Goal: Task Accomplishment & Management: Use online tool/utility

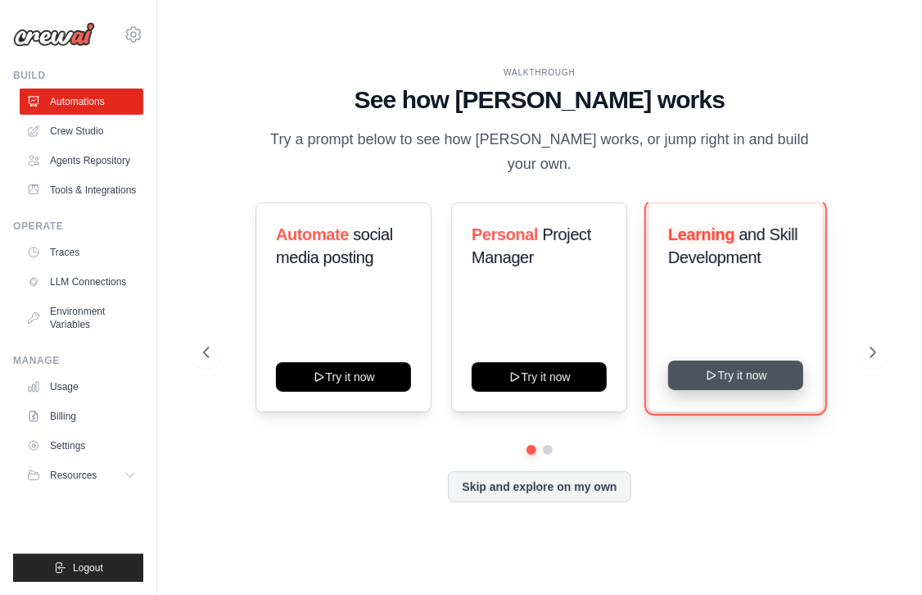
click at [711, 368] on icon at bounding box center [710, 374] width 13 height 13
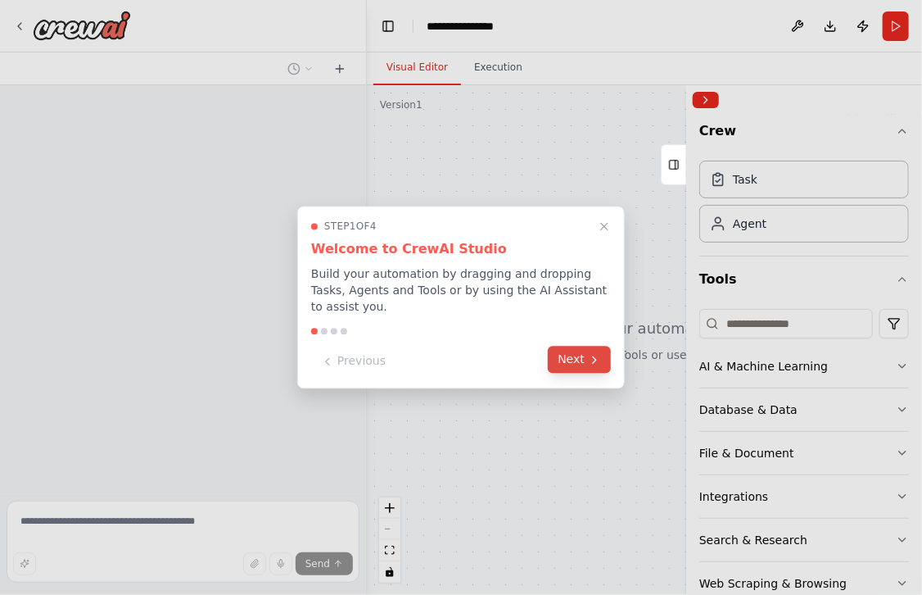
click at [588, 369] on button "Next" at bounding box center [579, 359] width 63 height 27
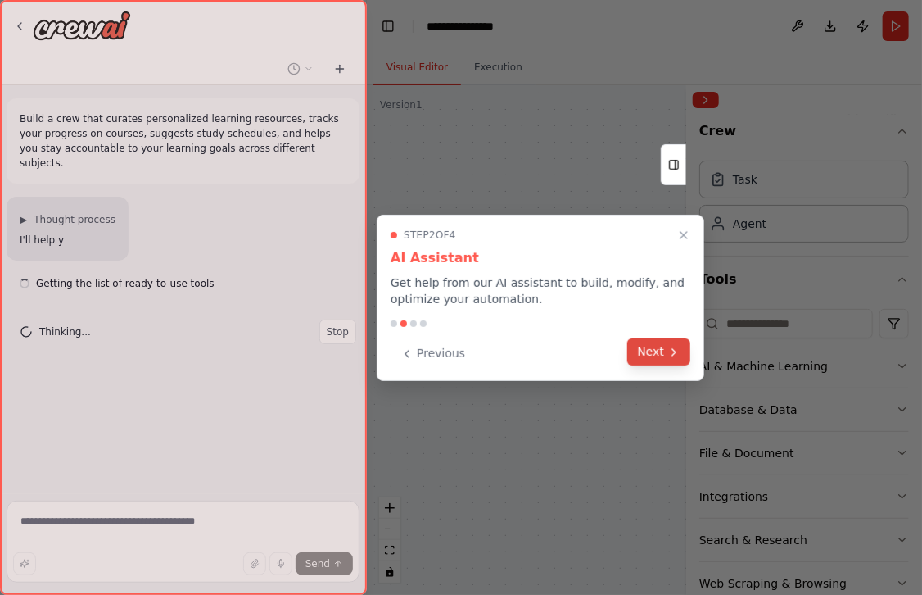
click at [652, 351] on button "Next" at bounding box center [658, 351] width 63 height 27
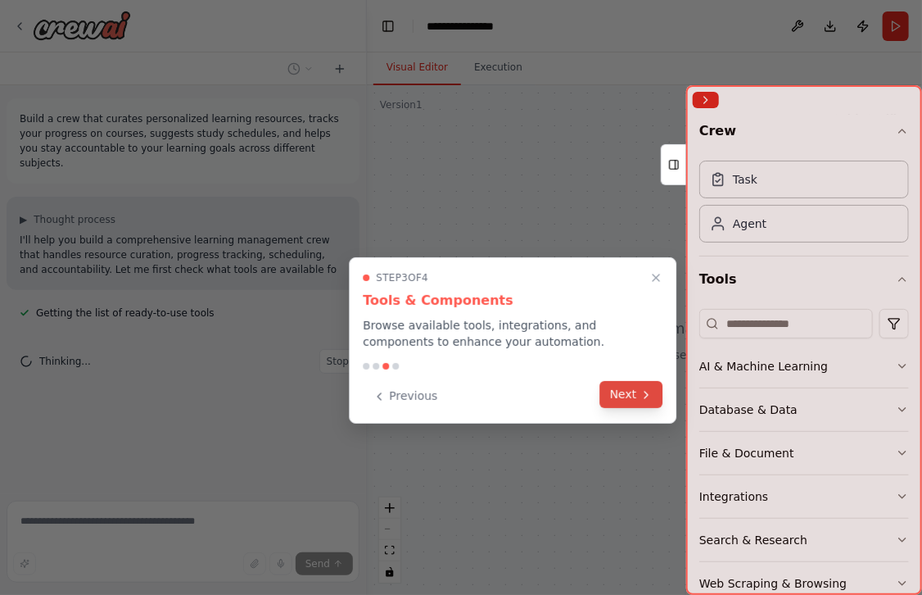
click at [644, 398] on icon at bounding box center [646, 394] width 13 height 13
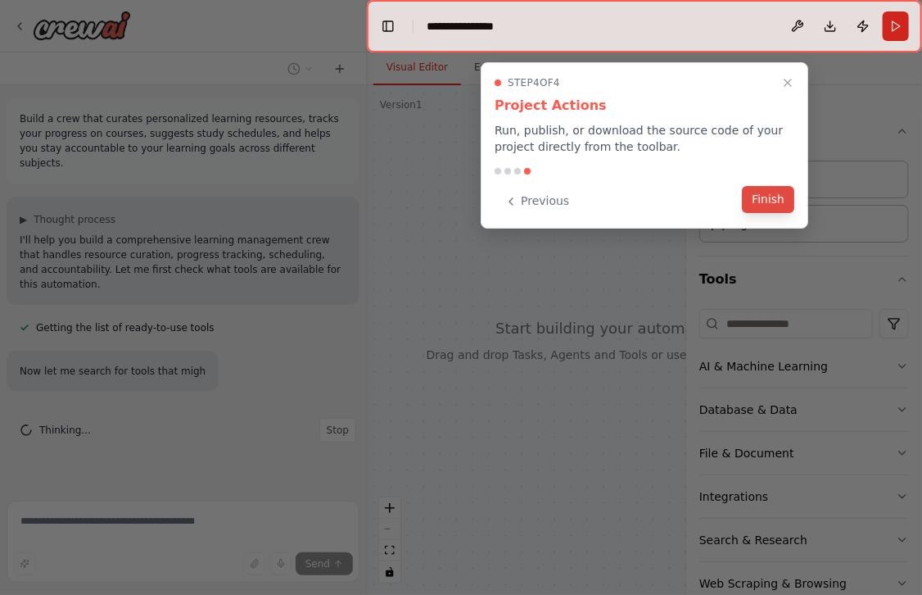
click at [753, 194] on button "Finish" at bounding box center [768, 199] width 52 height 27
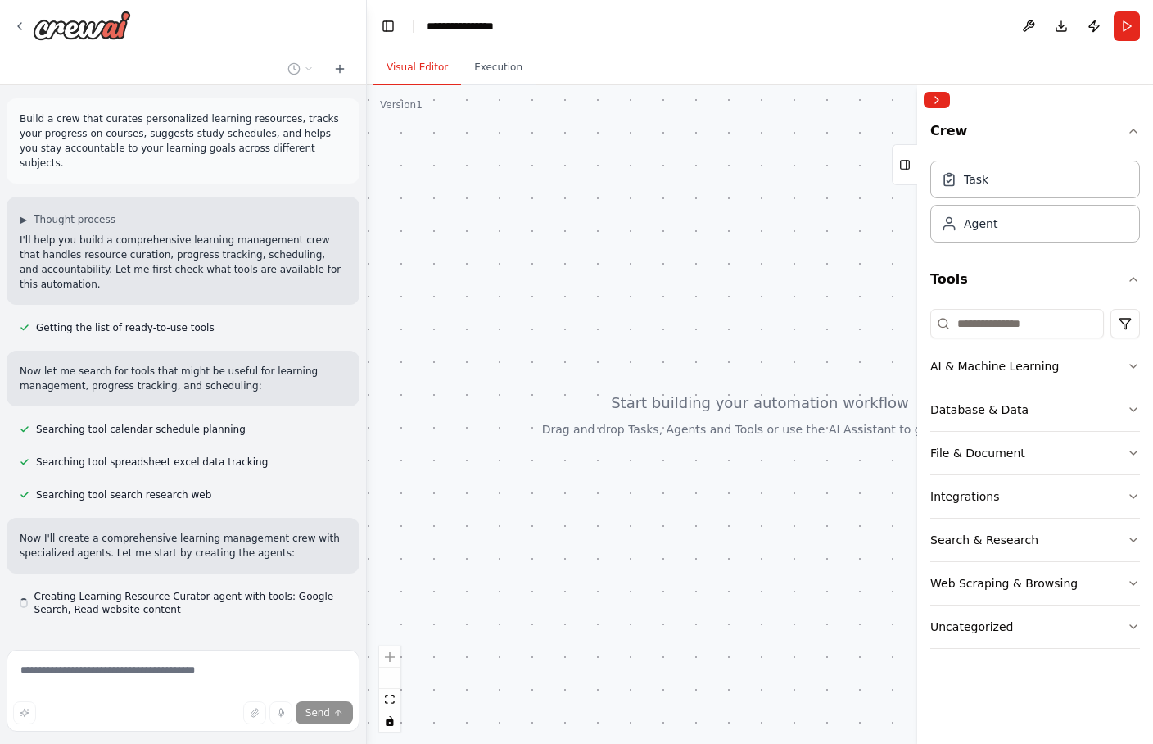
scroll to position [38, 0]
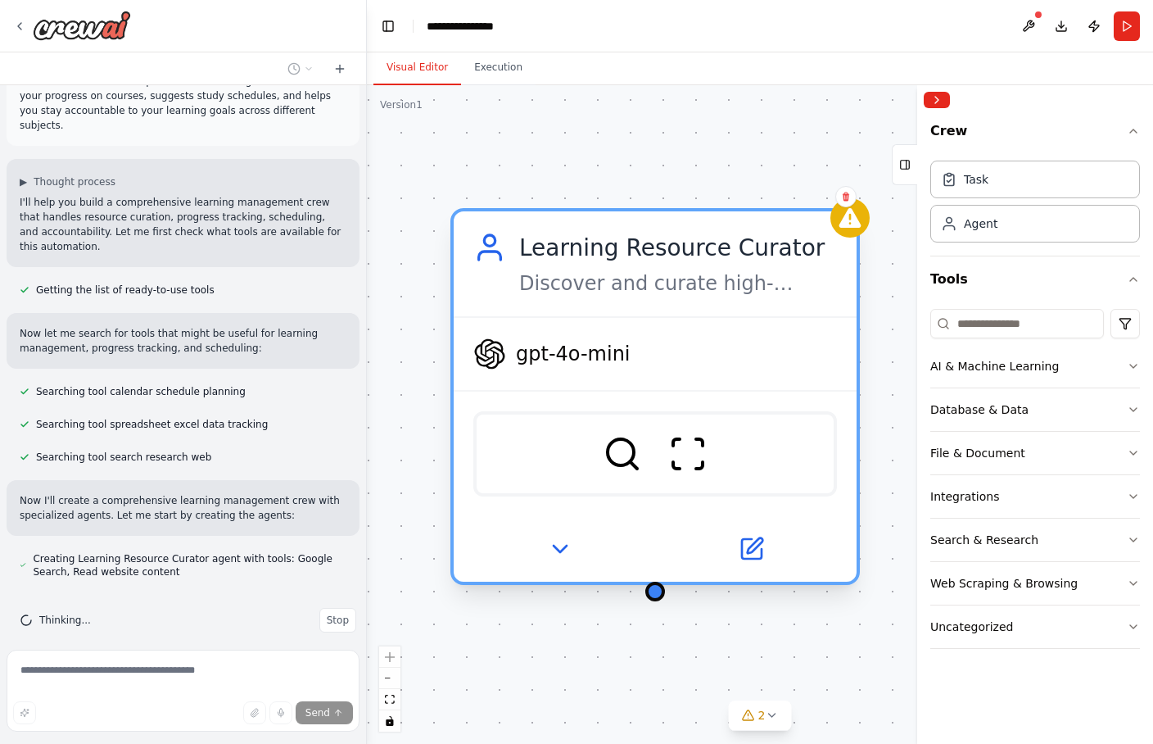
drag, startPoint x: 843, startPoint y: 169, endPoint x: 560, endPoint y: 289, distance: 307.8
click at [560, 289] on div "Learning Resource Curator Discover and curate high-quality learning resources f…" at bounding box center [655, 263] width 403 height 105
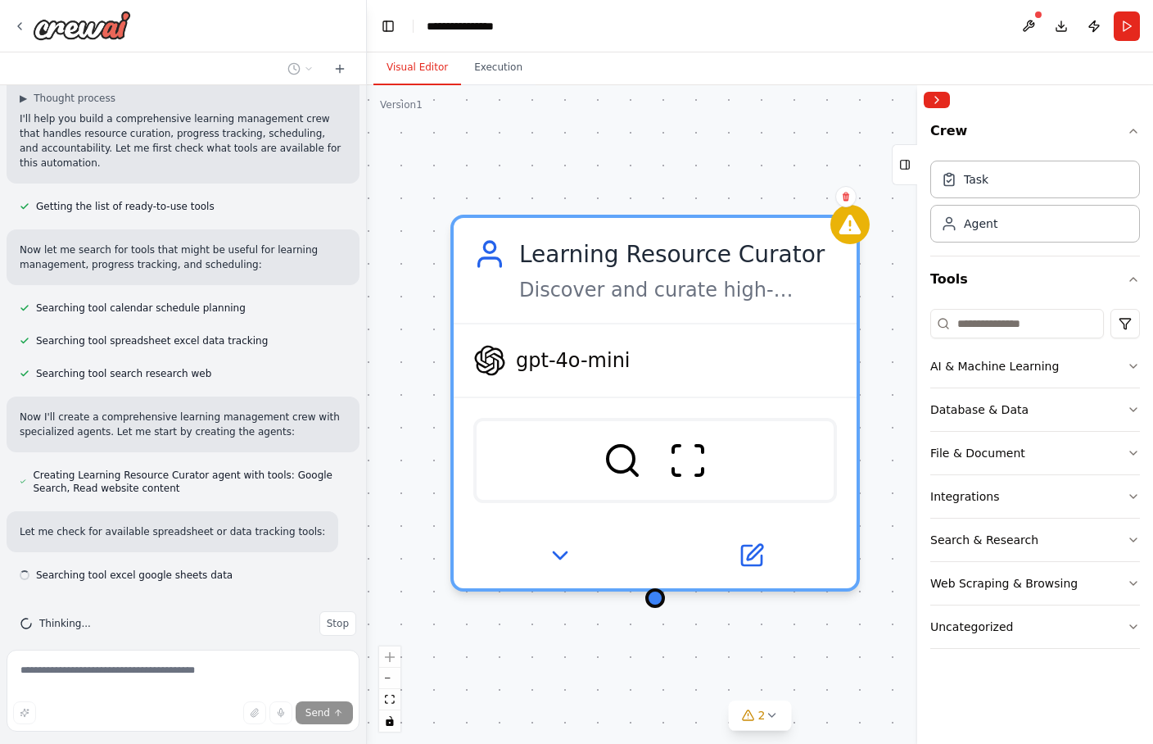
scroll to position [124, 0]
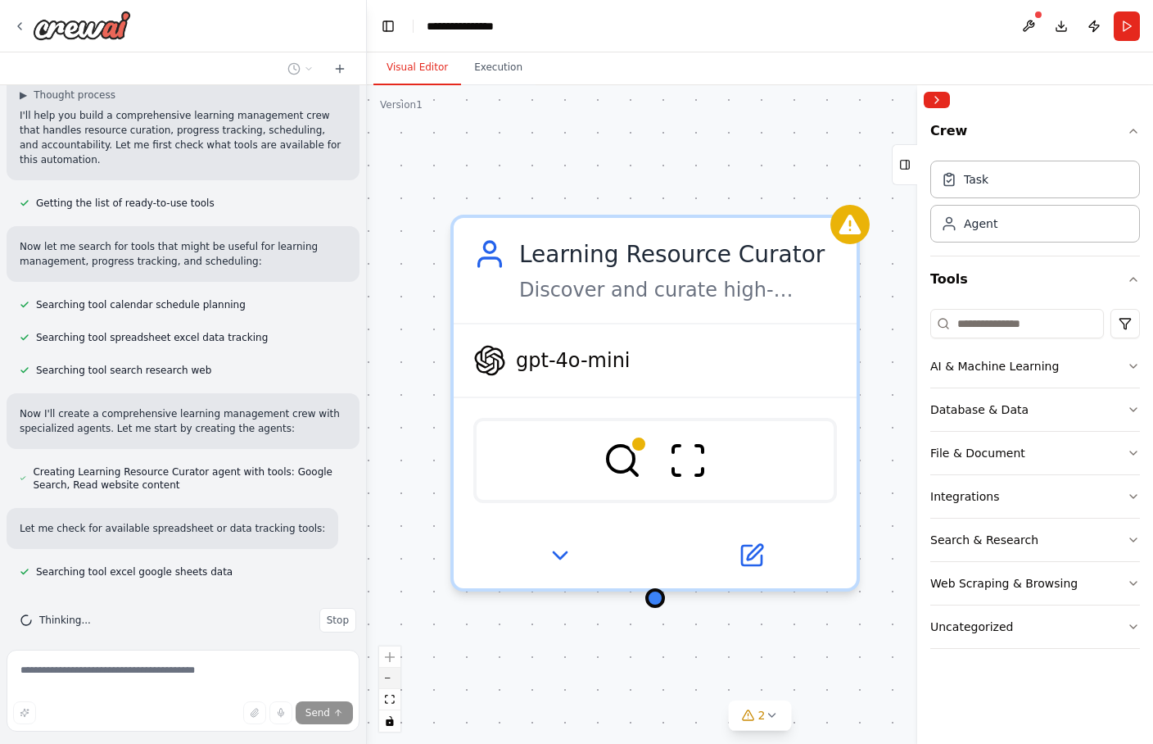
click at [396, 594] on button "zoom out" at bounding box center [389, 677] width 21 height 21
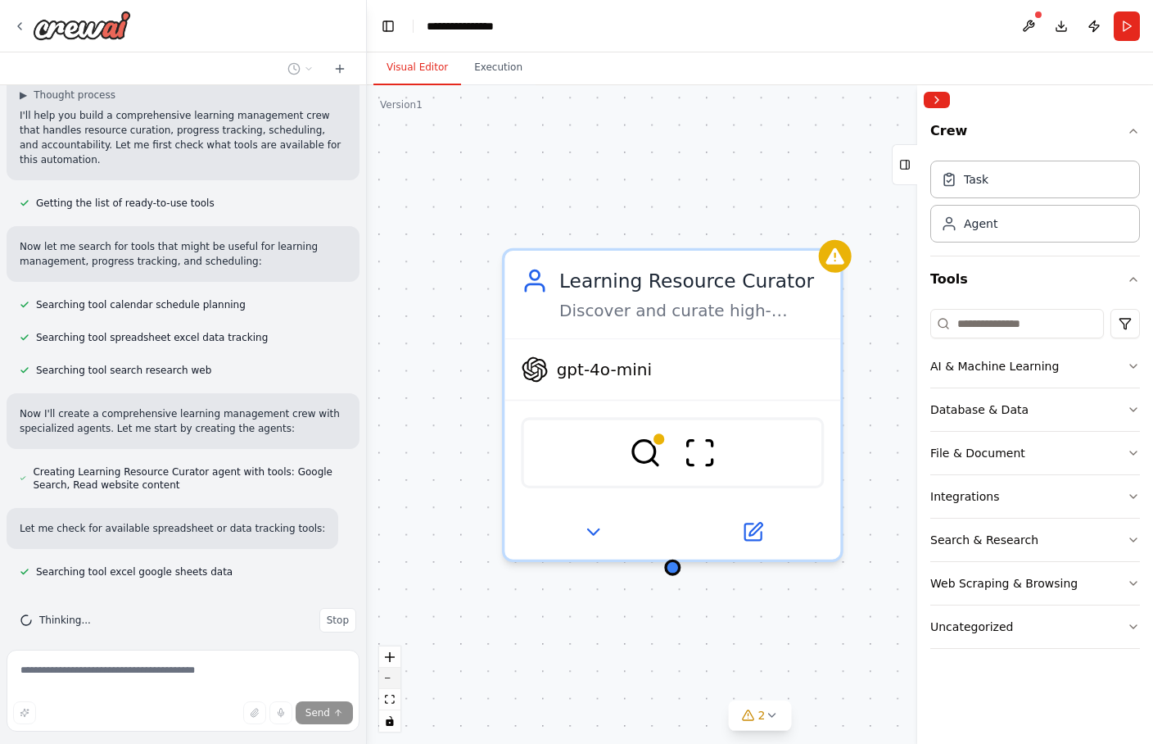
click at [396, 594] on button "zoom out" at bounding box center [389, 677] width 21 height 21
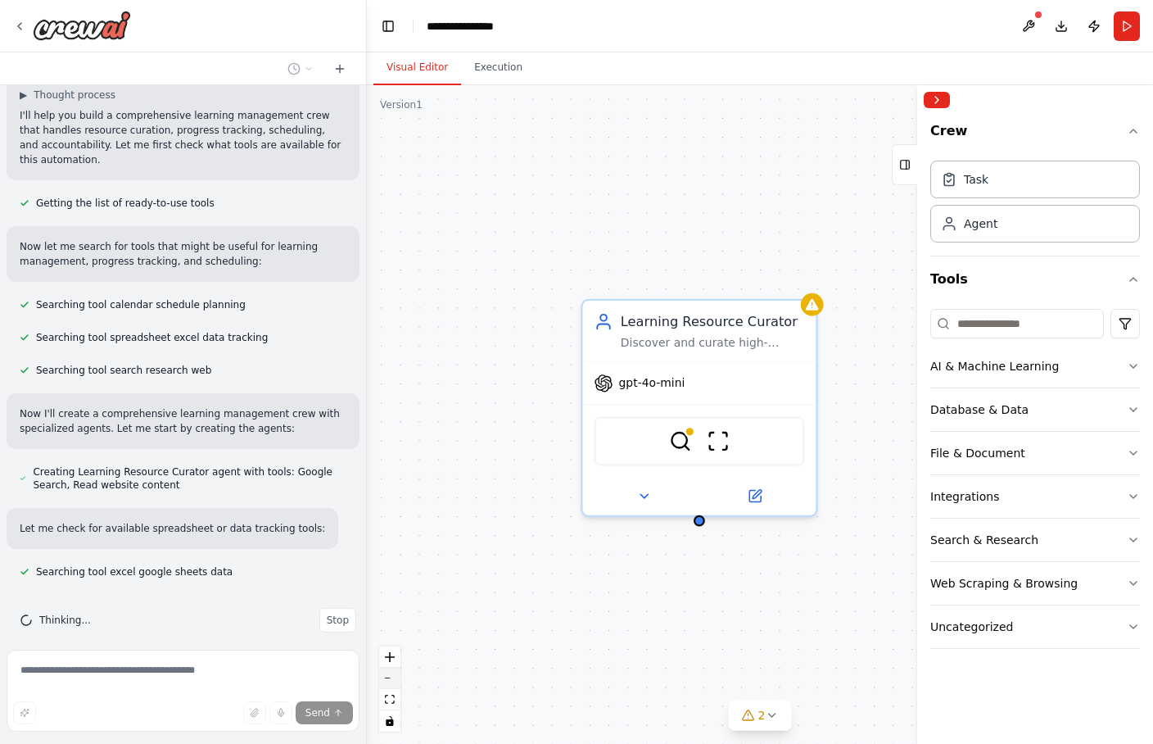
click at [396, 594] on button "zoom out" at bounding box center [389, 677] width 21 height 21
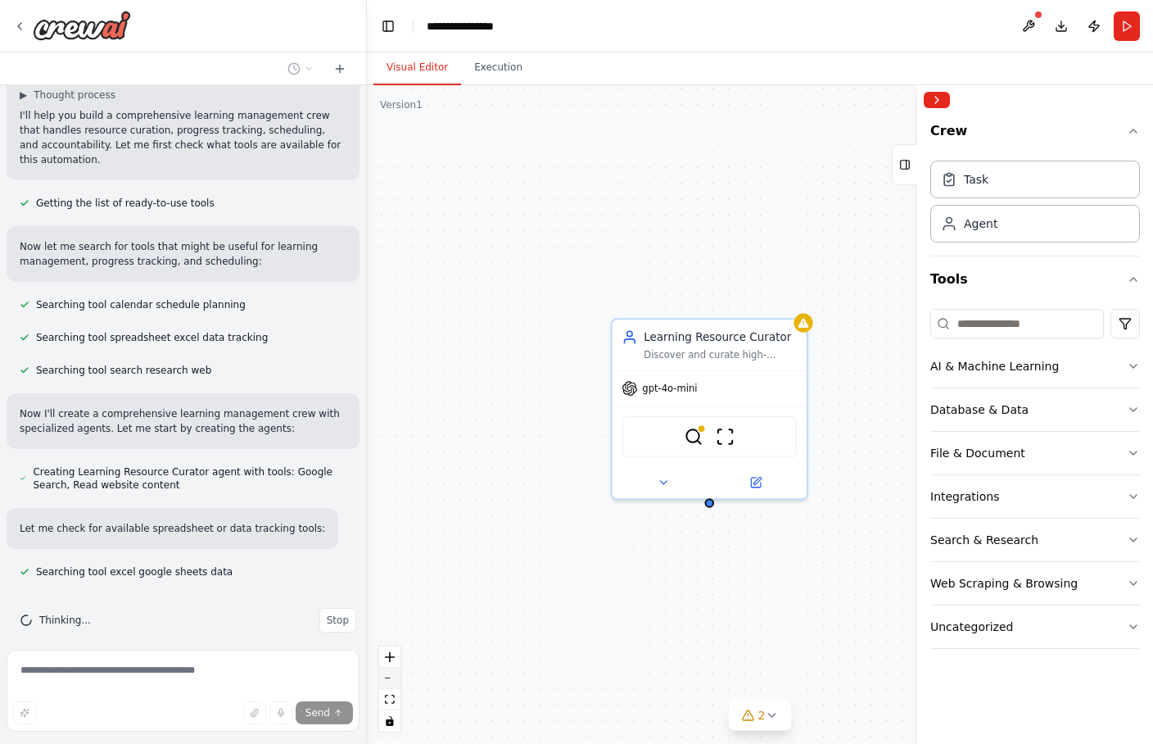
click at [396, 594] on button "zoom out" at bounding box center [389, 677] width 21 height 21
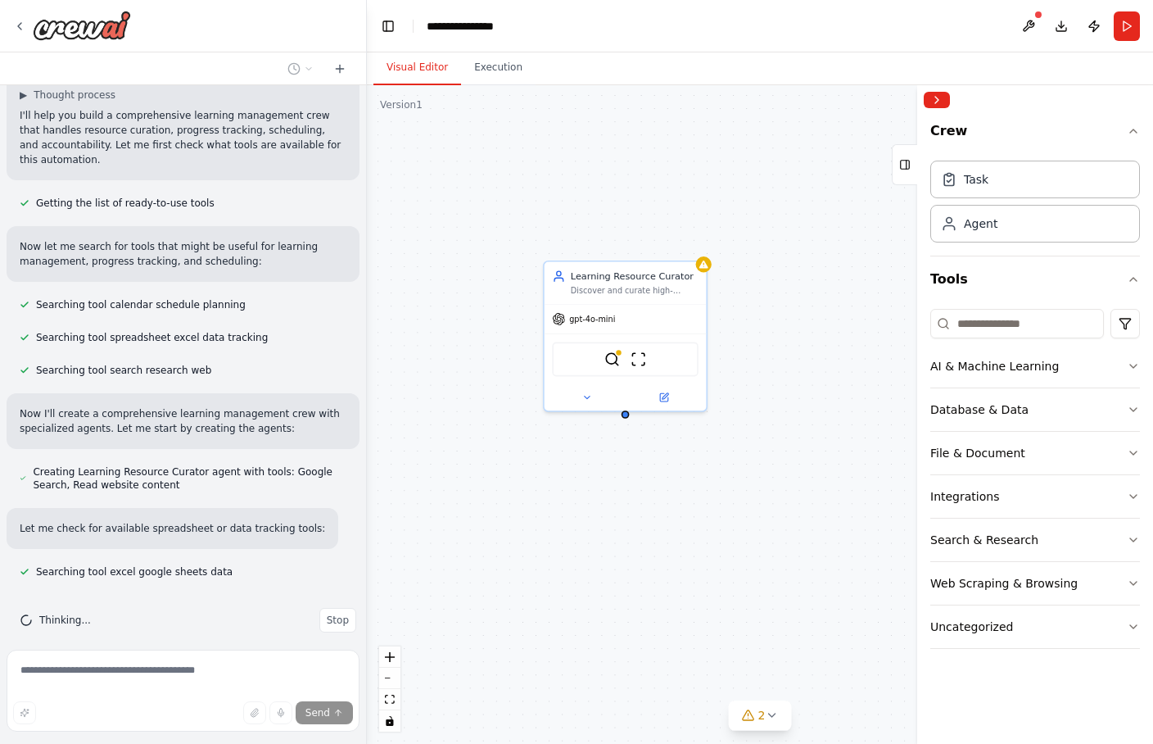
drag, startPoint x: 661, startPoint y: 300, endPoint x: 572, endPoint y: 213, distance: 124.5
click at [571, 213] on div "Learning Resource Curator Discover and curate high-quality learning resources f…" at bounding box center [760, 414] width 786 height 658
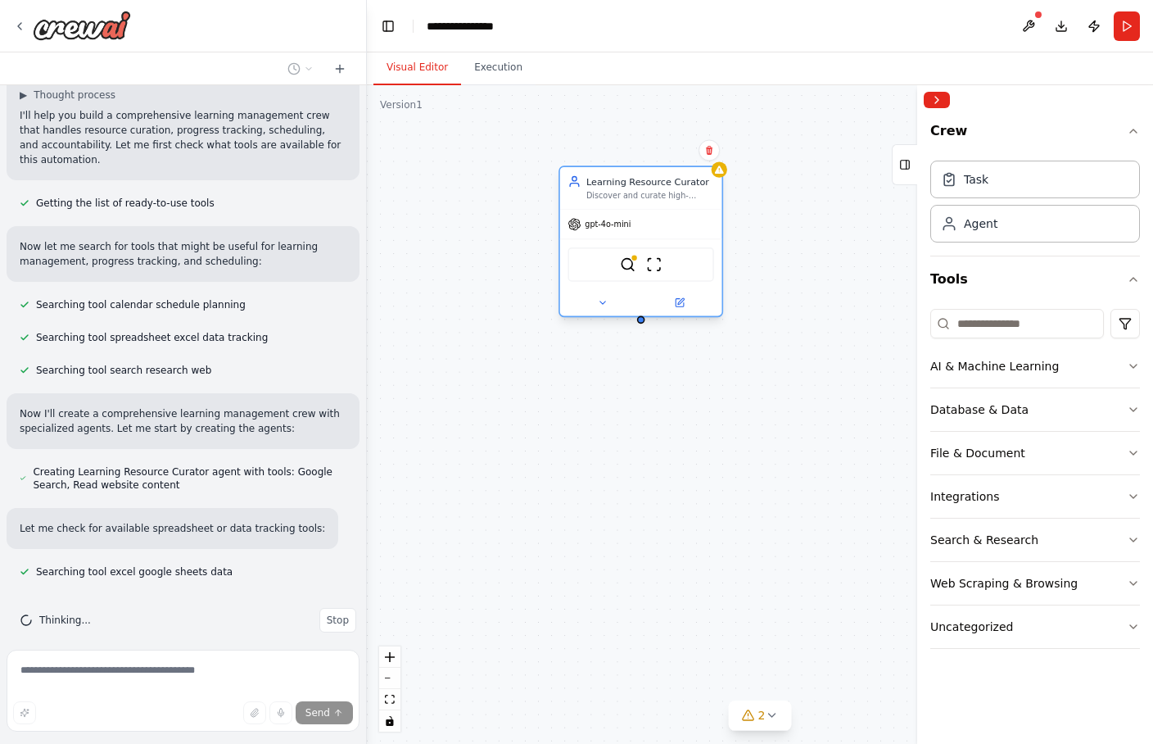
drag, startPoint x: 641, startPoint y: 304, endPoint x: 666, endPoint y: 212, distance: 94.9
click at [666, 212] on div "gpt-4o-mini" at bounding box center [641, 224] width 162 height 29
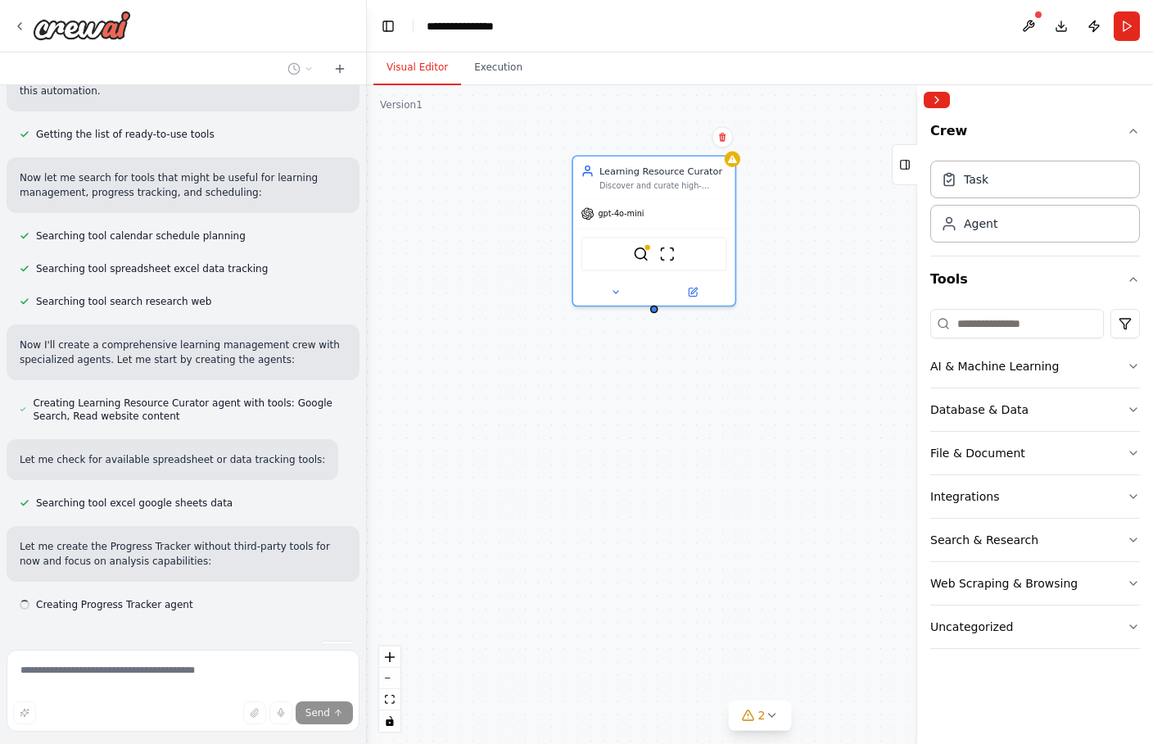
scroll to position [226, 0]
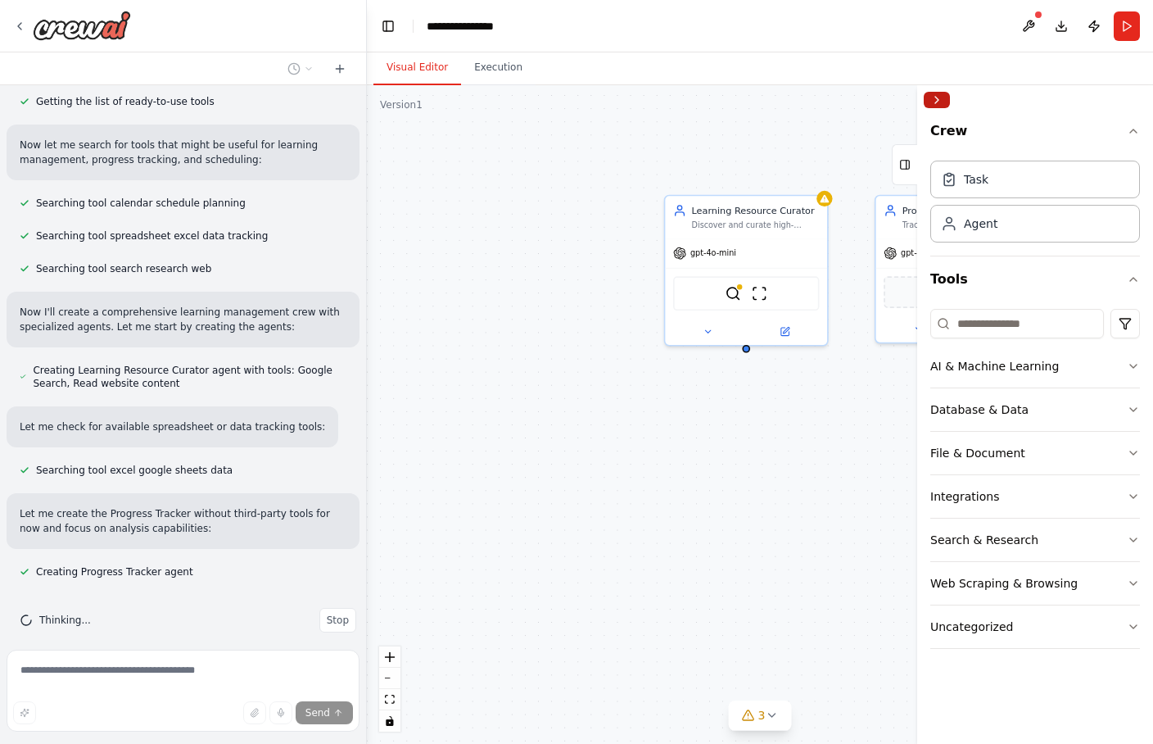
click at [921, 94] on button "Collapse right sidebar" at bounding box center [937, 100] width 26 height 16
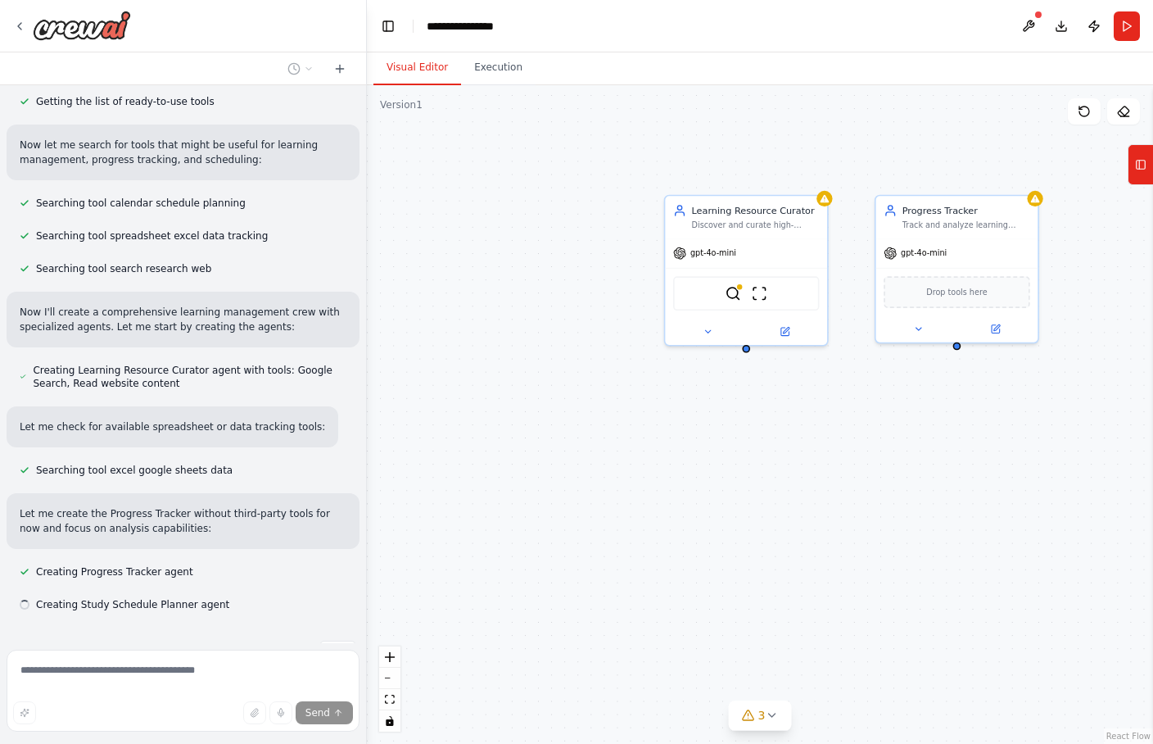
scroll to position [259, 0]
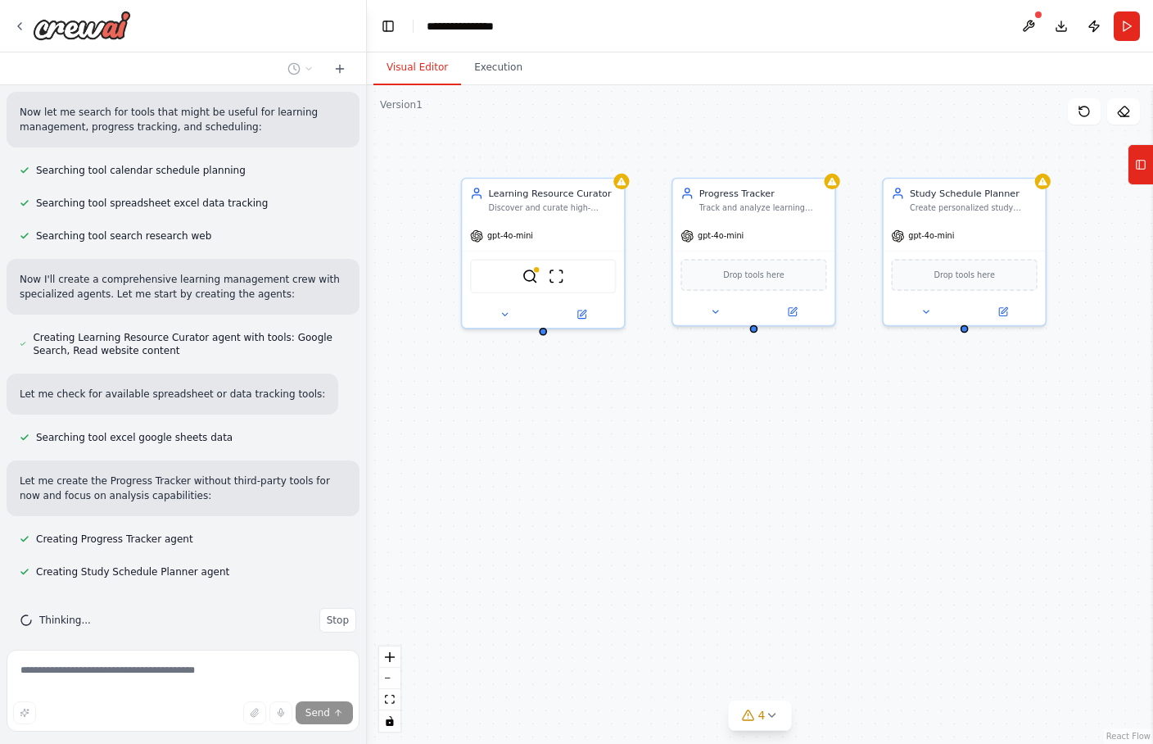
drag, startPoint x: 1043, startPoint y: 418, endPoint x: 840, endPoint y: 400, distance: 203.9
click at [840, 400] on div "Learning Resource Curator Discover and curate high-quality learning resources f…" at bounding box center [760, 414] width 786 height 658
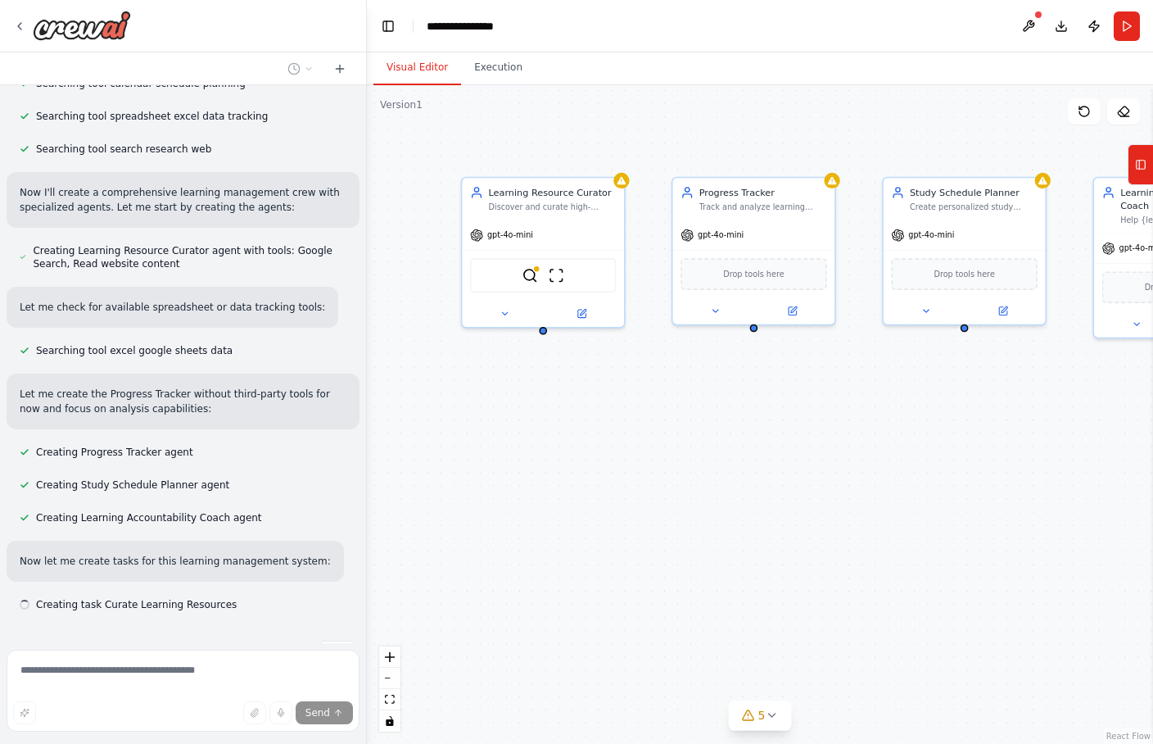
scroll to position [378, 0]
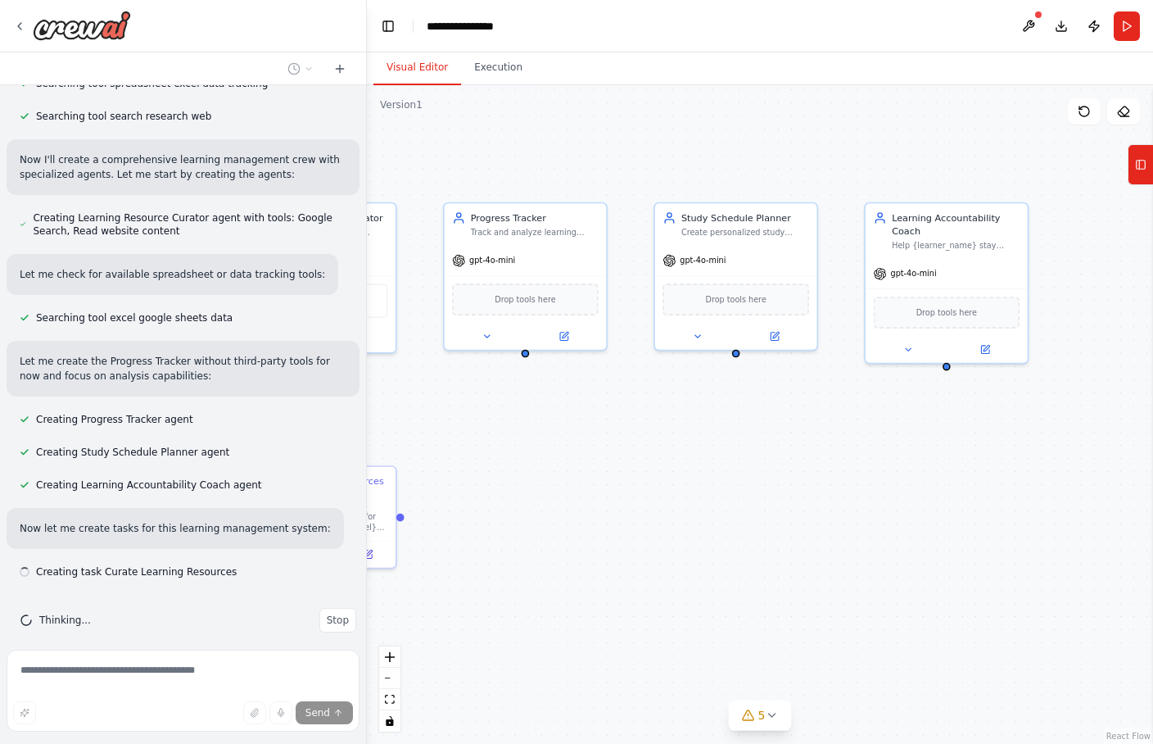
drag, startPoint x: 874, startPoint y: 408, endPoint x: 631, endPoint y: 436, distance: 244.8
click at [631, 436] on div ".deletable-edge-delete-btn { width: 20px; height: 20px; border: 0px solid #ffff…" at bounding box center [760, 414] width 786 height 658
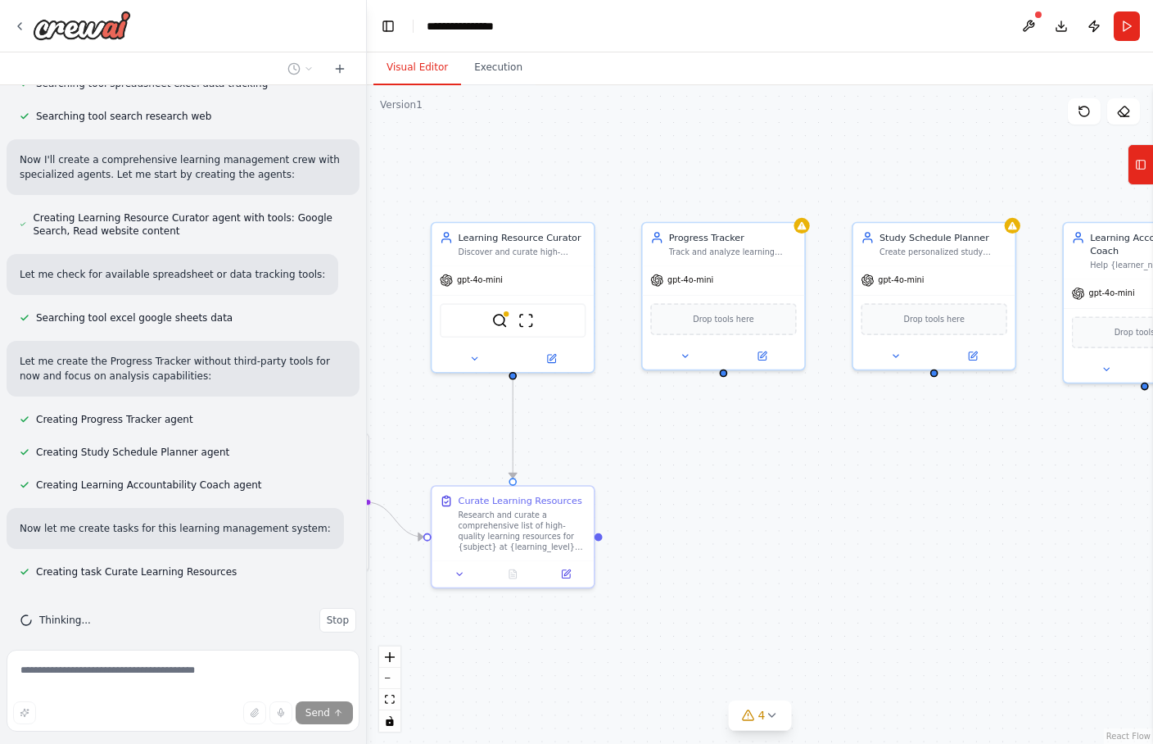
drag, startPoint x: 631, startPoint y: 436, endPoint x: 843, endPoint y: 452, distance: 213.5
click at [843, 452] on div ".deletable-edge-delete-btn { width: 20px; height: 20px; border: 0px solid #ffff…" at bounding box center [760, 414] width 786 height 658
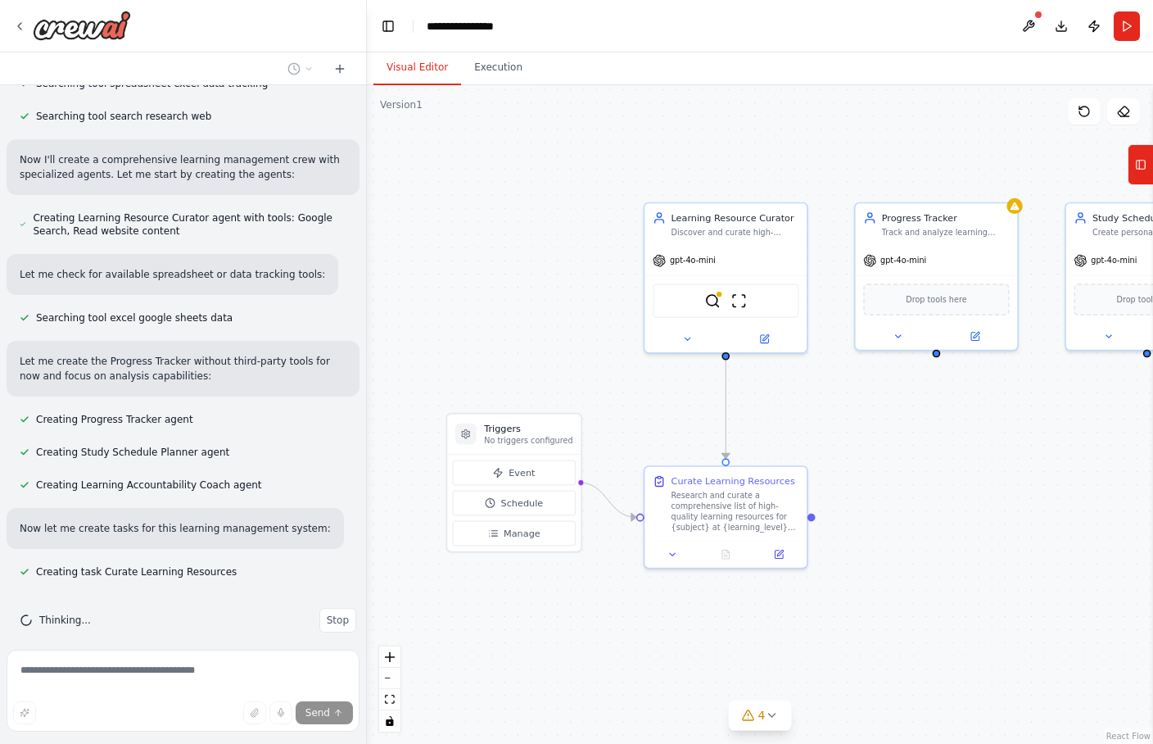
drag, startPoint x: 914, startPoint y: 450, endPoint x: 1056, endPoint y: 432, distance: 143.5
click at [921, 432] on div ".deletable-edge-delete-btn { width: 20px; height: 20px; border: 0px solid #ffff…" at bounding box center [760, 414] width 786 height 658
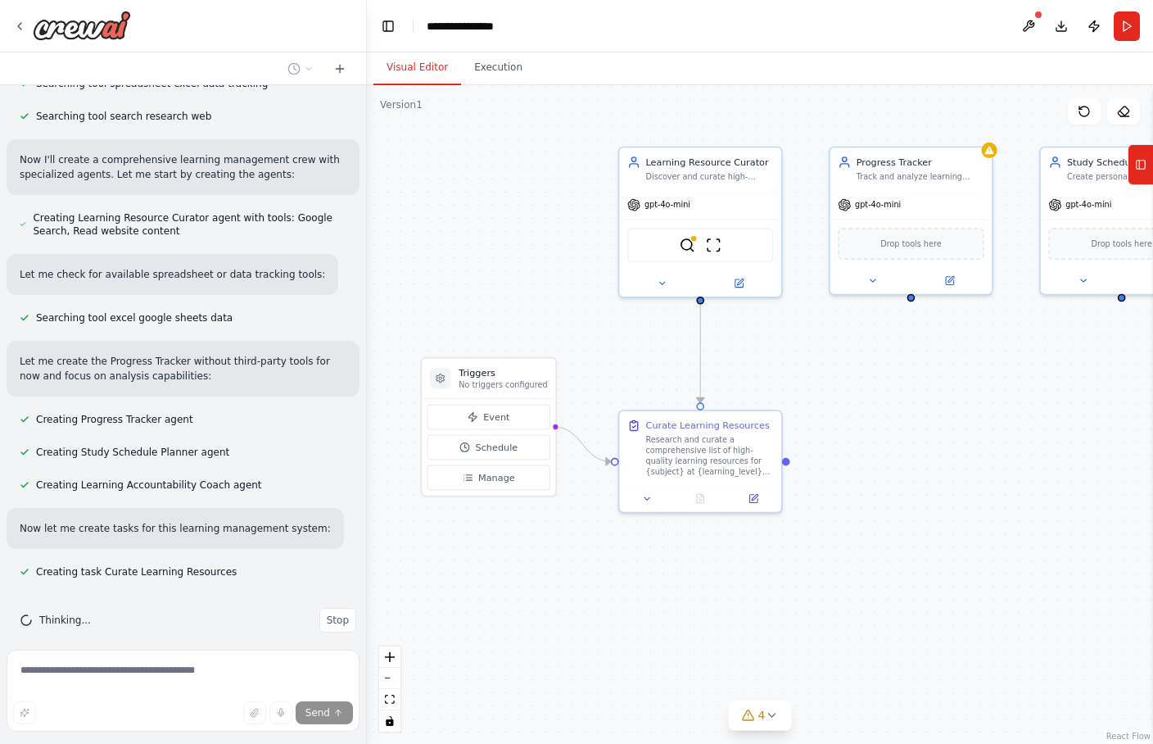
drag, startPoint x: 1056, startPoint y: 432, endPoint x: 1025, endPoint y: 343, distance: 94.5
click at [921, 343] on div ".deletable-edge-delete-btn { width: 20px; height: 20px; border: 0px solid #ffff…" at bounding box center [760, 414] width 786 height 658
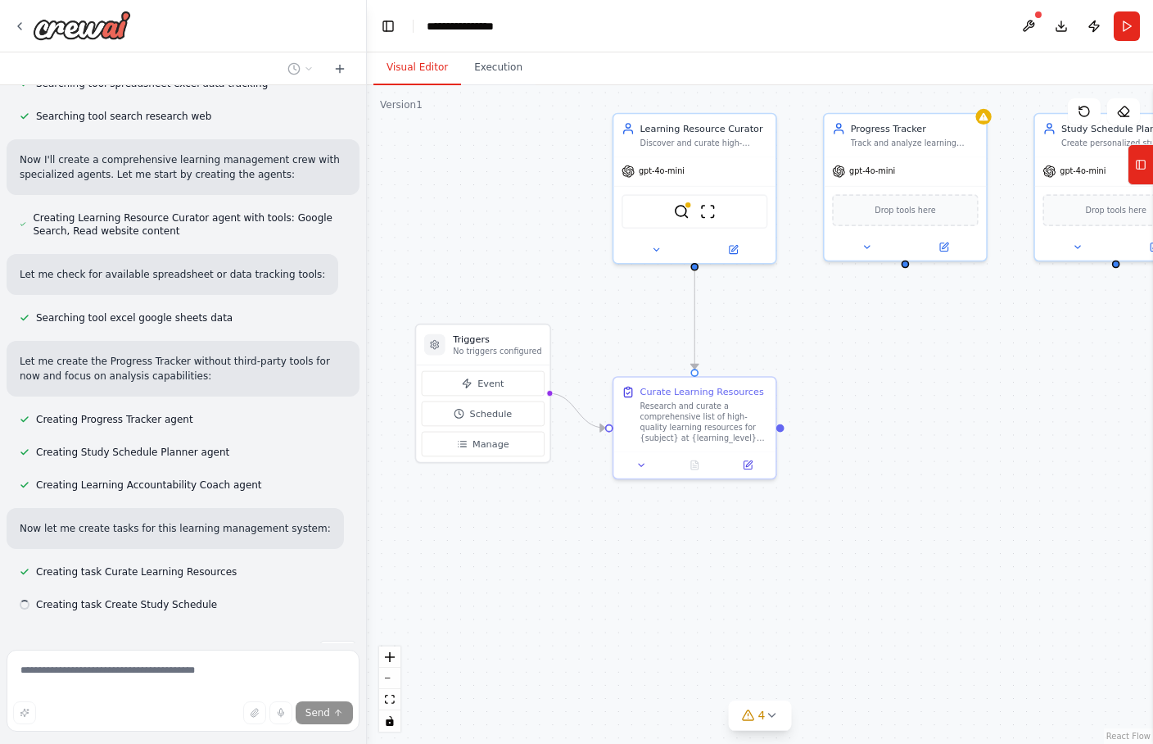
scroll to position [411, 0]
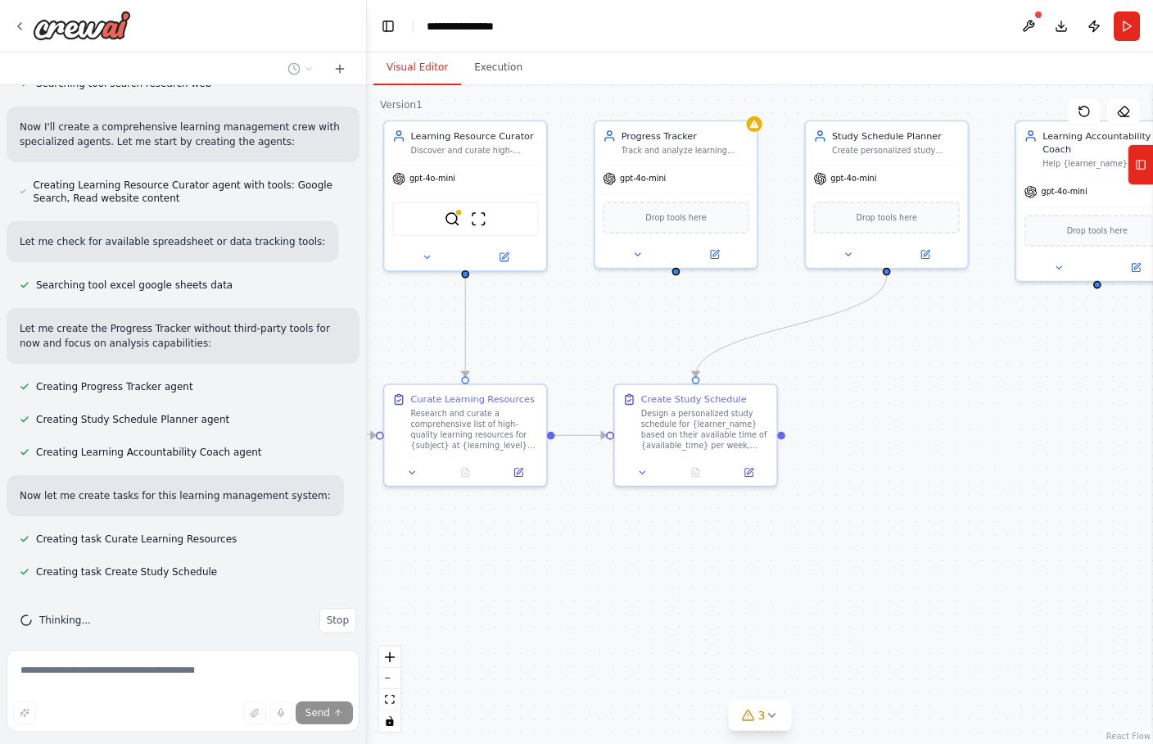
drag, startPoint x: 970, startPoint y: 558, endPoint x: 740, endPoint y: 566, distance: 230.2
click at [740, 566] on div ".deletable-edge-delete-btn { width: 20px; height: 20px; border: 0px solid #ffff…" at bounding box center [760, 414] width 786 height 658
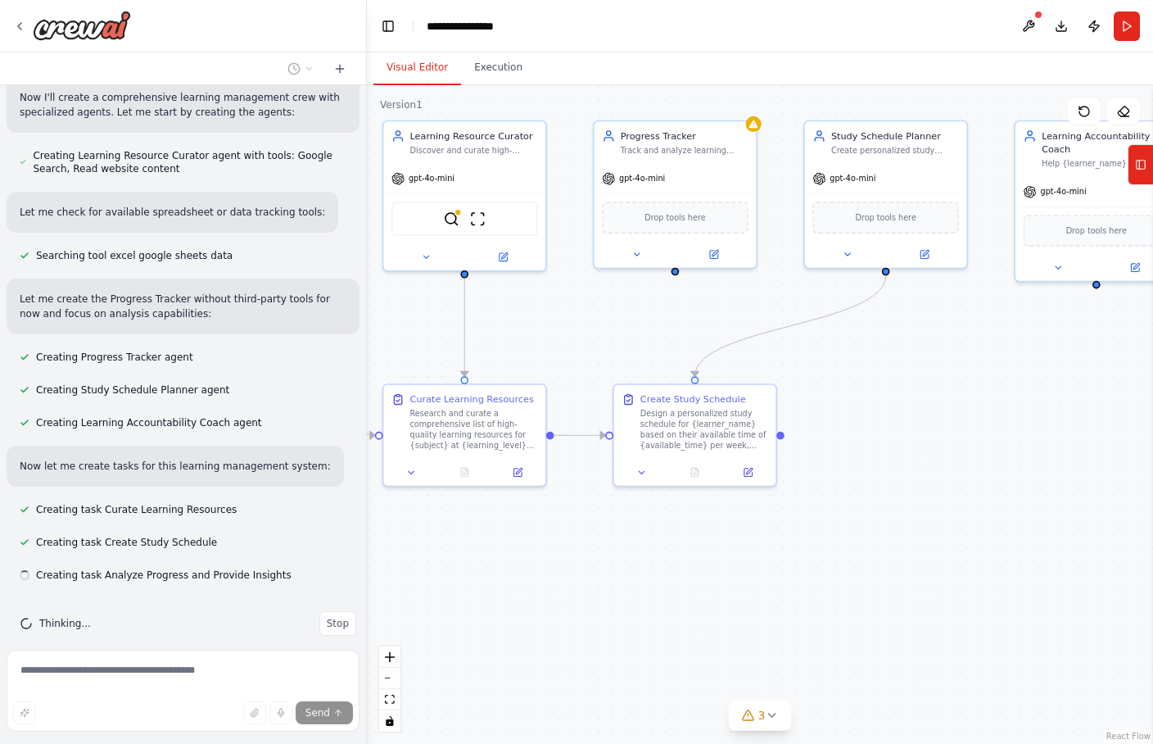
scroll to position [444, 0]
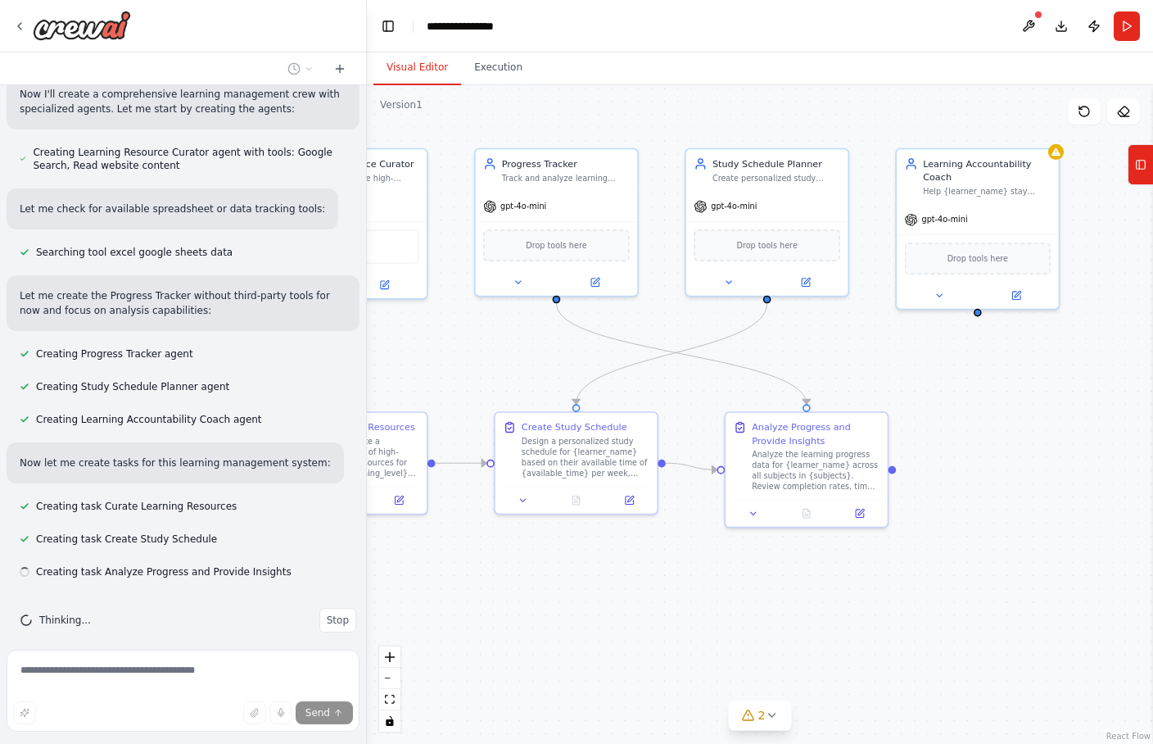
drag, startPoint x: 803, startPoint y: 546, endPoint x: 685, endPoint y: 574, distance: 122.0
click at [685, 574] on div ".deletable-edge-delete-btn { width: 20px; height: 20px; border: 0px solid #ffff…" at bounding box center [760, 414] width 786 height 658
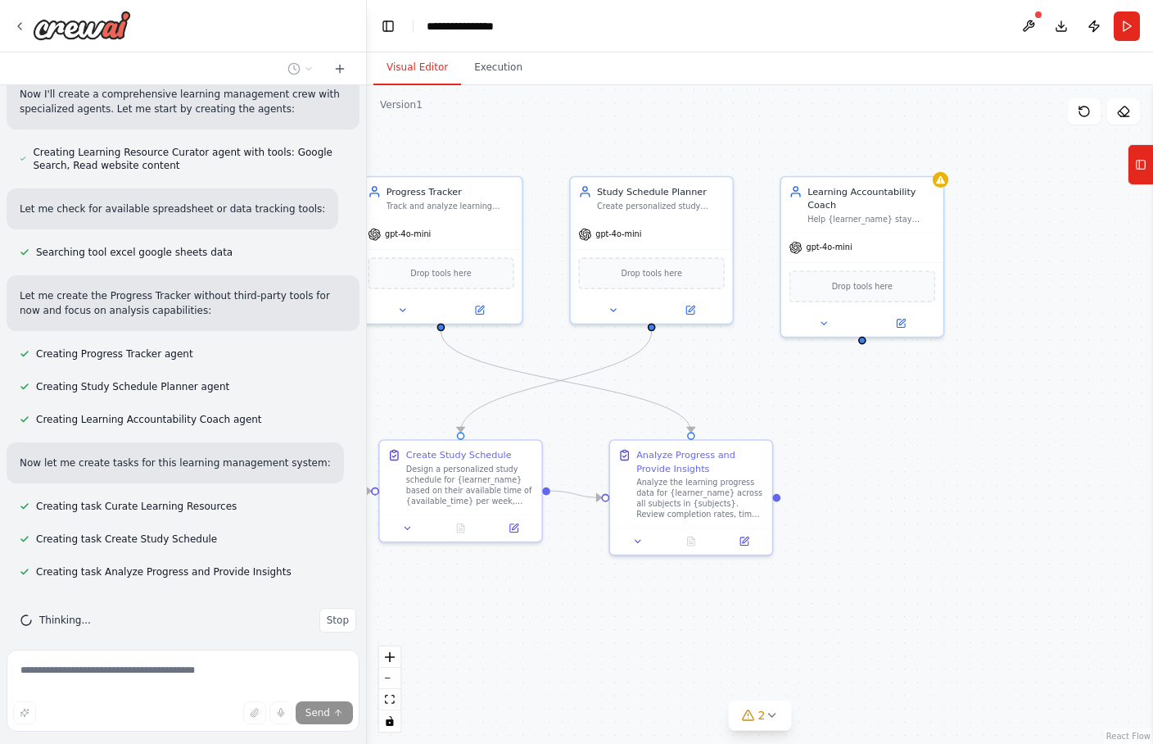
drag, startPoint x: 685, startPoint y: 574, endPoint x: 569, endPoint y: 602, distance: 118.8
click at [569, 594] on div ".deletable-edge-delete-btn { width: 20px; height: 20px; border: 0px solid #ffff…" at bounding box center [760, 414] width 786 height 658
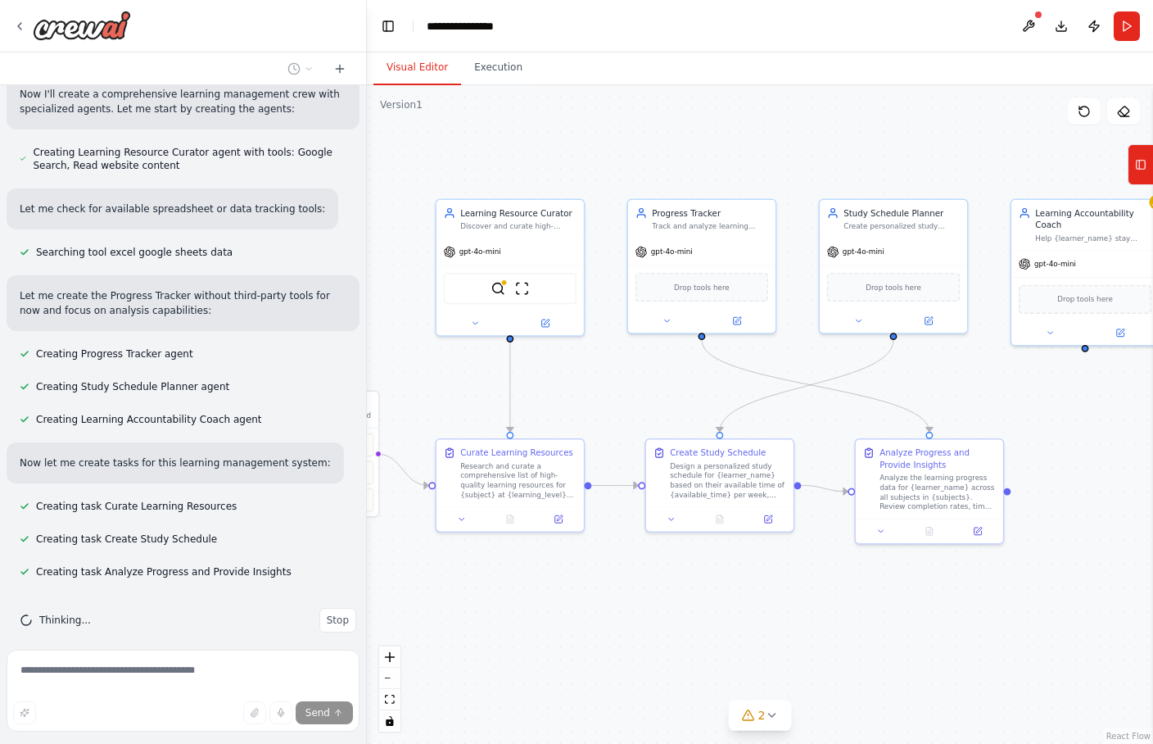
drag, startPoint x: 990, startPoint y: 496, endPoint x: 1151, endPoint y: 490, distance: 160.6
click at [921, 491] on div "Build a crew that curates personalized learning resources, tracks your progress…" at bounding box center [576, 372] width 1153 height 744
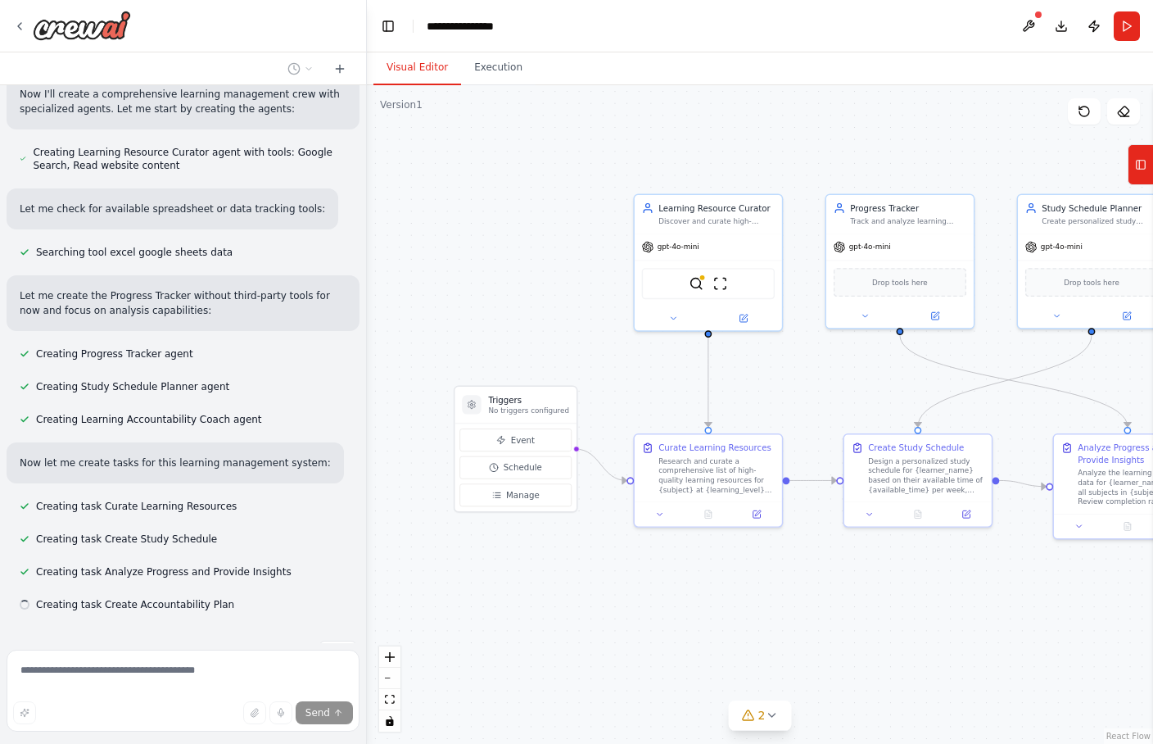
scroll to position [477, 0]
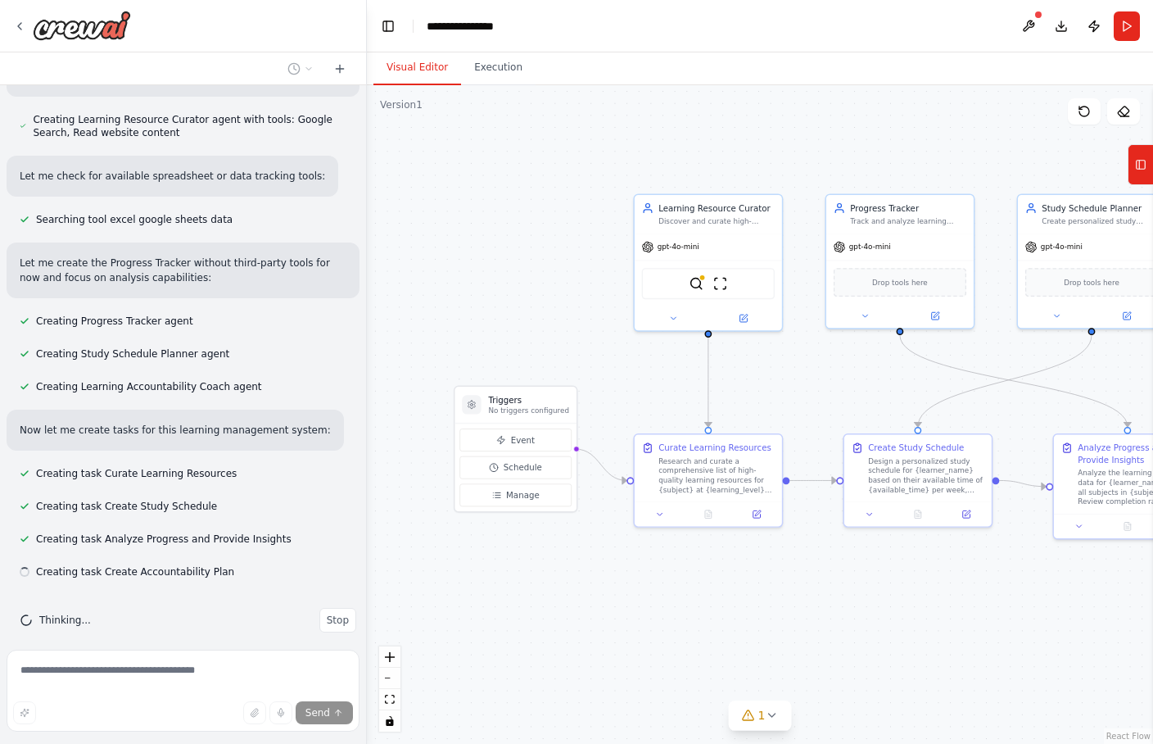
drag, startPoint x: 859, startPoint y: 590, endPoint x: 1028, endPoint y: 588, distance: 168.7
click at [921, 588] on div ".deletable-edge-delete-btn { width: 20px; height: 20px; border: 0px solid #ffff…" at bounding box center [760, 414] width 786 height 658
click at [898, 462] on div "Design a personalized study schedule for {learner_name} based on their availabl…" at bounding box center [926, 473] width 116 height 38
click at [876, 508] on icon at bounding box center [875, 512] width 10 height 10
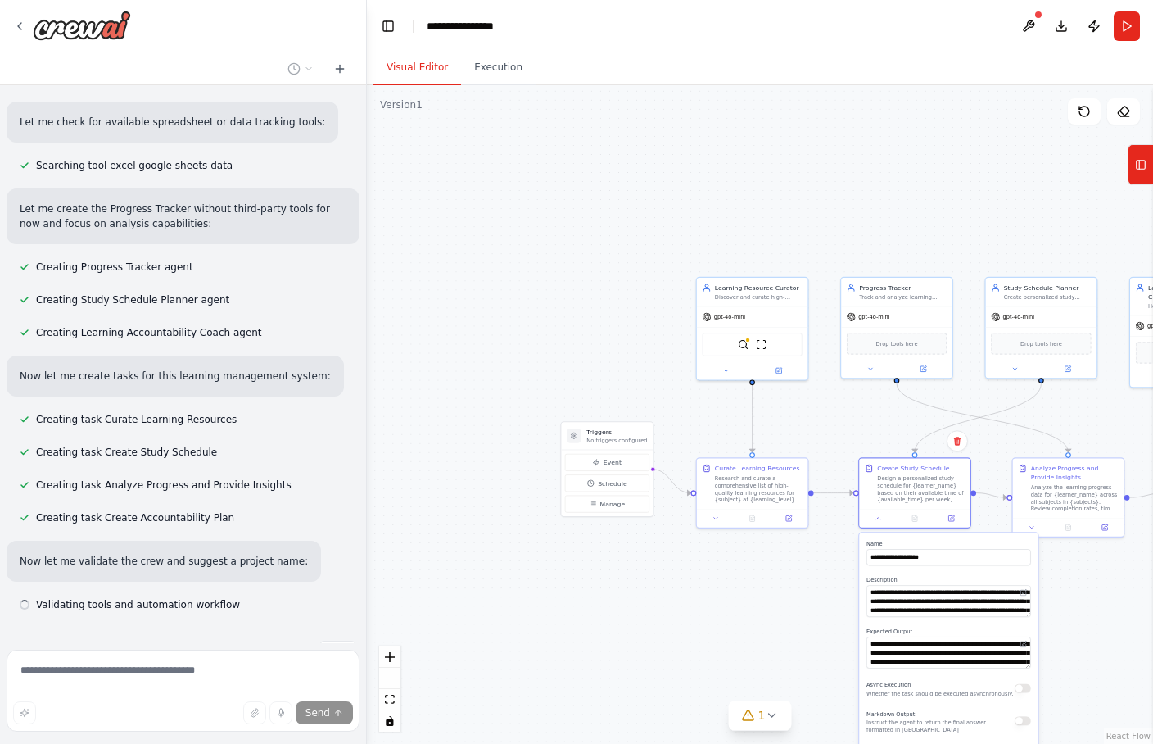
scroll to position [563, 0]
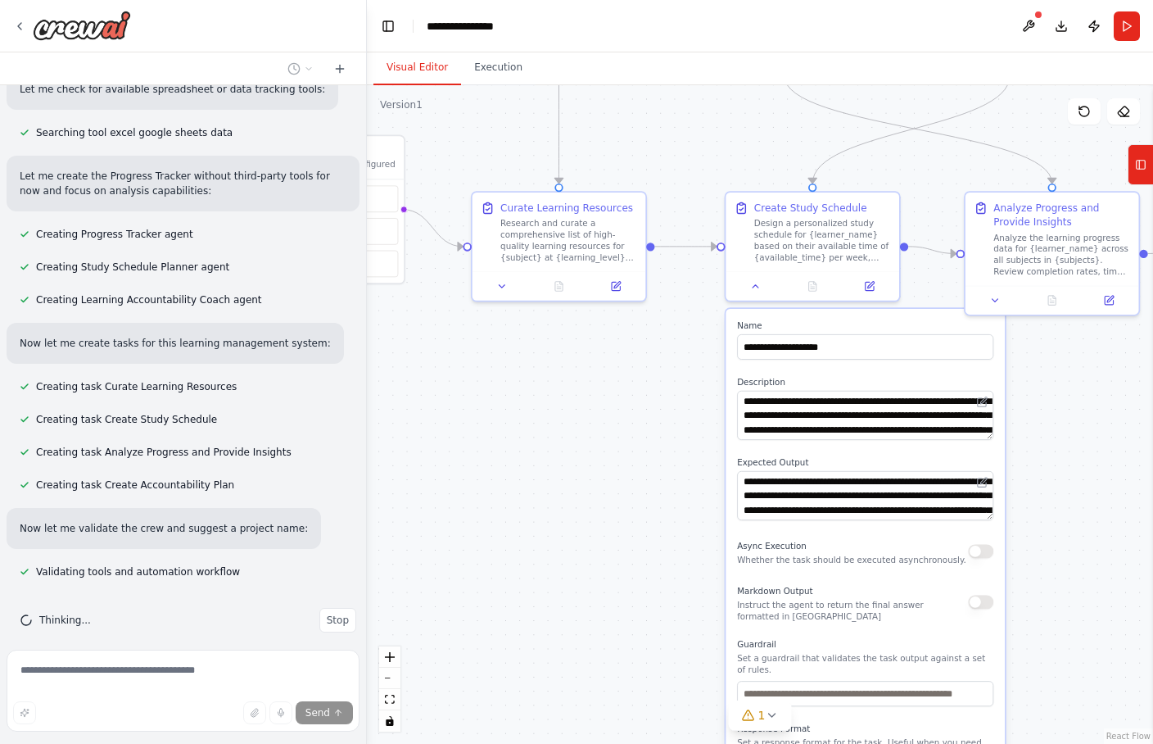
drag, startPoint x: 821, startPoint y: 644, endPoint x: 686, endPoint y: 442, distance: 242.6
click at [686, 442] on div ".deletable-edge-delete-btn { width: 20px; height: 20px; border: 0px solid #ffff…" at bounding box center [760, 414] width 786 height 658
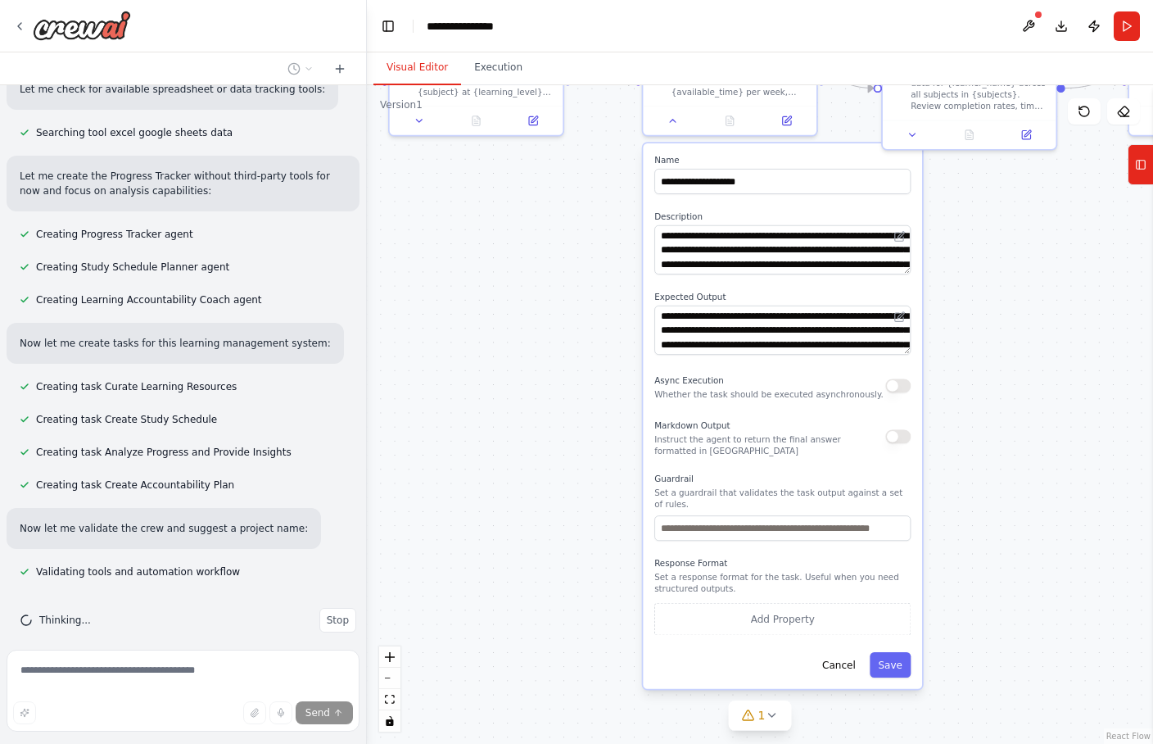
drag, startPoint x: 686, startPoint y: 442, endPoint x: 610, endPoint y: 278, distance: 181.4
click at [610, 278] on div ".deletable-edge-delete-btn { width: 20px; height: 20px; border: 0px solid #ffff…" at bounding box center [760, 414] width 786 height 658
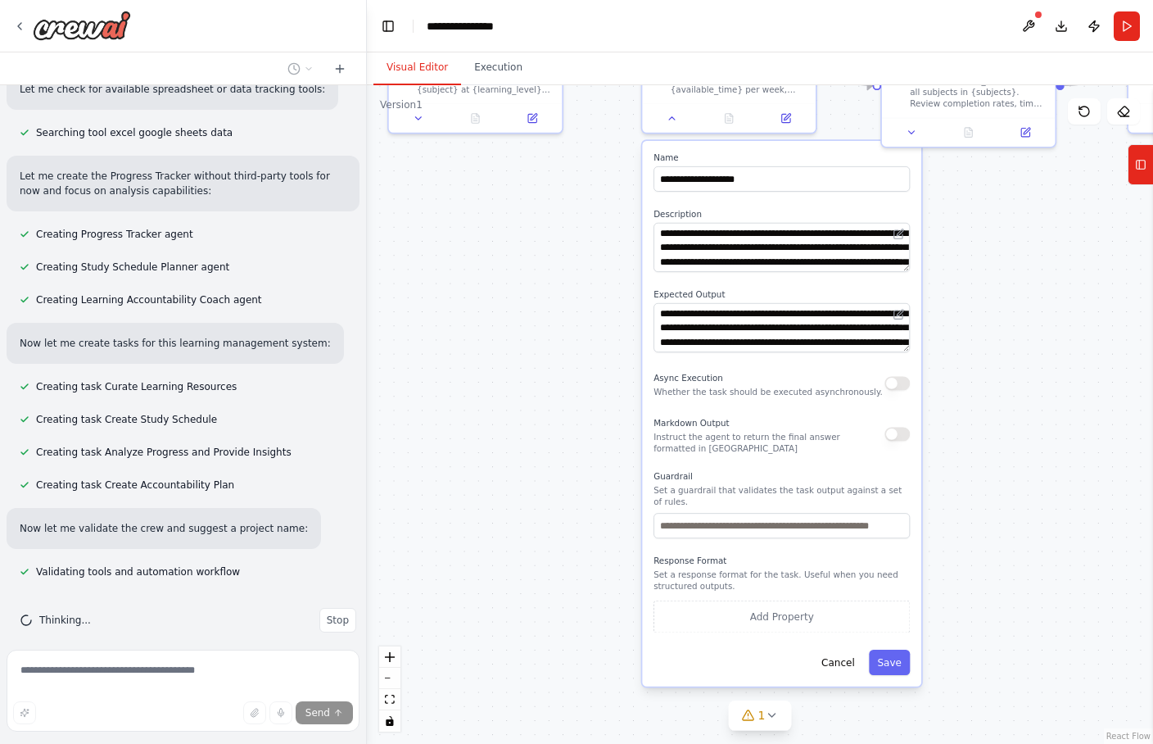
scroll to position [596, 0]
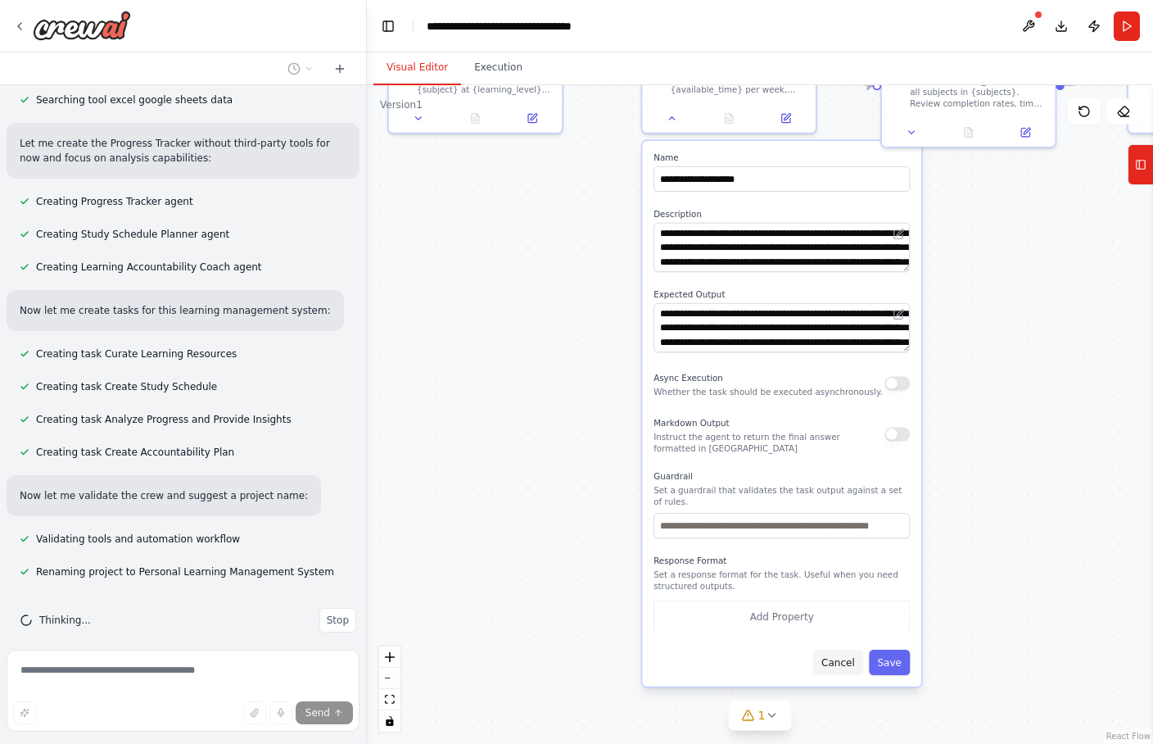
click at [844, 594] on button "Cancel" at bounding box center [838, 661] width 50 height 25
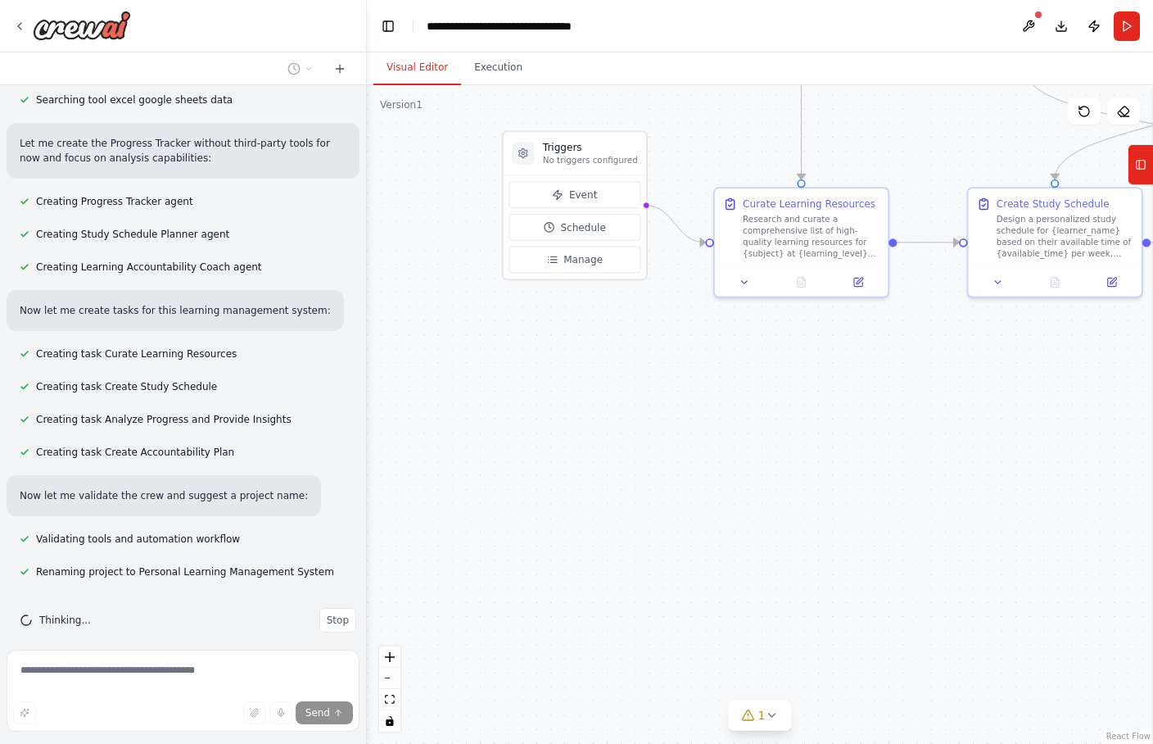
drag, startPoint x: 671, startPoint y: 291, endPoint x: 981, endPoint y: 459, distance: 352.8
click at [921, 459] on div ".deletable-edge-delete-btn { width: 20px; height: 20px; border: 0px solid #ffff…" at bounding box center [760, 414] width 786 height 658
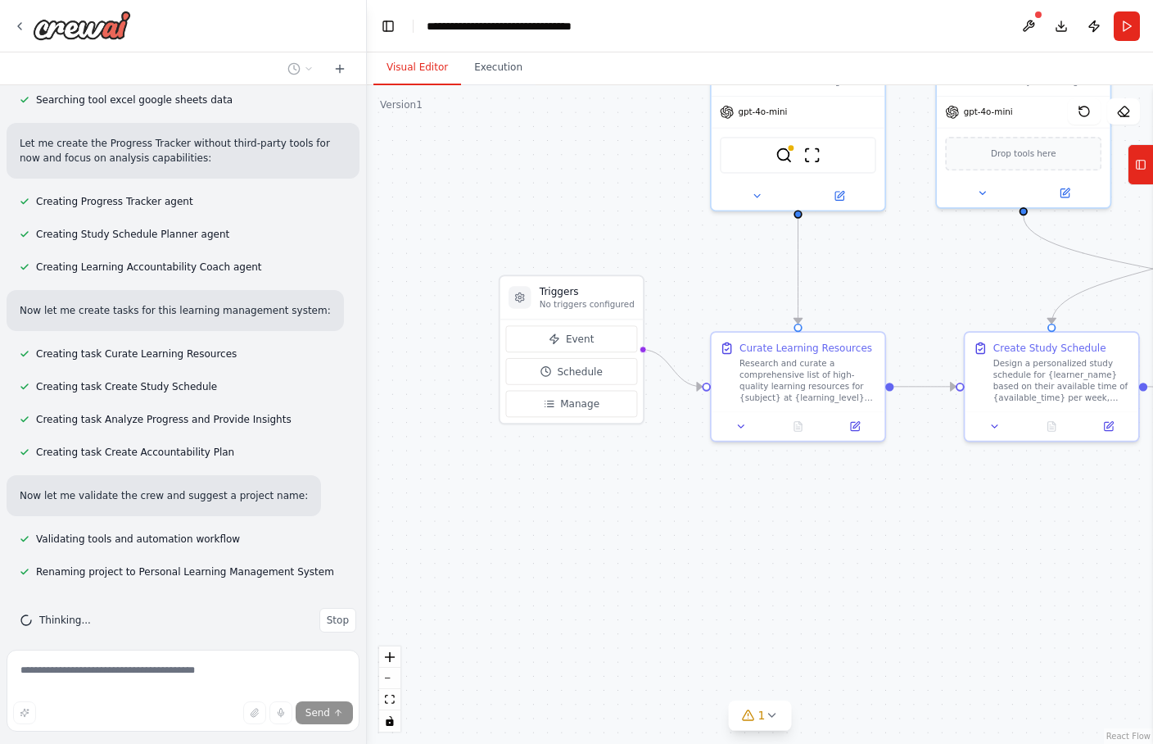
drag, startPoint x: 990, startPoint y: 459, endPoint x: 987, endPoint y: 635, distance: 175.3
click at [921, 594] on div ".deletable-edge-delete-btn { width: 20px; height: 20px; border: 0px solid #ffff…" at bounding box center [760, 414] width 786 height 658
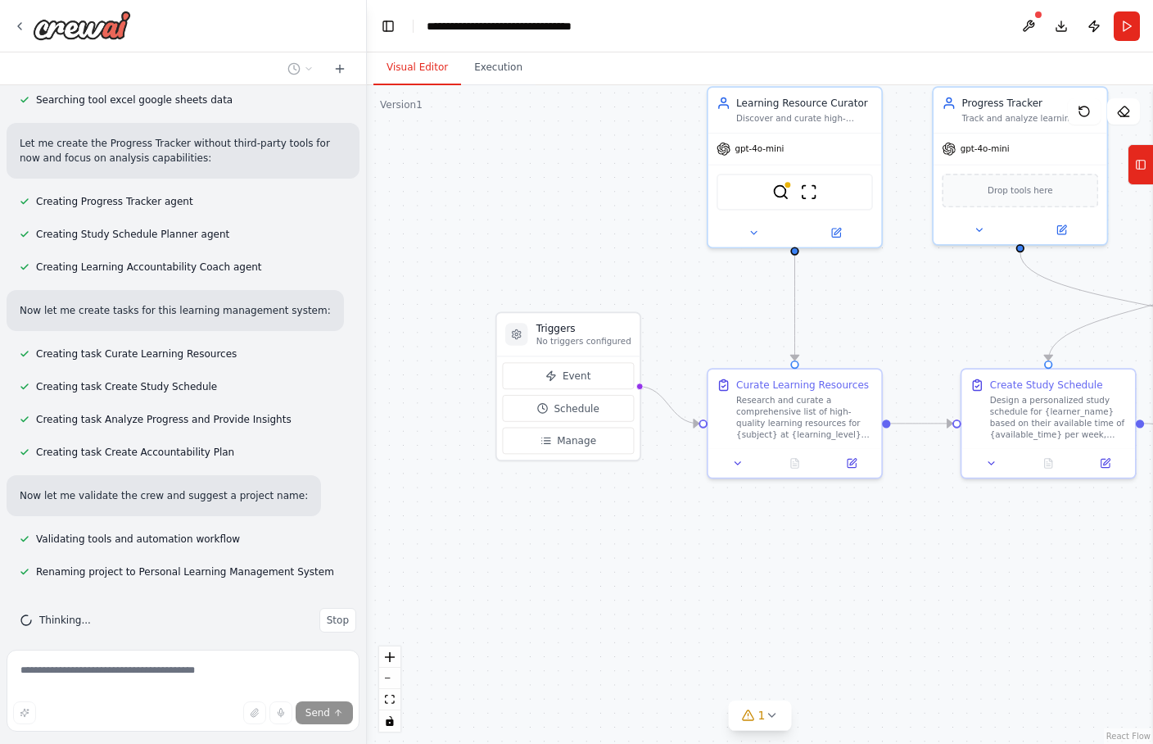
drag, startPoint x: 998, startPoint y: 639, endPoint x: 998, endPoint y: 664, distance: 25.4
click at [921, 594] on div ".deletable-edge-delete-btn { width: 20px; height: 20px; border: 0px solid #ffff…" at bounding box center [760, 414] width 786 height 658
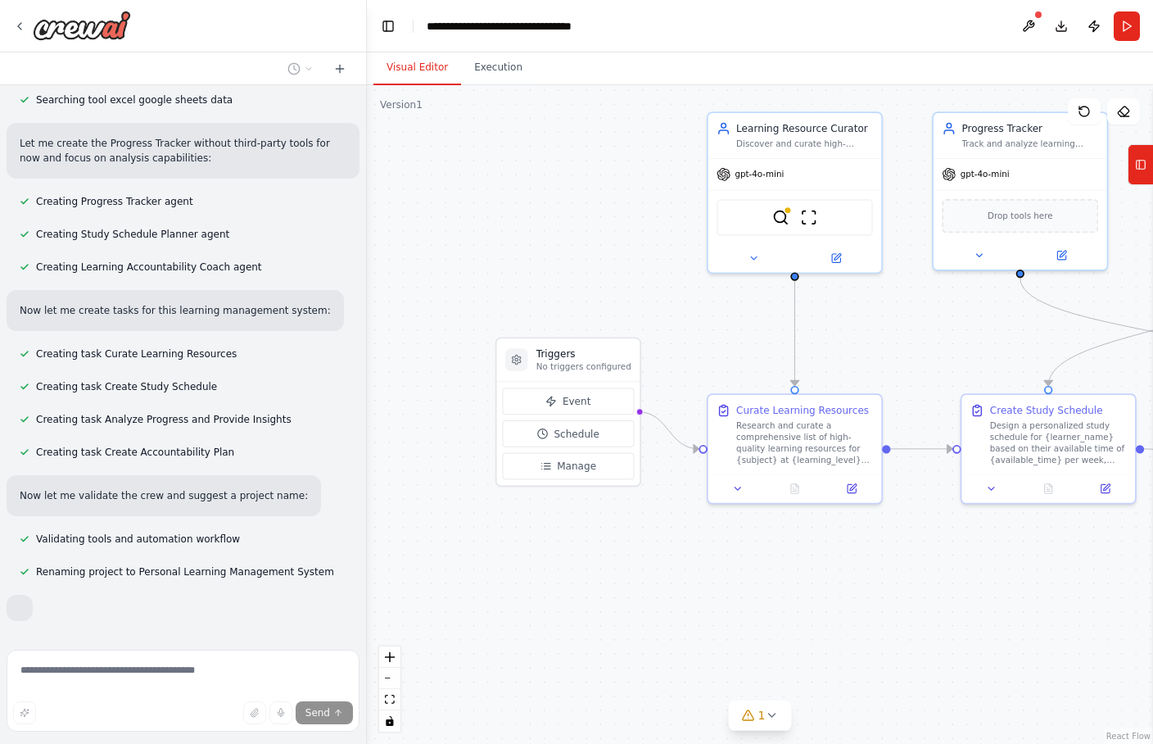
scroll to position [635, 0]
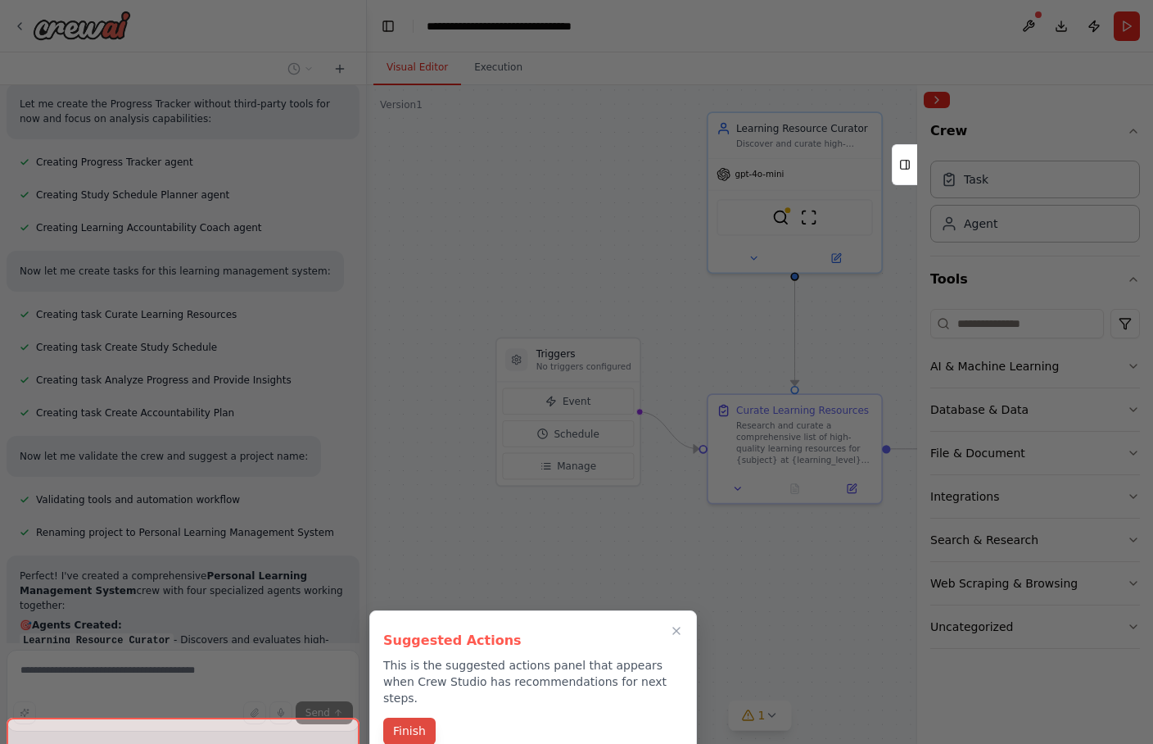
click at [418, 594] on button "Finish" at bounding box center [409, 730] width 52 height 27
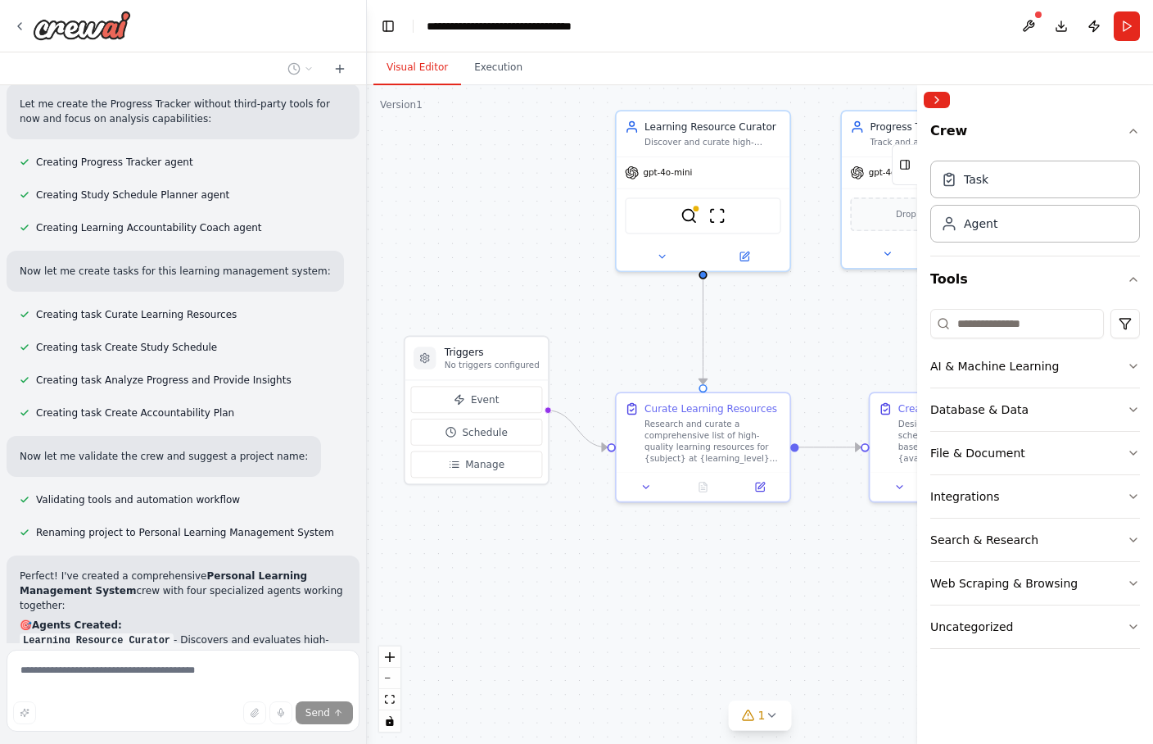
drag, startPoint x: 870, startPoint y: 350, endPoint x: 757, endPoint y: 347, distance: 113.9
click at [757, 347] on div ".deletable-edge-delete-btn { width: 20px; height: 20px; border: 0px solid #ffff…" at bounding box center [760, 414] width 786 height 658
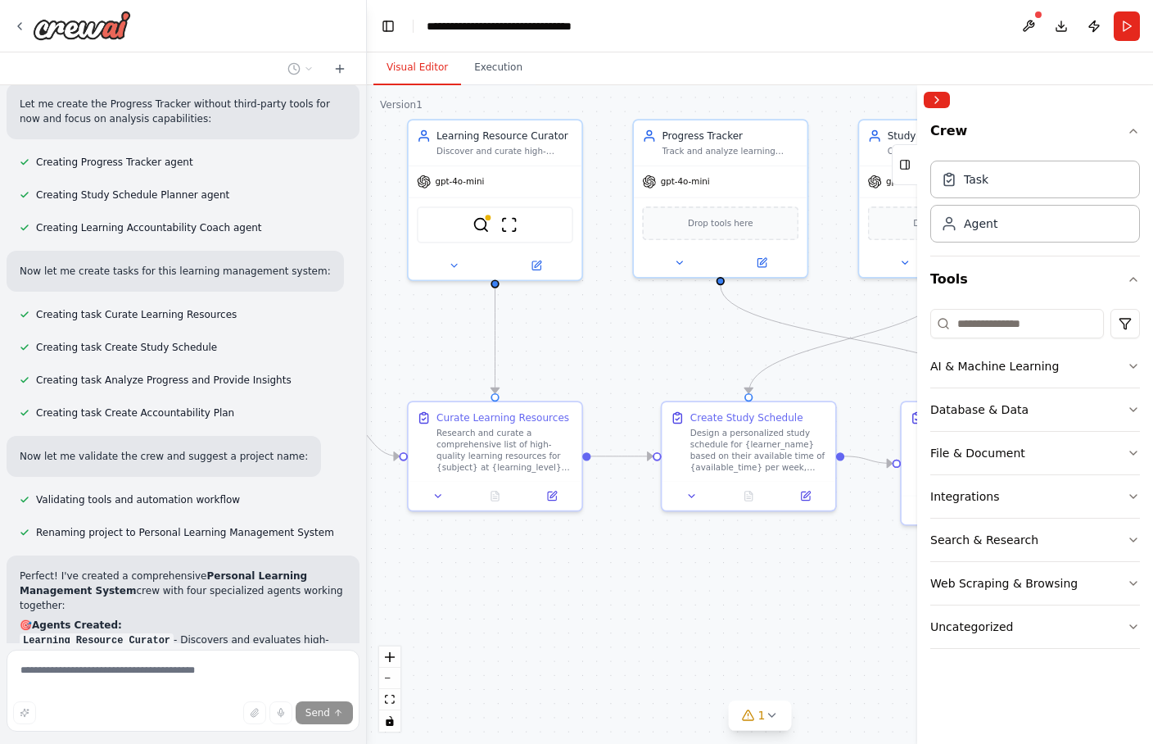
drag, startPoint x: 801, startPoint y: 338, endPoint x: 612, endPoint y: 350, distance: 189.5
click at [612, 350] on div ".deletable-edge-delete-btn { width: 20px; height: 20px; border: 0px solid #ffff…" at bounding box center [760, 414] width 786 height 658
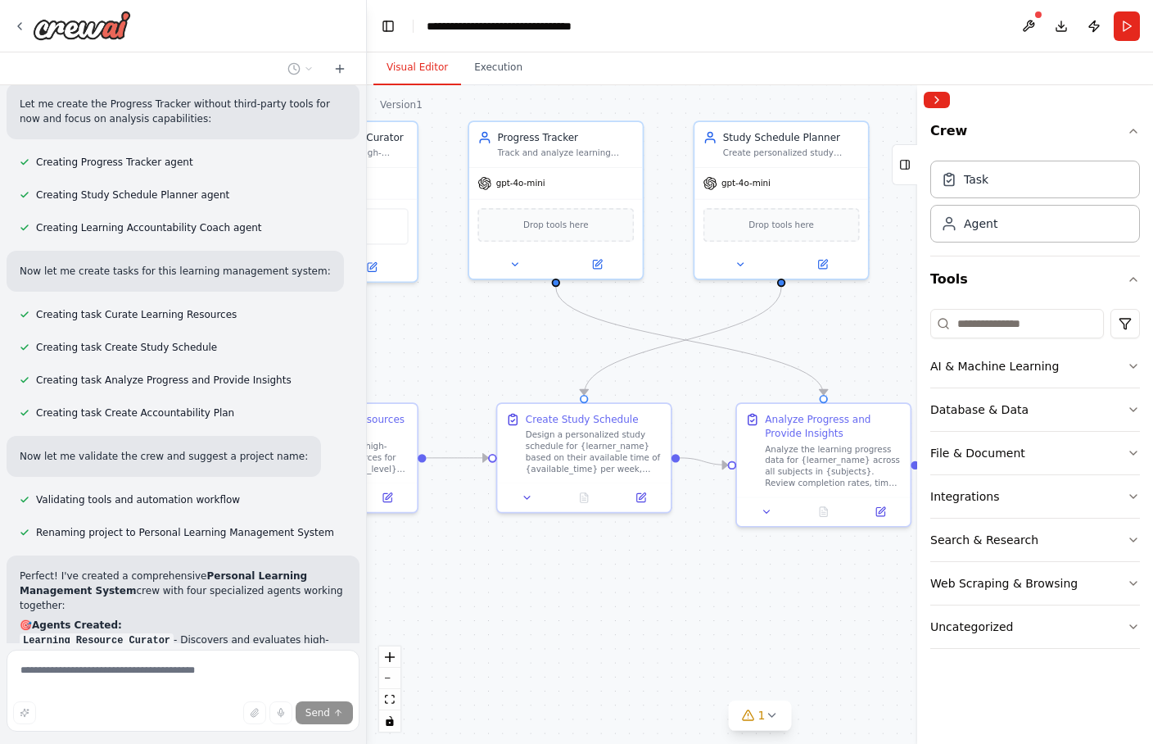
drag, startPoint x: 649, startPoint y: 346, endPoint x: 464, endPoint y: 350, distance: 185.1
click at [464, 350] on div ".deletable-edge-delete-btn { width: 20px; height: 20px; border: 0px solid #ffff…" at bounding box center [760, 414] width 786 height 658
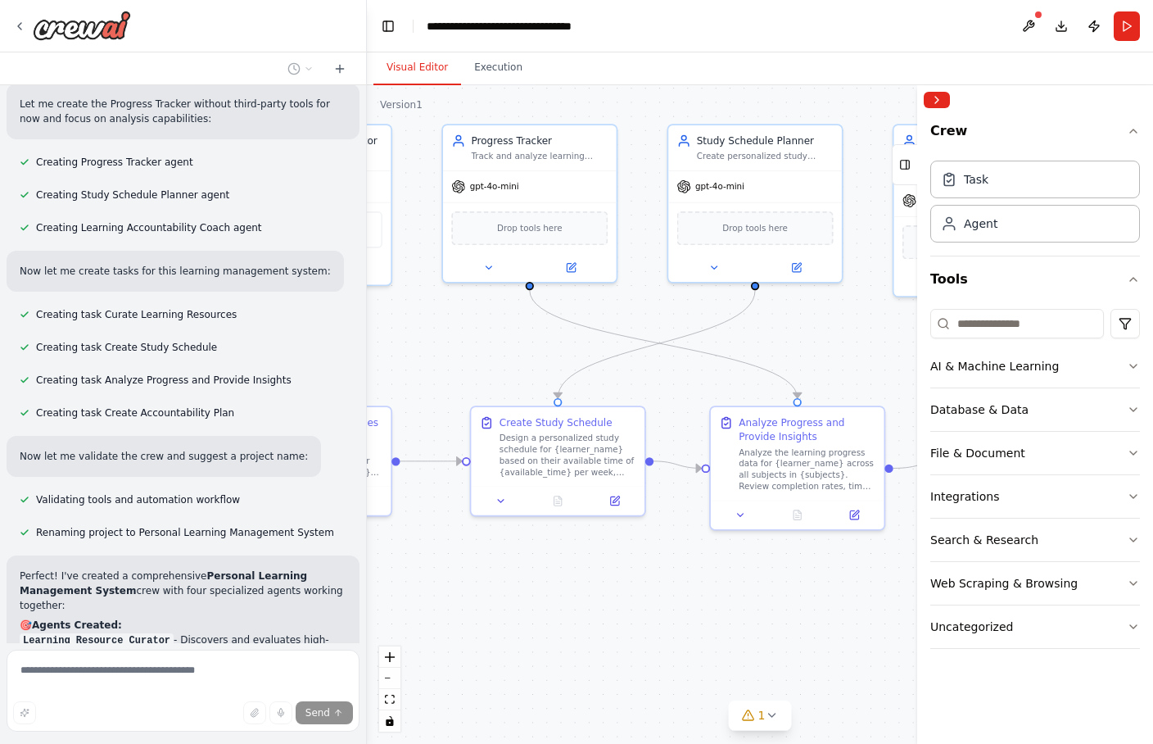
click at [775, 350] on div ".deletable-edge-delete-btn { width: 20px; height: 20px; border: 0px solid #ffff…" at bounding box center [760, 414] width 786 height 658
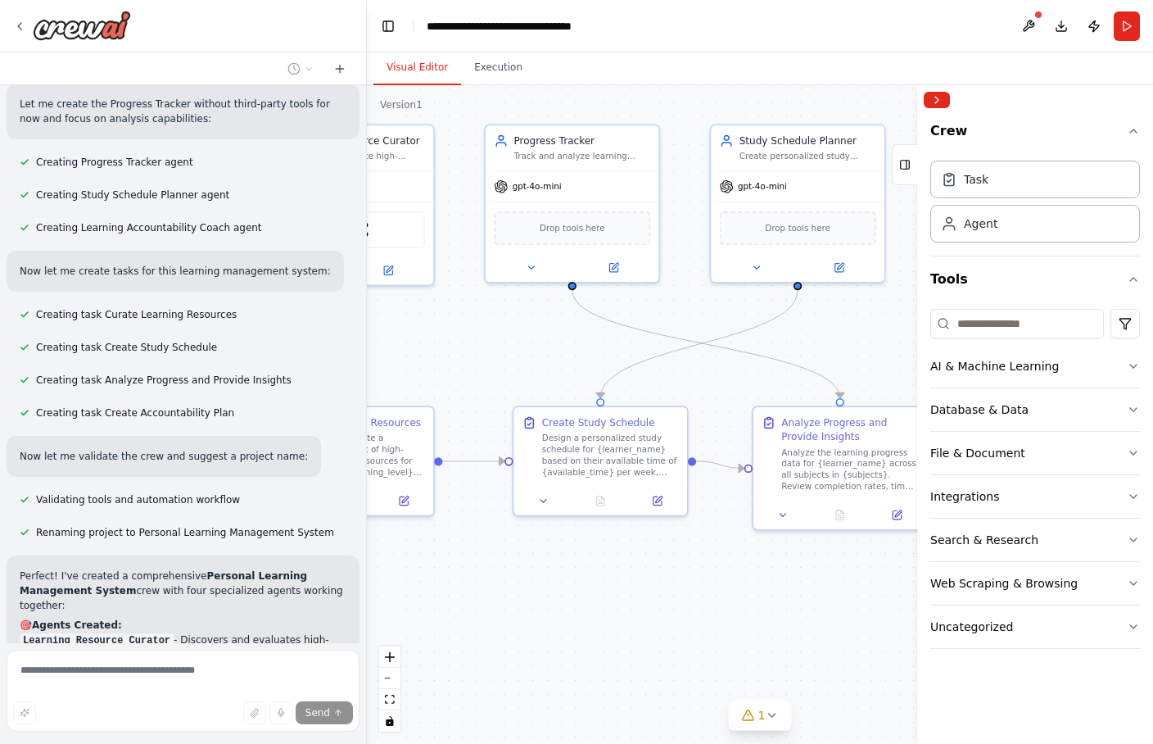
drag, startPoint x: 561, startPoint y: 354, endPoint x: 686, endPoint y: 358, distance: 125.4
click at [686, 358] on div ".deletable-edge-delete-btn { width: 20px; height: 20px; border: 0px solid #ffff…" at bounding box center [760, 414] width 786 height 658
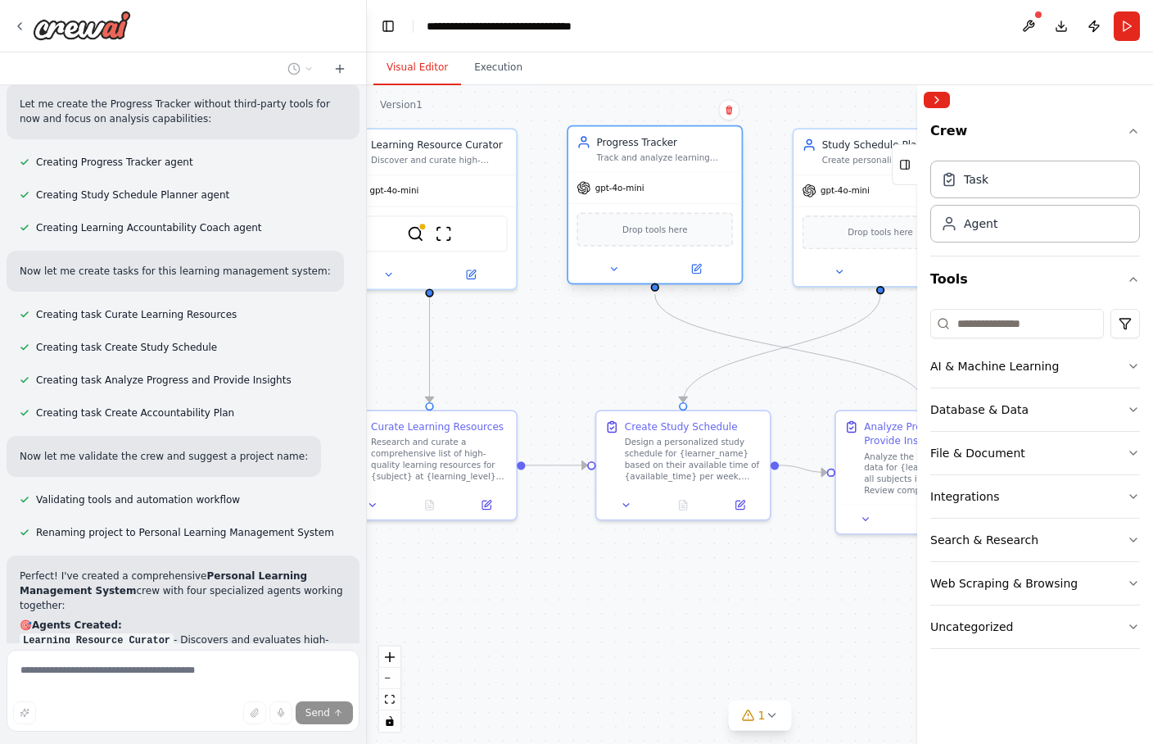
click at [683, 228] on span "Drop tools here" at bounding box center [655, 230] width 66 height 14
click at [635, 355] on div ".deletable-edge-delete-btn { width: 20px; height: 20px; border: 0px solid #ffff…" at bounding box center [760, 414] width 786 height 658
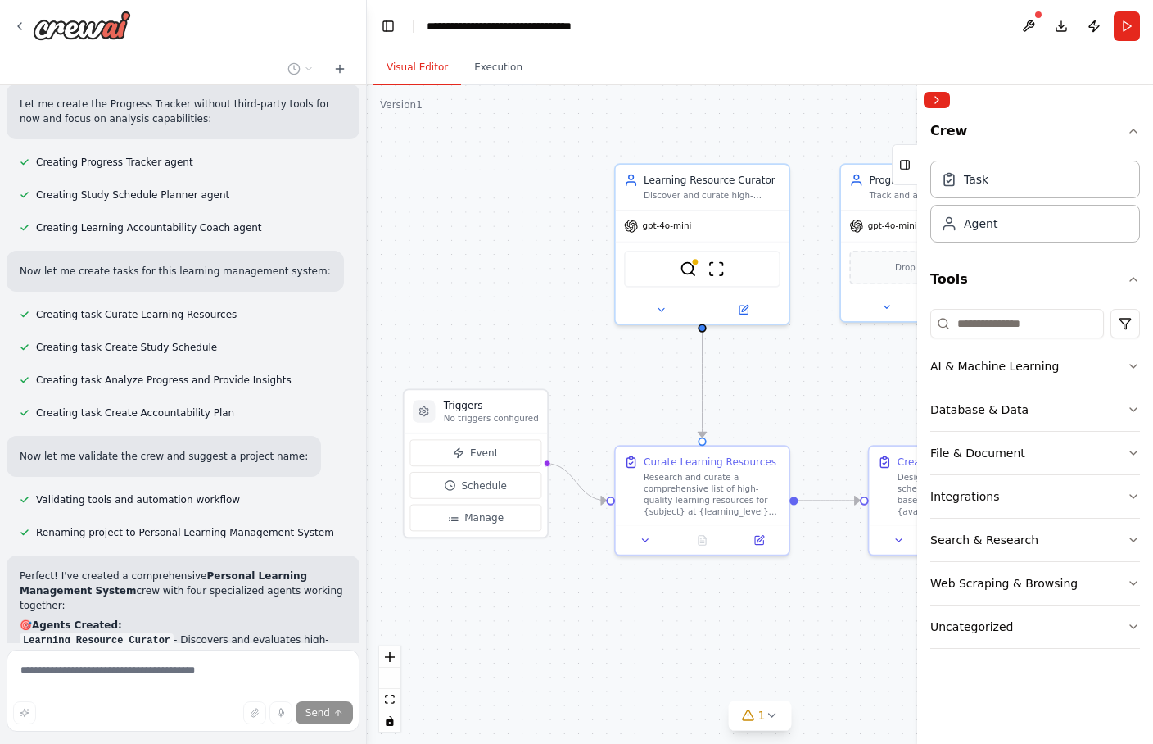
drag, startPoint x: 591, startPoint y: 354, endPoint x: 864, endPoint y: 389, distance: 274.9
click at [864, 389] on div ".deletable-edge-delete-btn { width: 20px; height: 20px; border: 0px solid #ffff…" at bounding box center [760, 414] width 786 height 658
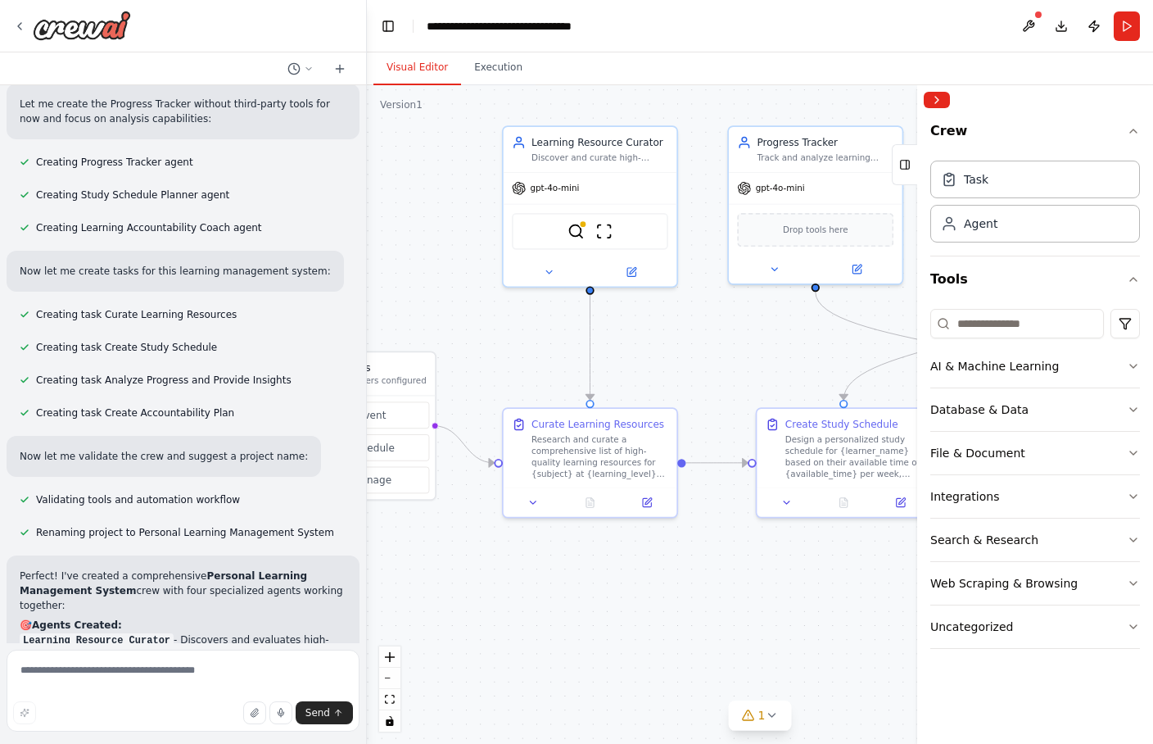
drag, startPoint x: 821, startPoint y: 350, endPoint x: 676, endPoint y: 309, distance: 150.8
click at [676, 309] on div ".deletable-edge-delete-btn { width: 20px; height: 20px; border: 0px solid #ffff…" at bounding box center [760, 414] width 786 height 658
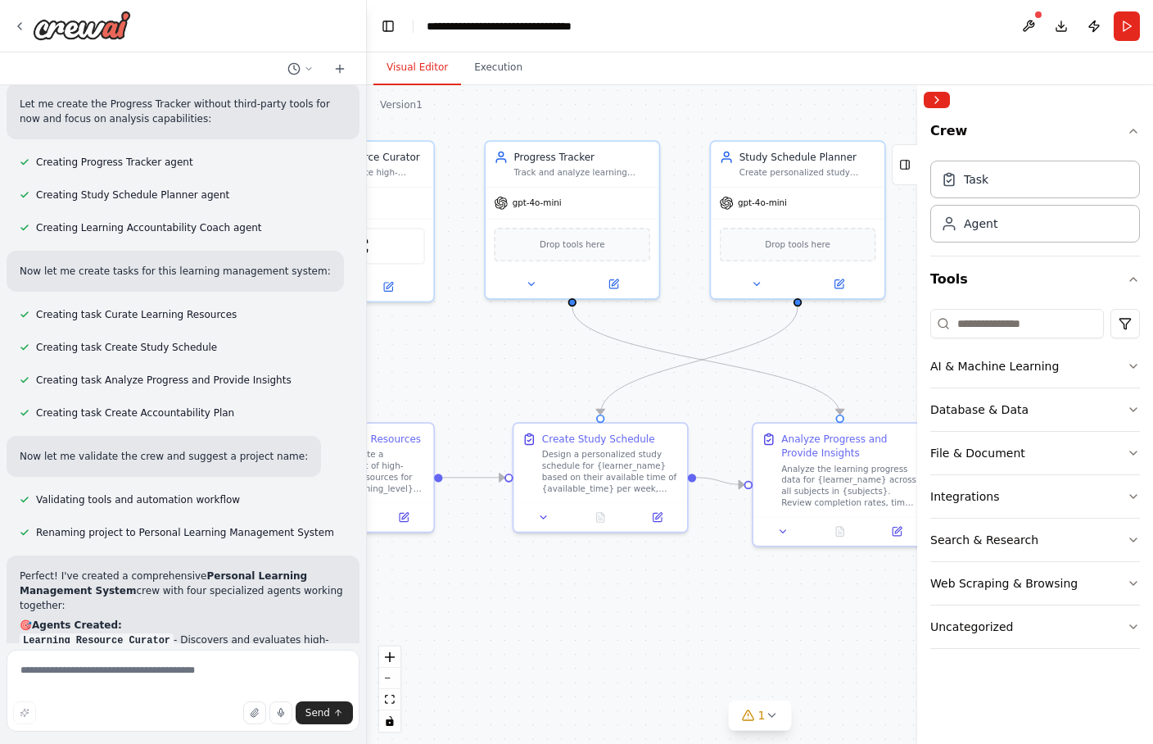
drag, startPoint x: 760, startPoint y: 331, endPoint x: 547, endPoint y: 350, distance: 213.8
click at [547, 350] on div ".deletable-edge-delete-btn { width: 20px; height: 20px; border: 0px solid #ffff…" at bounding box center [760, 414] width 786 height 658
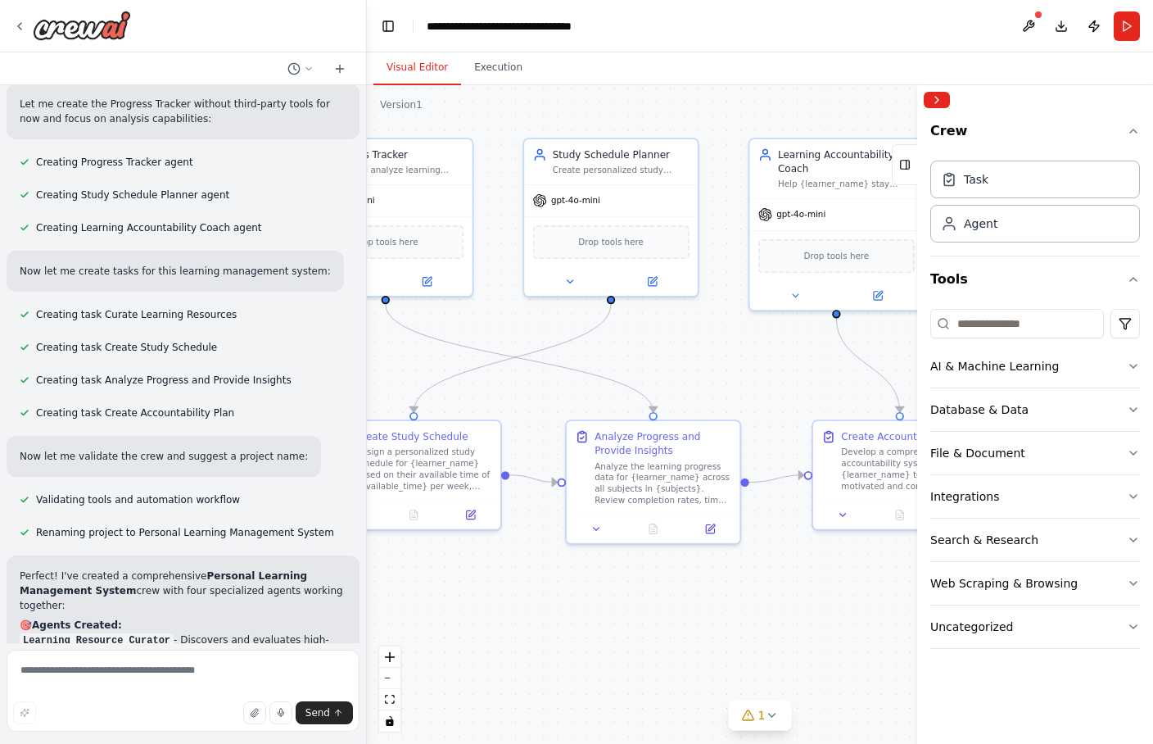
drag, startPoint x: 842, startPoint y: 360, endPoint x: 529, endPoint y: 364, distance: 312.8
click at [530, 364] on div ".deletable-edge-delete-btn { width: 20px; height: 20px; border: 0px solid #ffff…" at bounding box center [760, 414] width 786 height 658
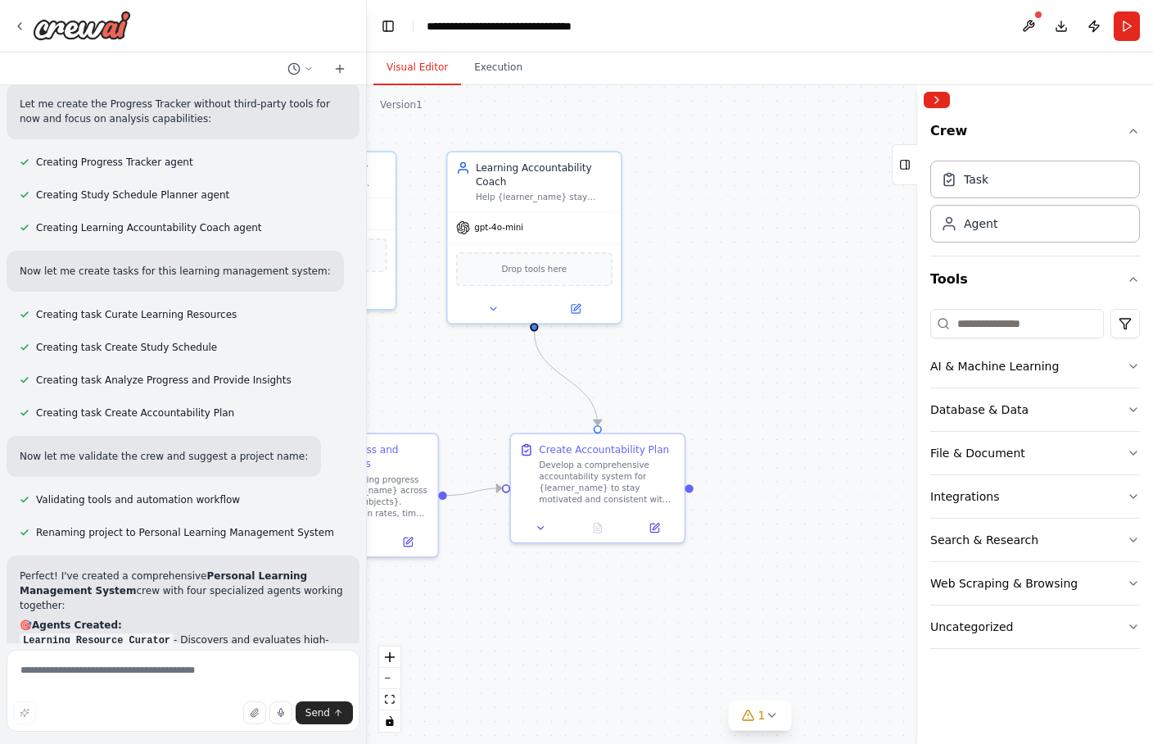
drag, startPoint x: 683, startPoint y: 368, endPoint x: 502, endPoint y: 376, distance: 181.1
click at [503, 375] on div ".deletable-edge-delete-btn { width: 20px; height: 20px; border: 0px solid #ffff…" at bounding box center [760, 414] width 786 height 658
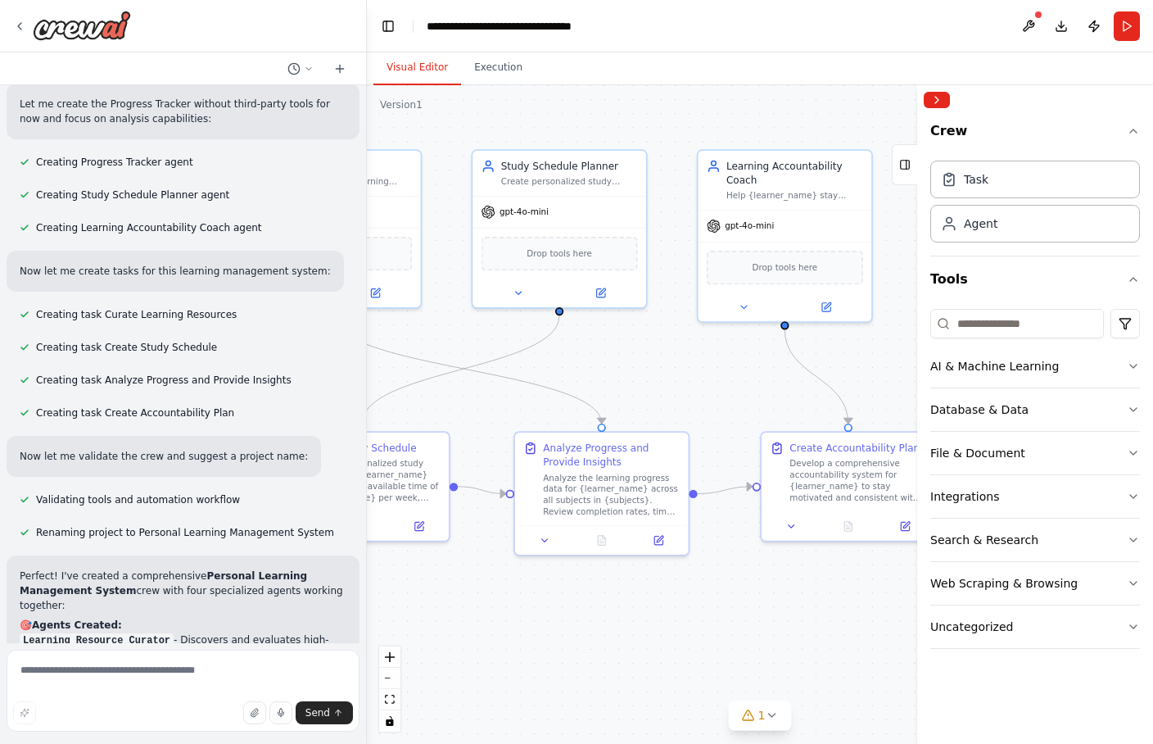
drag, startPoint x: 486, startPoint y: 381, endPoint x: 748, endPoint y: 376, distance: 262.1
click at [748, 377] on div ".deletable-edge-delete-btn { width: 20px; height: 20px; border: 0px solid #ffff…" at bounding box center [760, 414] width 786 height 658
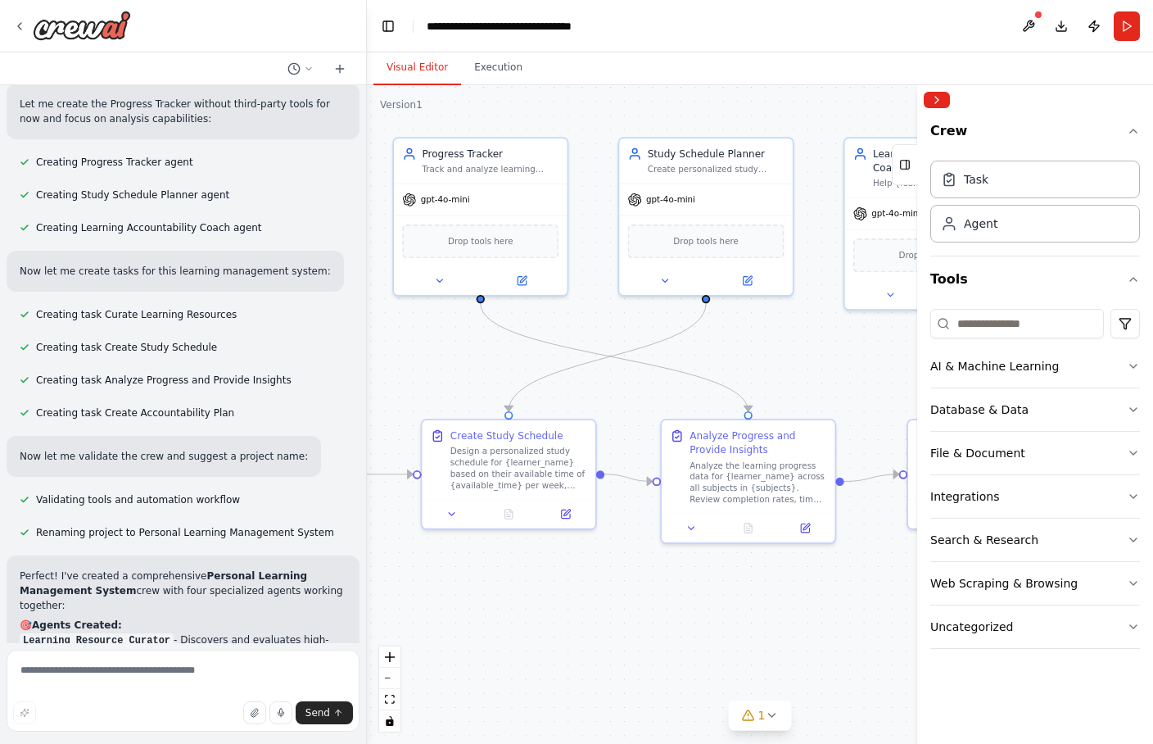
drag, startPoint x: 715, startPoint y: 378, endPoint x: 869, endPoint y: 361, distance: 154.8
click at [869, 362] on div ".deletable-edge-delete-btn { width: 20px; height: 20px; border: 0px solid #ffff…" at bounding box center [760, 414] width 786 height 658
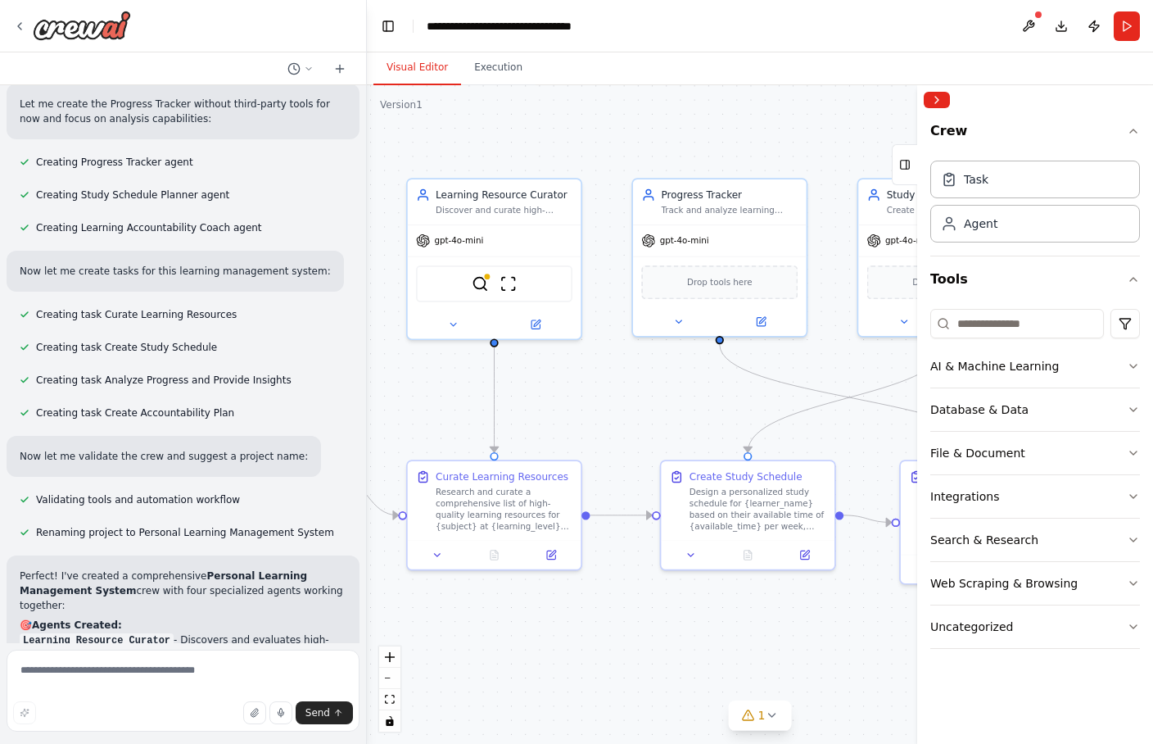
drag, startPoint x: 792, startPoint y: 106, endPoint x: 1024, endPoint y: 157, distance: 237.2
click at [921, 156] on div "Build a crew that curates personalized learning resources, tracks your progress…" at bounding box center [576, 372] width 1153 height 744
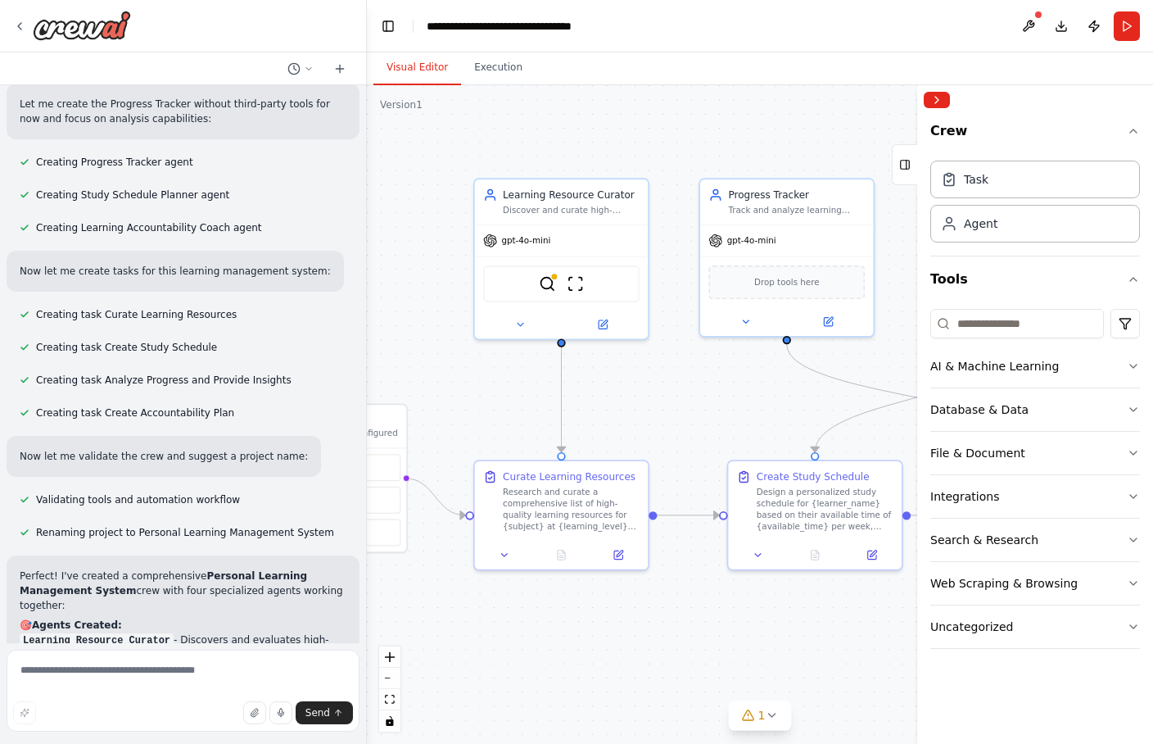
drag, startPoint x: 828, startPoint y: 158, endPoint x: 921, endPoint y: 154, distance: 93.4
click at [921, 154] on div "Build a crew that curates personalized learning resources, tracks your progress…" at bounding box center [576, 372] width 1153 height 744
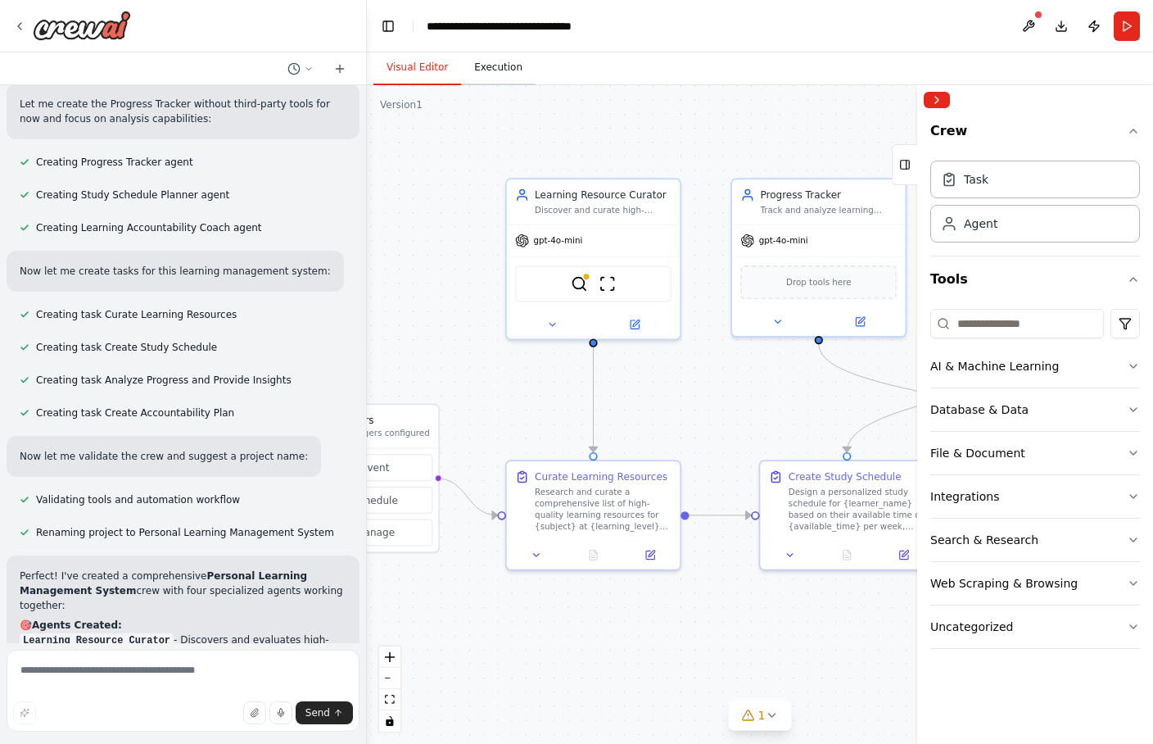
click at [487, 66] on button "Execution" at bounding box center [498, 68] width 75 height 34
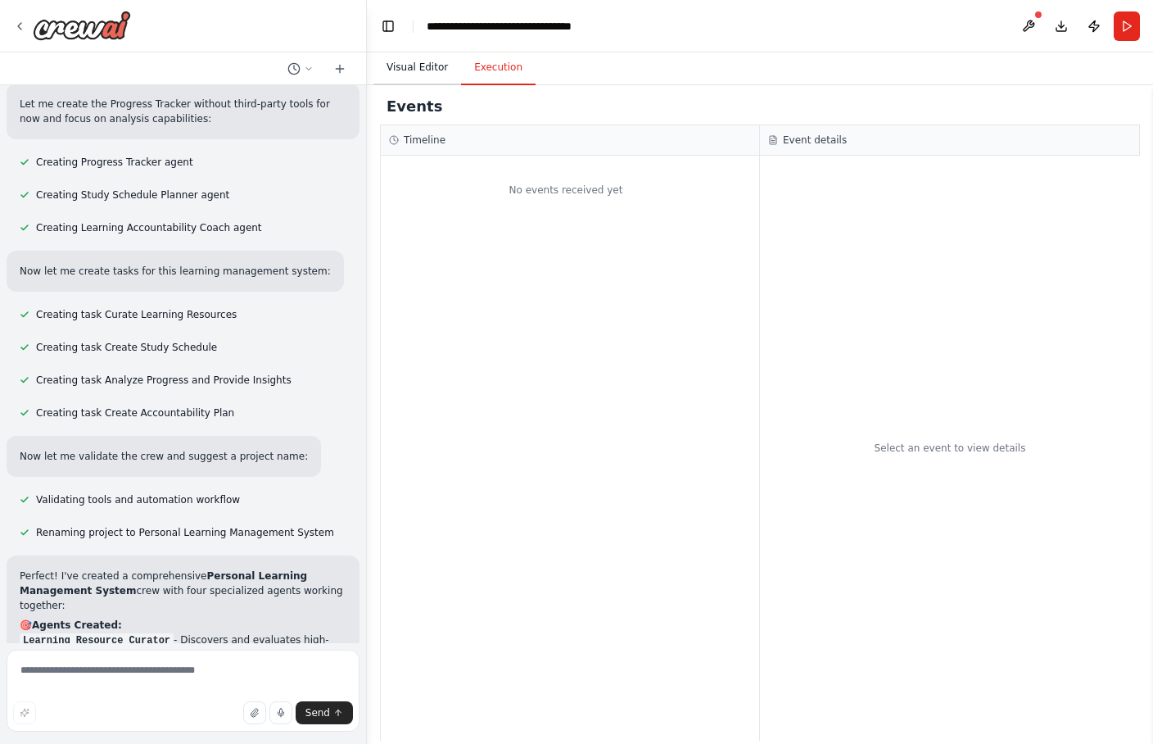
click at [425, 65] on button "Visual Editor" at bounding box center [417, 68] width 88 height 34
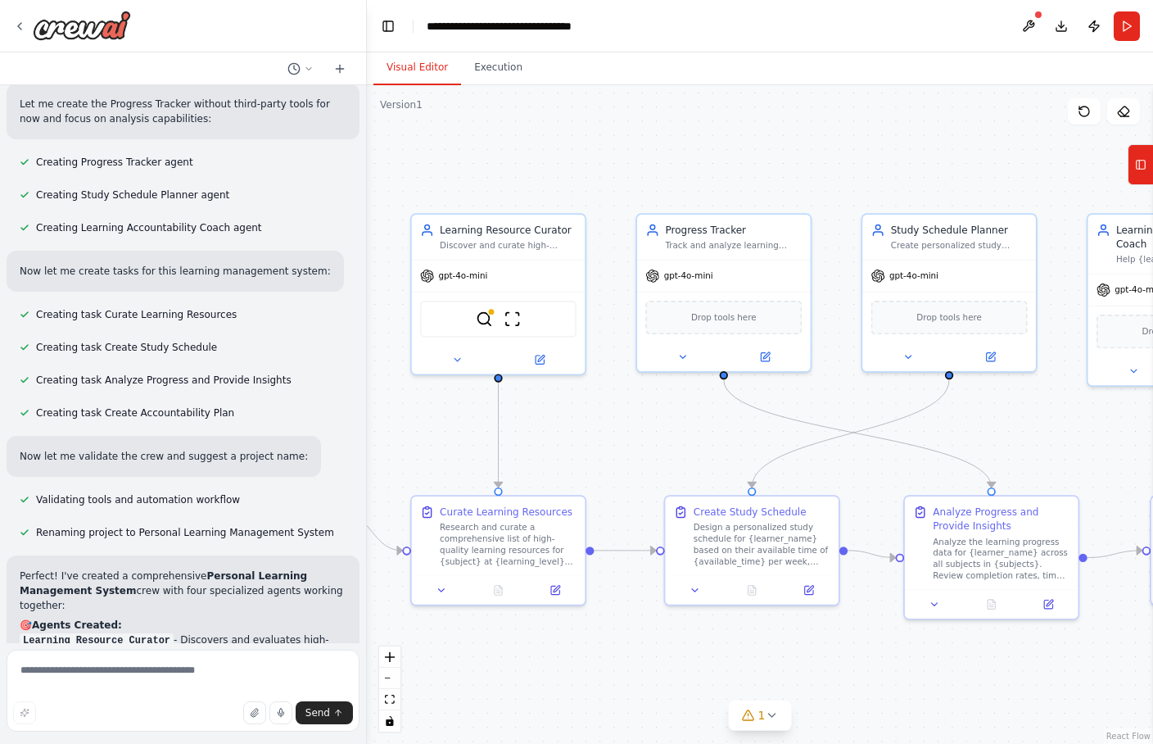
drag, startPoint x: 611, startPoint y: 145, endPoint x: 513, endPoint y: 180, distance: 103.6
click at [513, 180] on div ".deletable-edge-delete-btn { width: 20px; height: 20px; border: 0px solid #ffff…" at bounding box center [760, 414] width 786 height 658
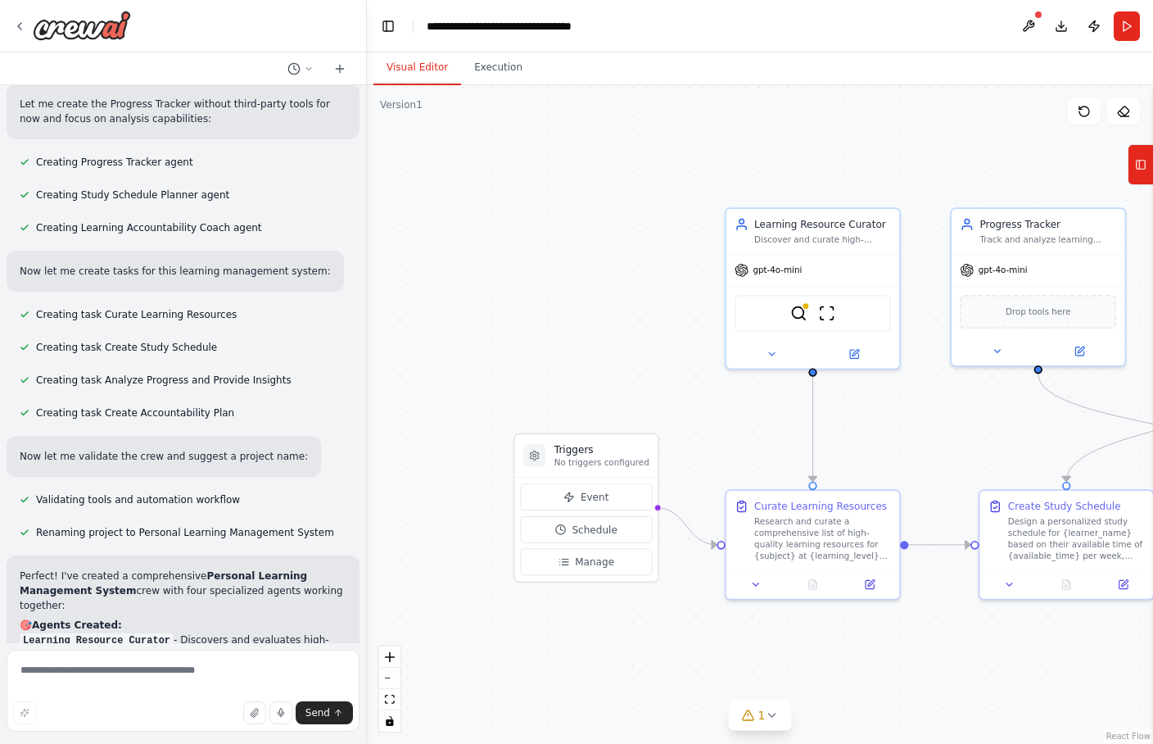
drag, startPoint x: 664, startPoint y: 166, endPoint x: 981, endPoint y: 160, distance: 317.0
click at [921, 160] on div ".deletable-edge-delete-btn { width: 20px; height: 20px; border: 0px solid #ffff…" at bounding box center [760, 414] width 786 height 658
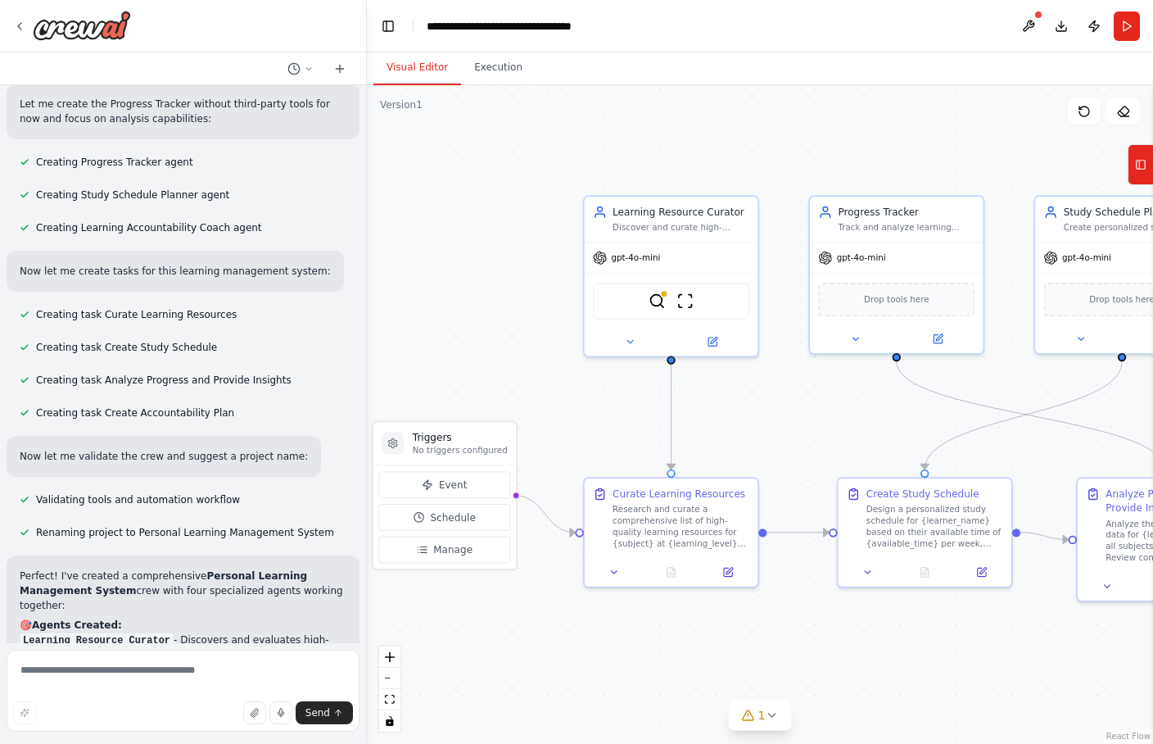
drag, startPoint x: 1015, startPoint y: 136, endPoint x: 888, endPoint y: 125, distance: 127.4
click at [888, 125] on div ".deletable-edge-delete-btn { width: 20px; height: 20px; border: 0px solid #ffff…" at bounding box center [760, 414] width 786 height 658
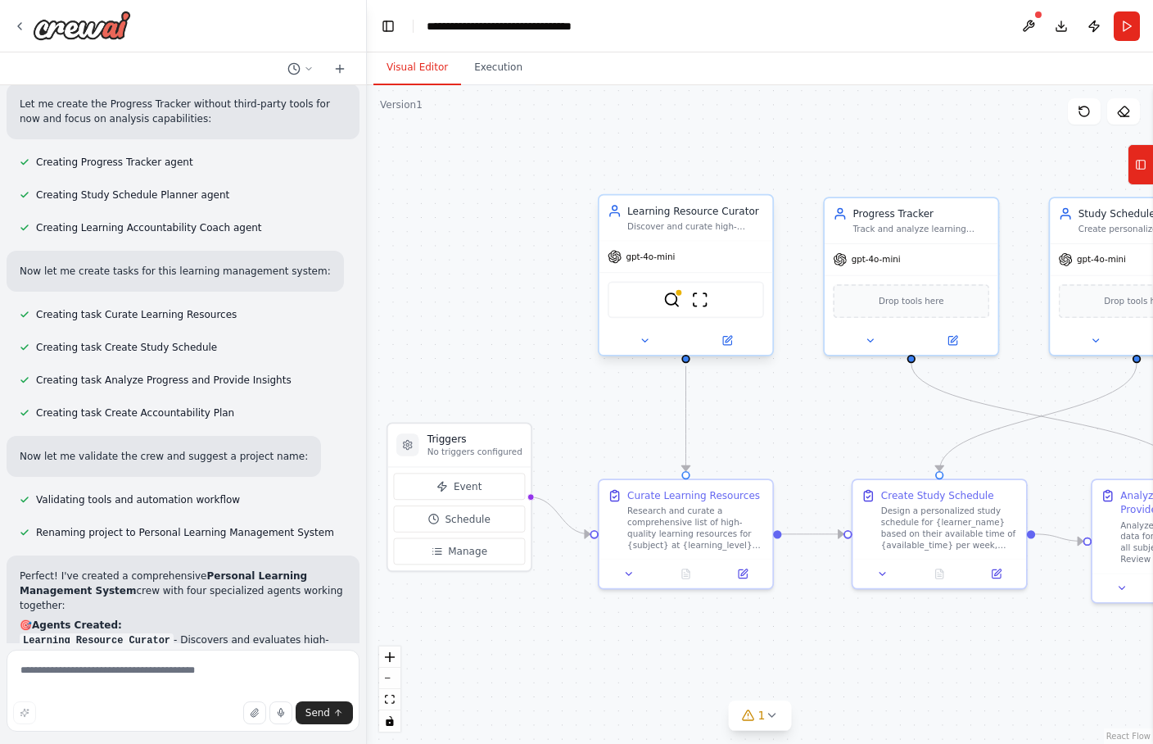
click at [713, 299] on div "SerplyWebSearchTool ScrapeWebsiteTool" at bounding box center [686, 299] width 156 height 37
click at [486, 515] on span "Schedule" at bounding box center [467, 519] width 45 height 14
select select "******"
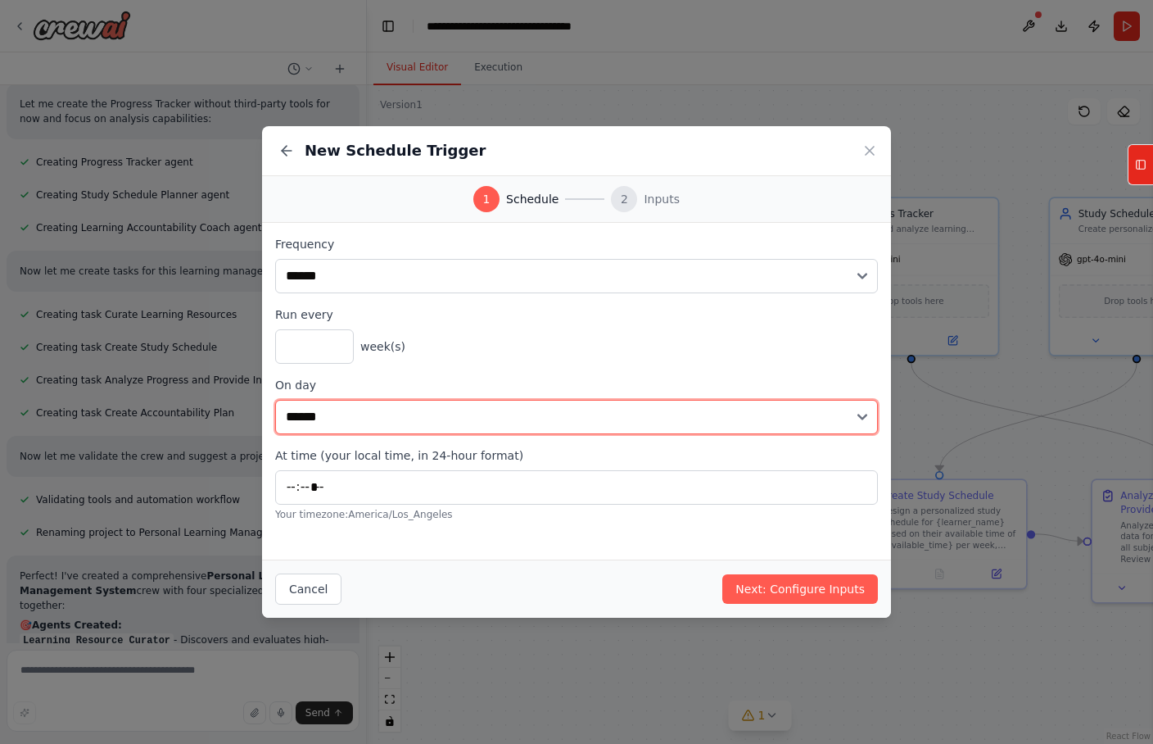
click at [509, 428] on select "****** ******* ********* ******** ****** ******** ******" at bounding box center [576, 417] width 603 height 34
select select "*"
click at [275, 400] on select "****** ******* ********* ******** ****** ******** ******" at bounding box center [576, 417] width 603 height 34
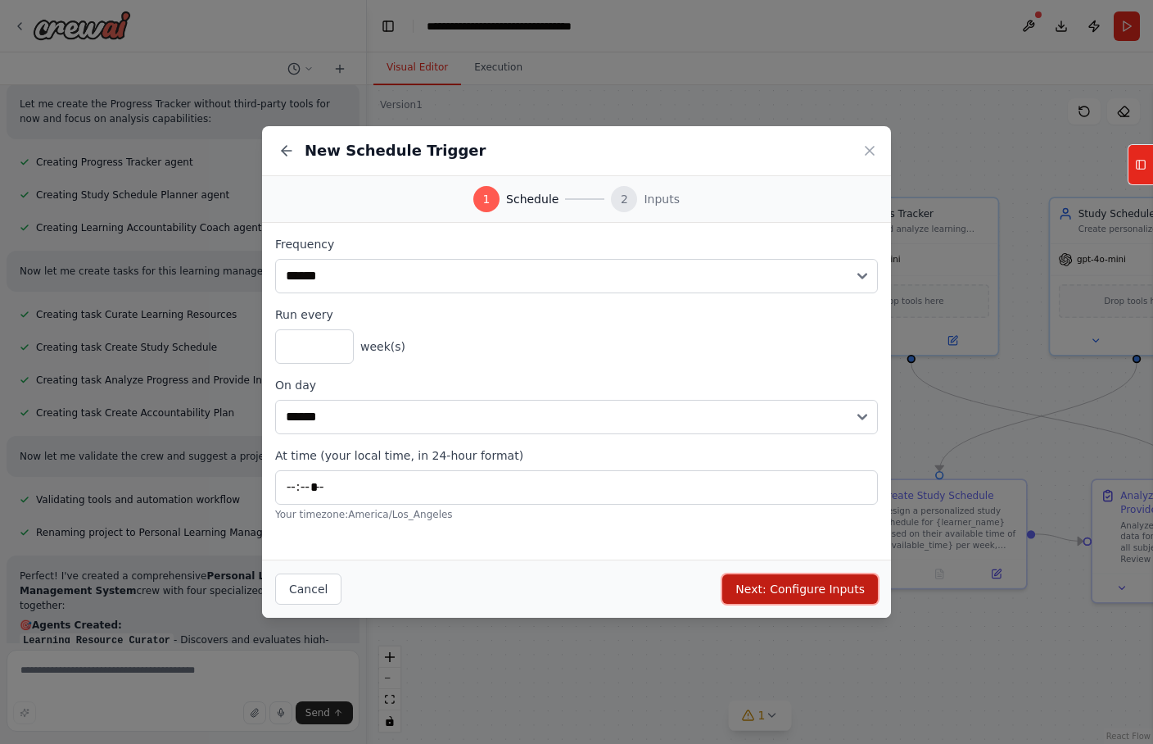
click at [780, 588] on button "Next: Configure Inputs" at bounding box center [800, 588] width 156 height 29
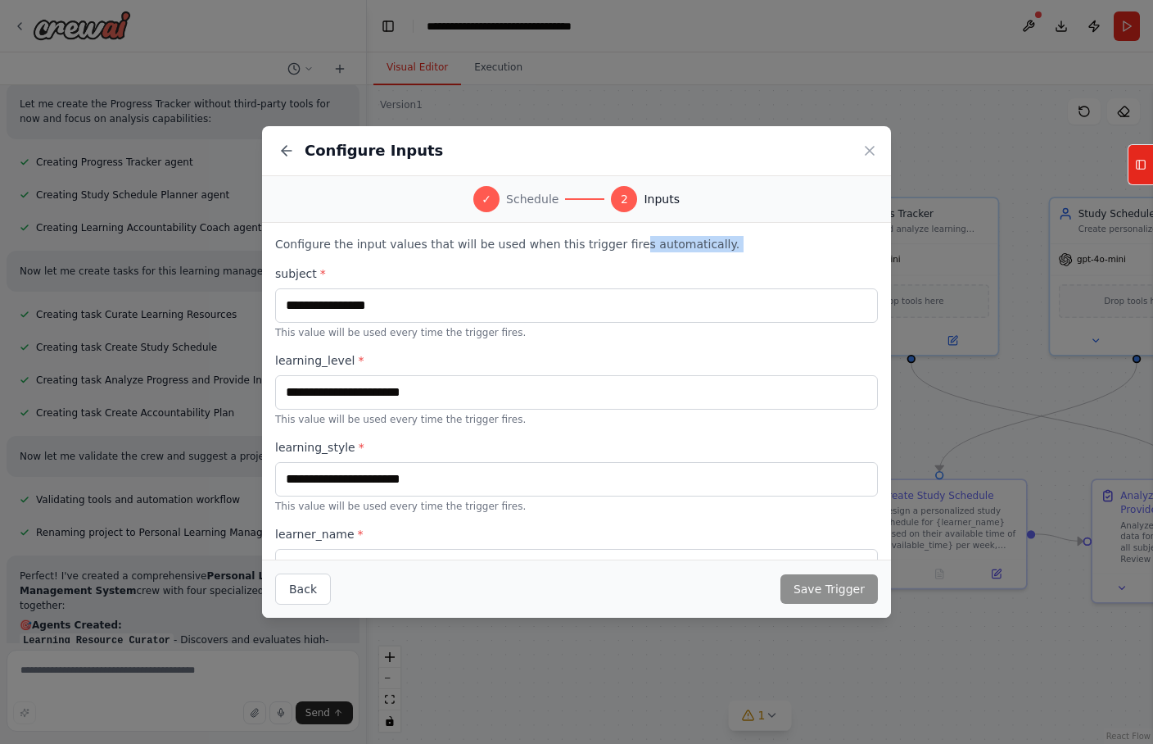
drag, startPoint x: 564, startPoint y: 251, endPoint x: 637, endPoint y: 253, distance: 72.9
click at [628, 251] on div "Configure the input values that will be used when this trigger fires automatica…" at bounding box center [576, 548] width 603 height 624
click at [637, 253] on div "Configure the input values that will be used when this trigger fires automatica…" at bounding box center [576, 548] width 603 height 624
click at [621, 287] on div "subject * This value will be used every time the trigger fires." at bounding box center [576, 302] width 603 height 74
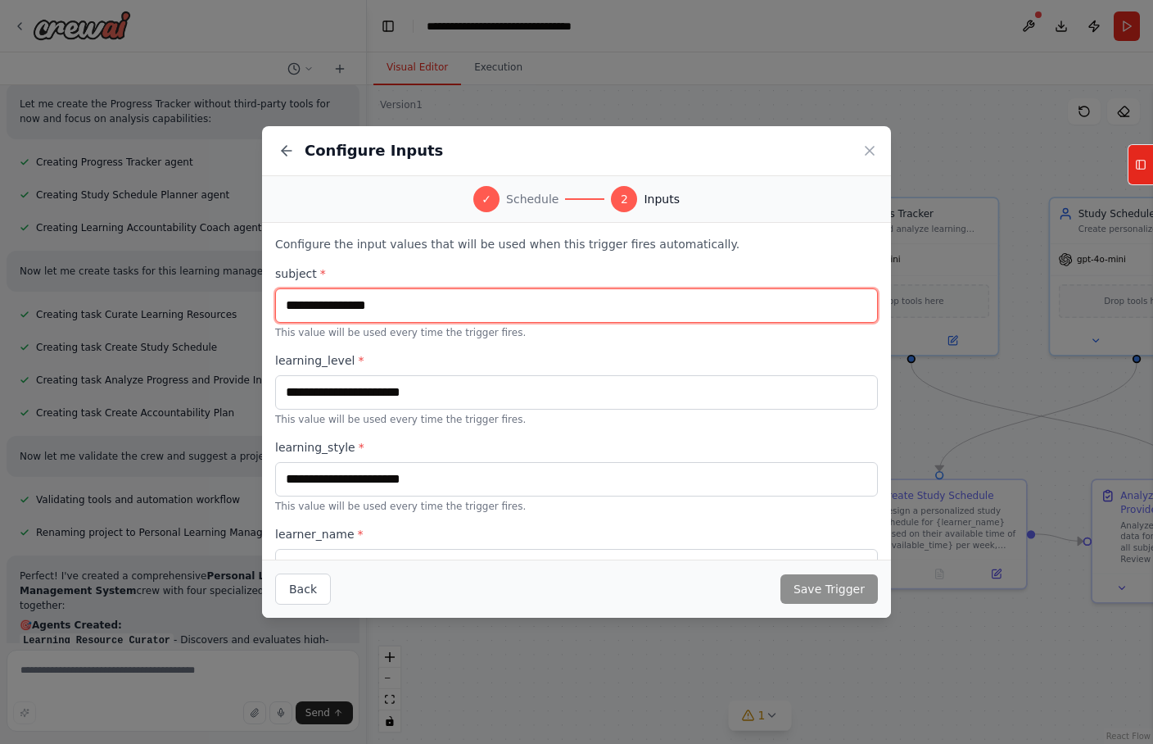
click at [617, 310] on input "text" at bounding box center [576, 305] width 603 height 34
type input "**********"
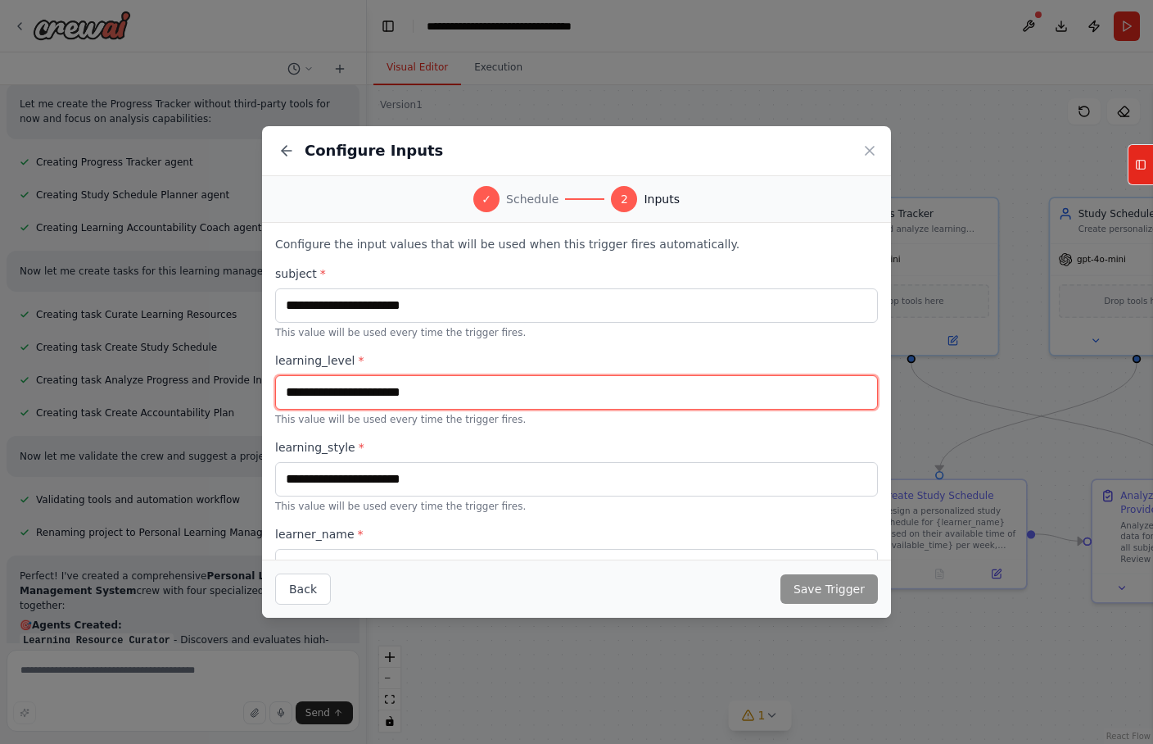
click at [613, 382] on input "text" at bounding box center [576, 392] width 603 height 34
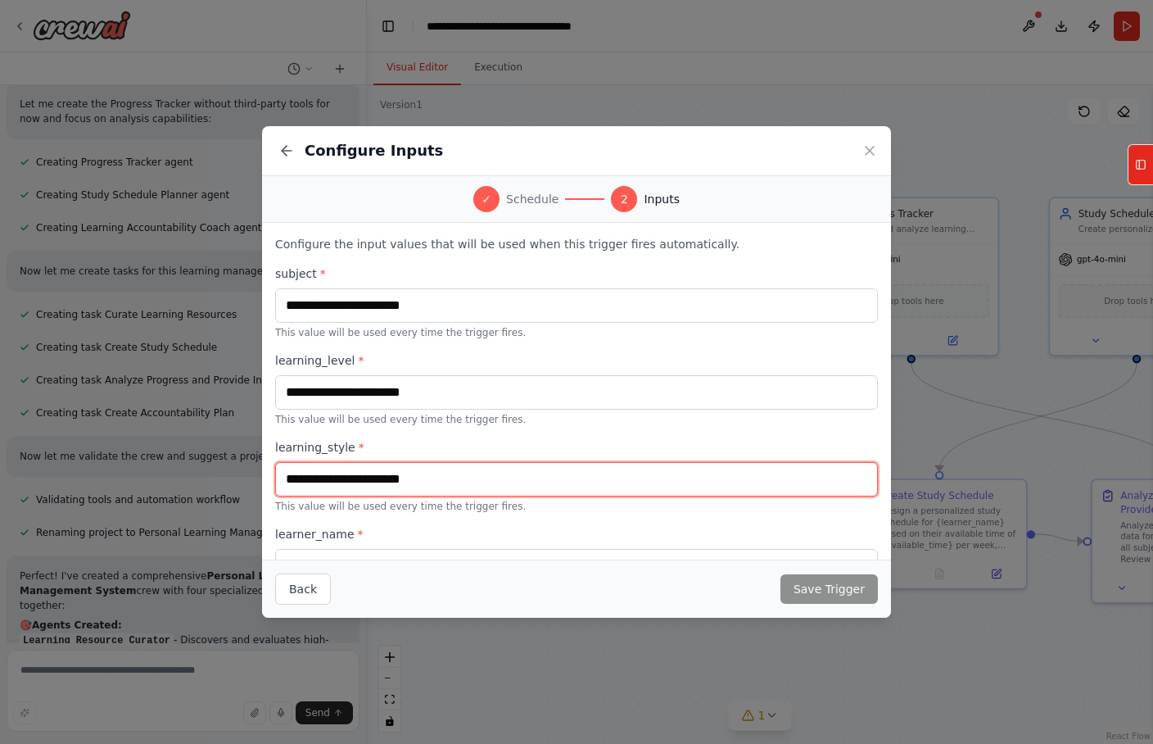
click at [565, 484] on input "text" at bounding box center [576, 479] width 603 height 34
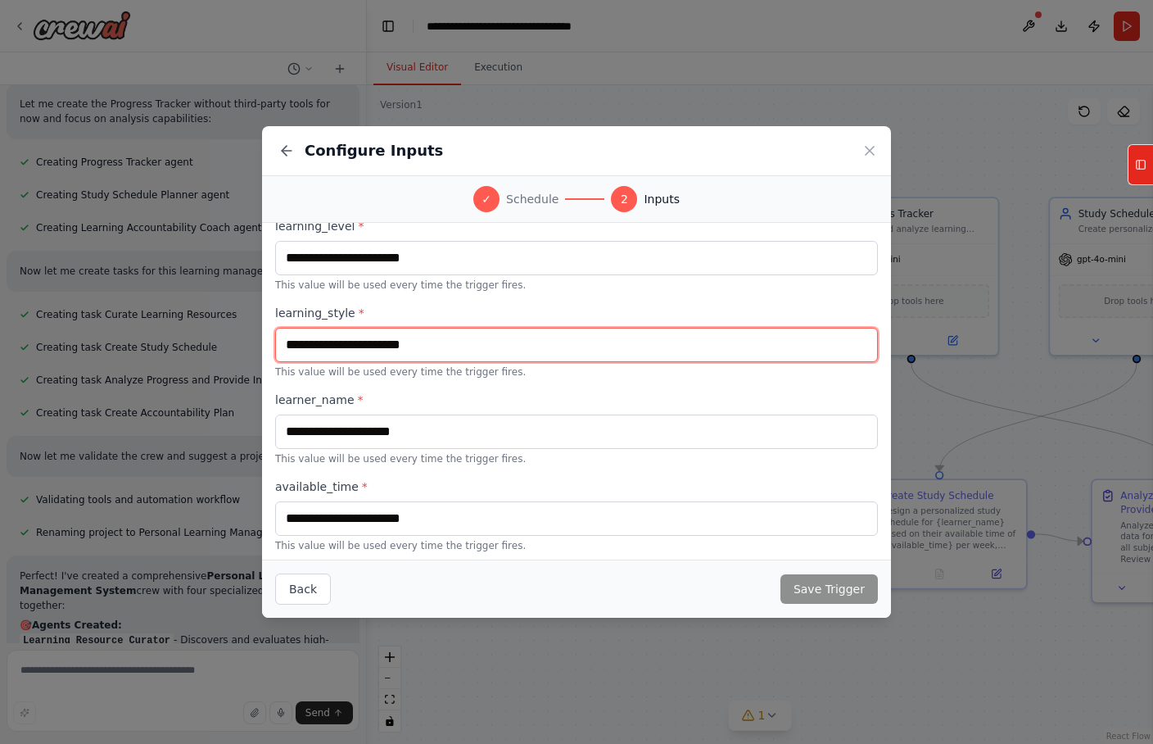
scroll to position [139, 0]
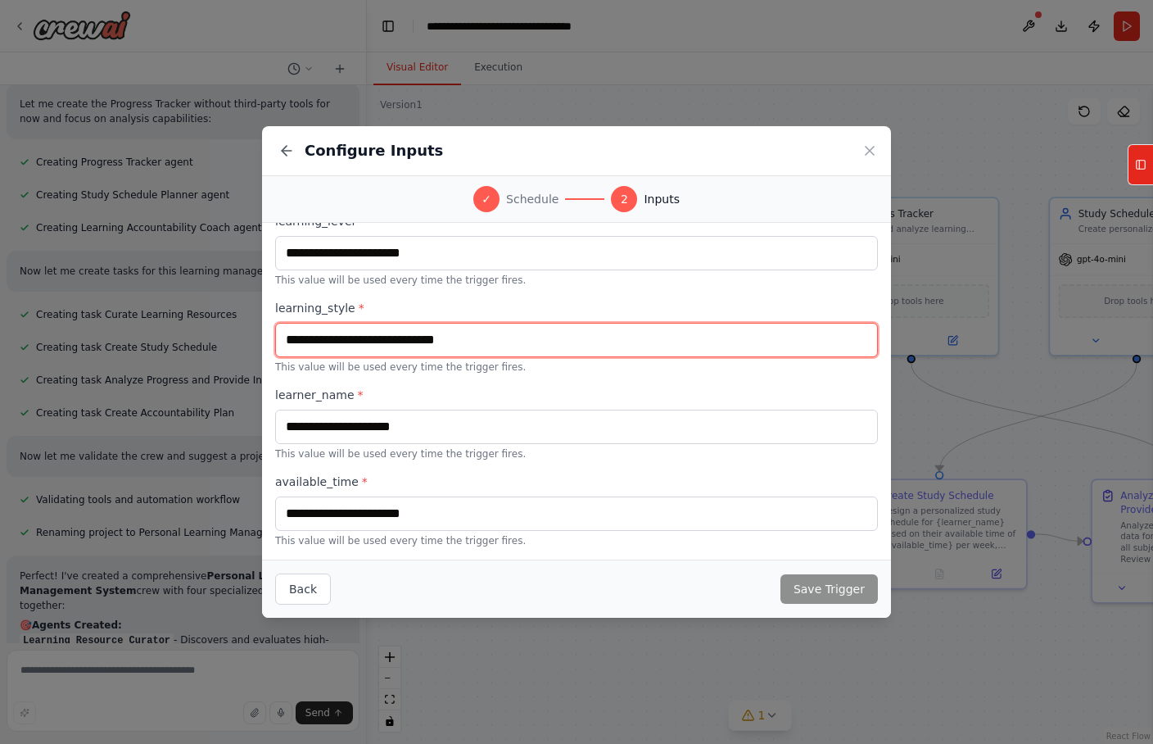
type input "**********"
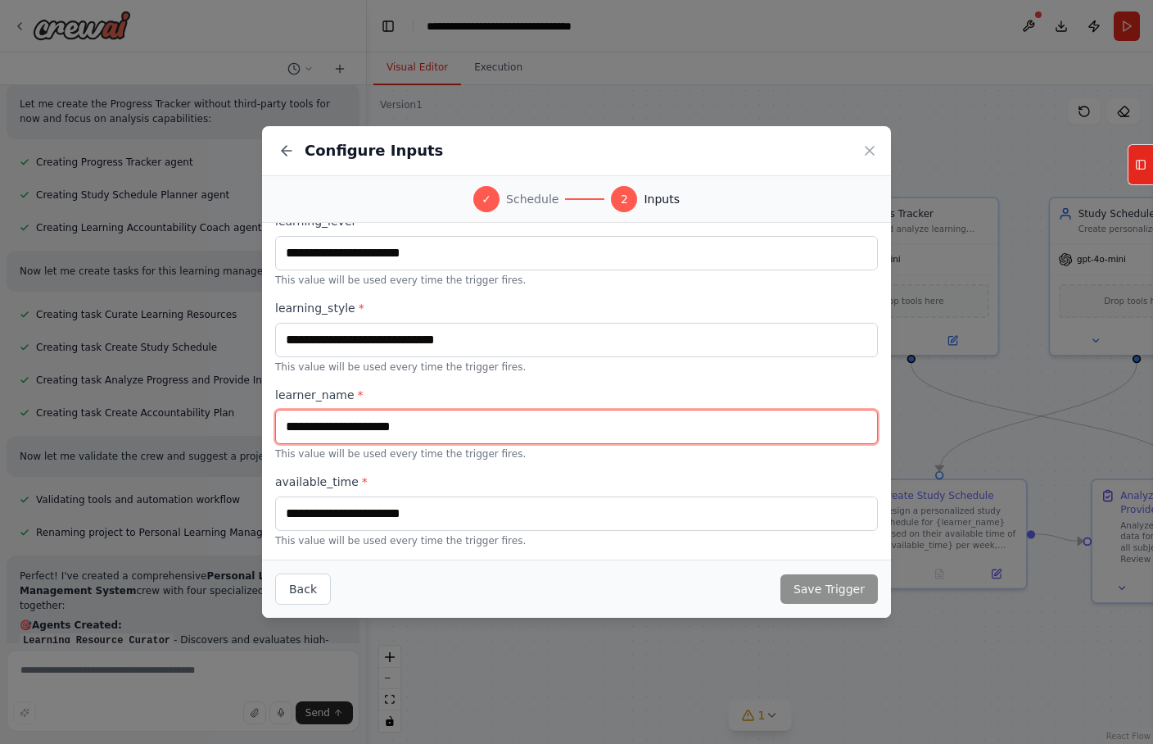
click at [497, 420] on input "text" at bounding box center [576, 426] width 603 height 34
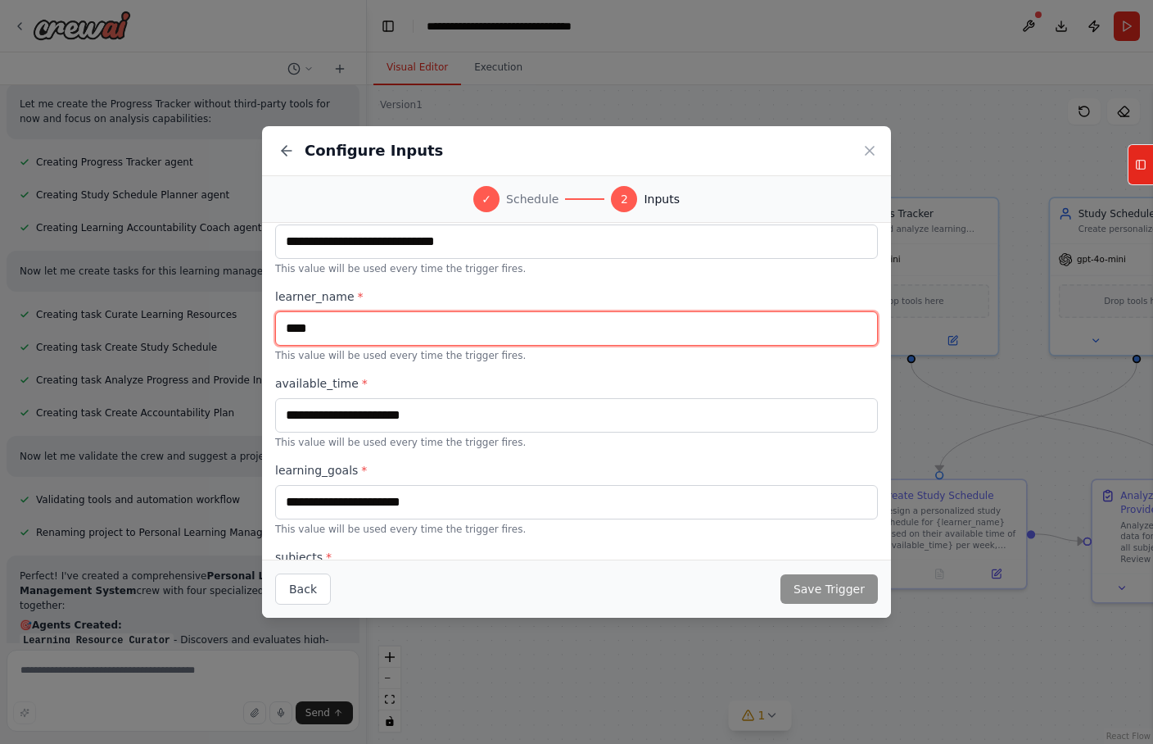
scroll to position [282, 0]
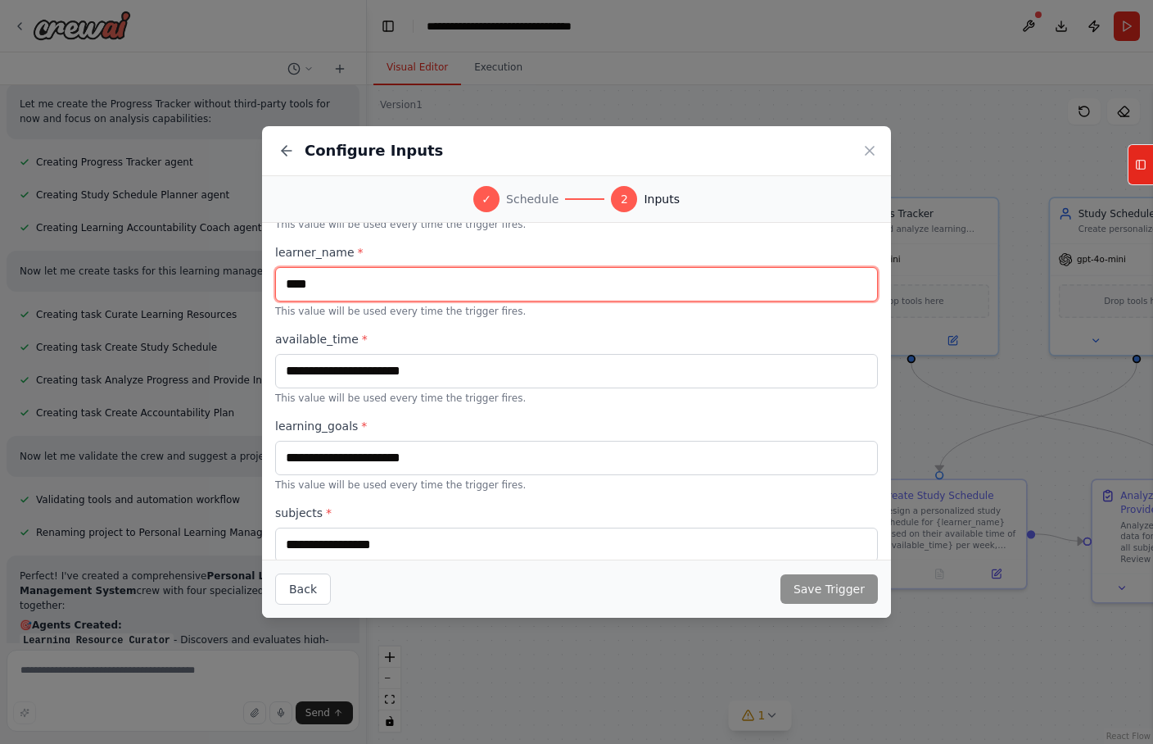
type input "****"
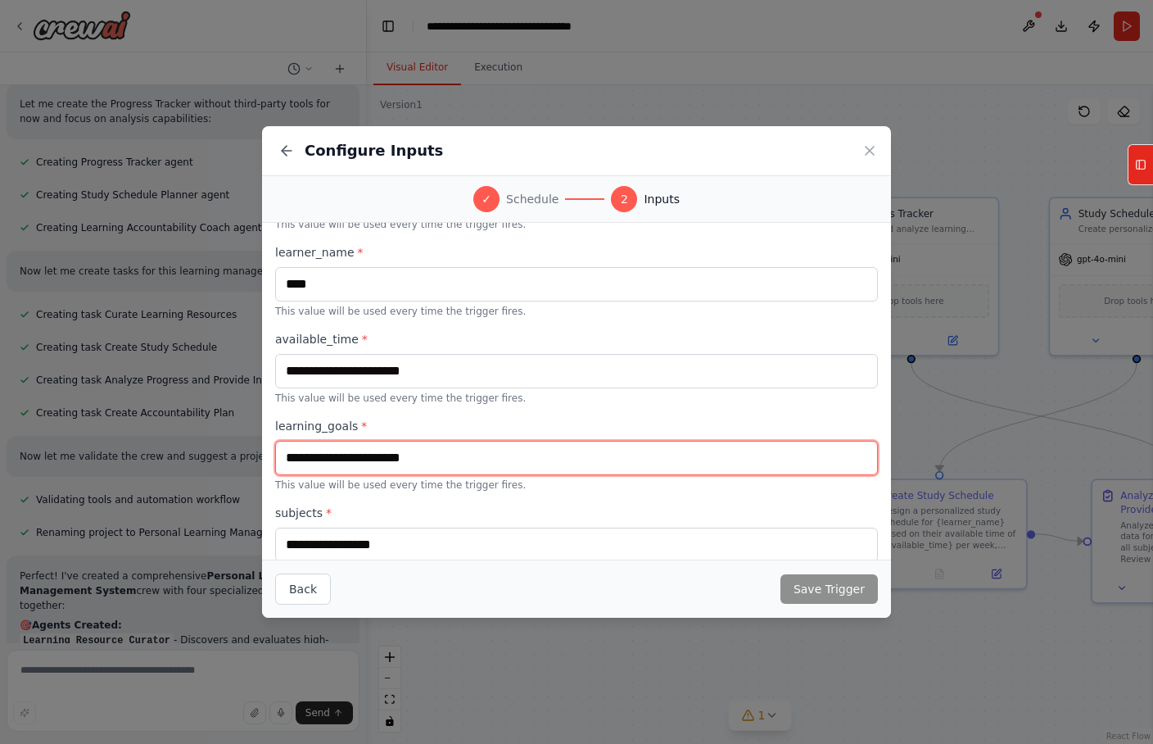
click at [450, 451] on input "text" at bounding box center [576, 458] width 603 height 34
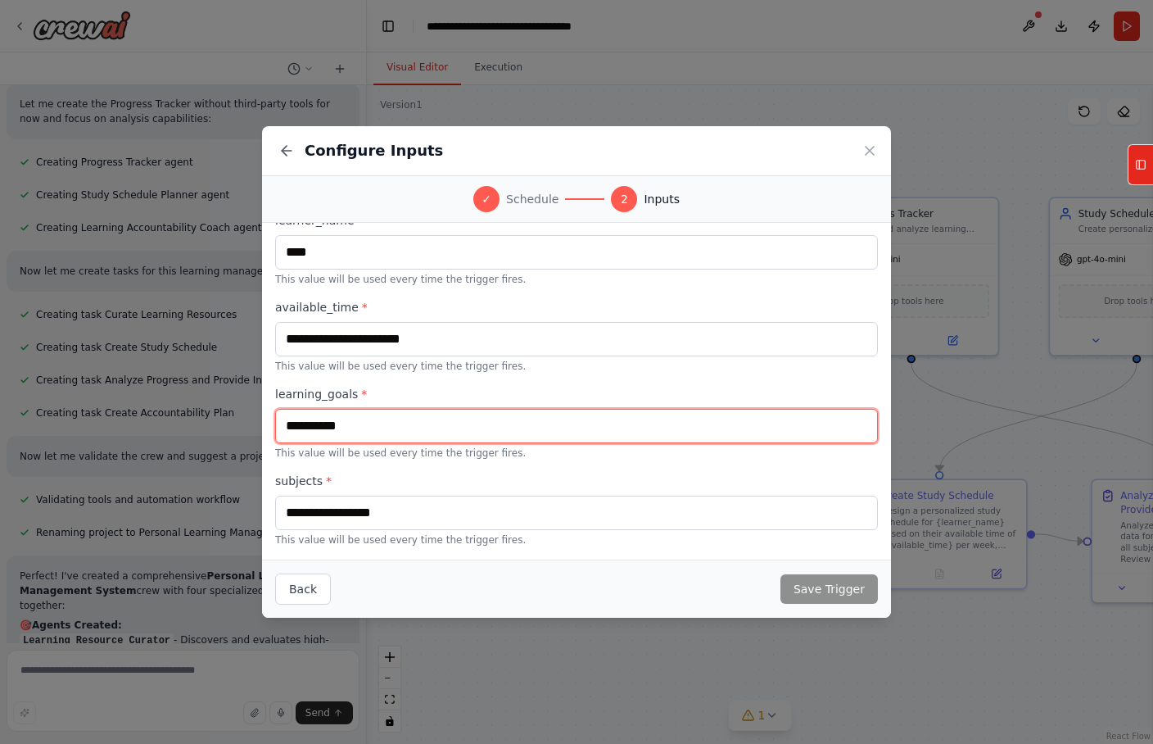
type input "**********"
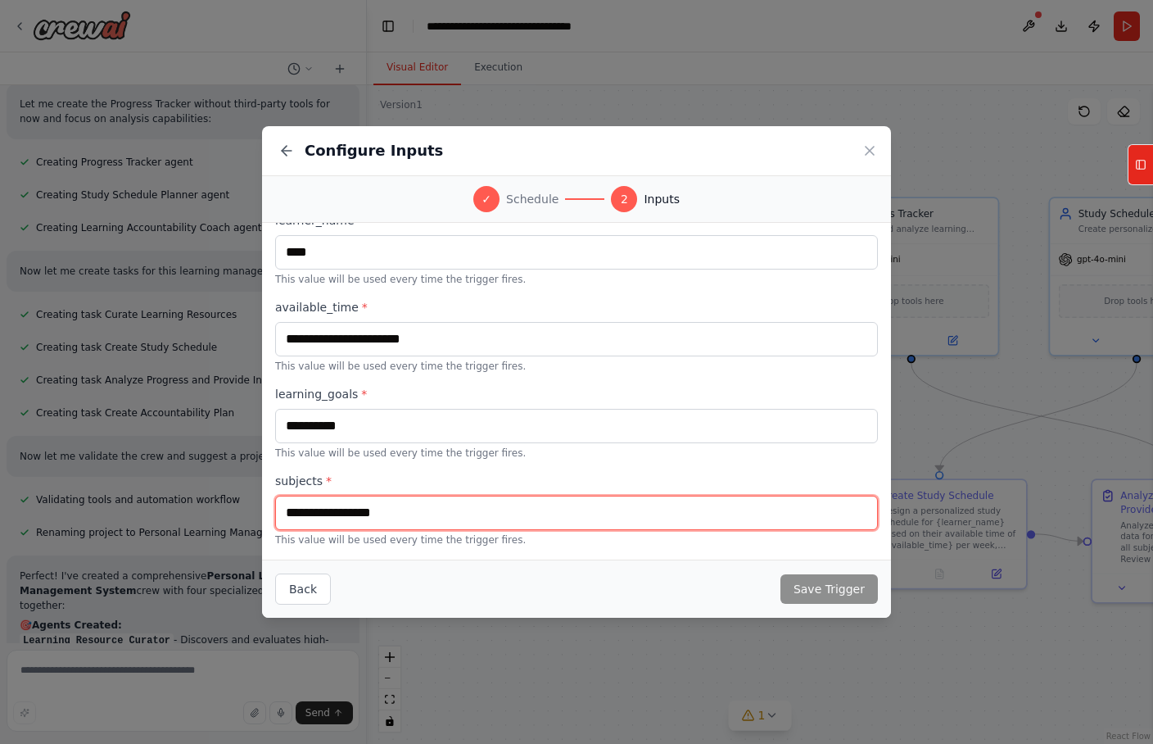
click at [433, 513] on input "text" at bounding box center [576, 512] width 603 height 34
type input "**********"
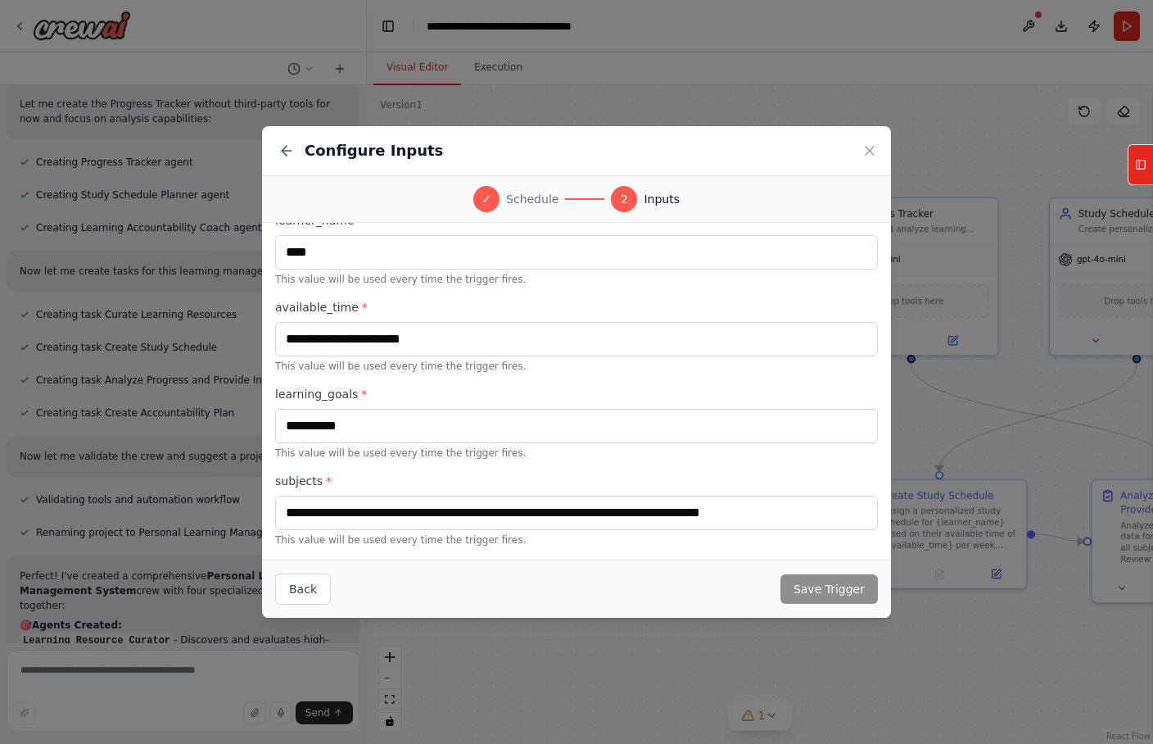
click at [492, 566] on div "Back Save Trigger" at bounding box center [576, 588] width 629 height 58
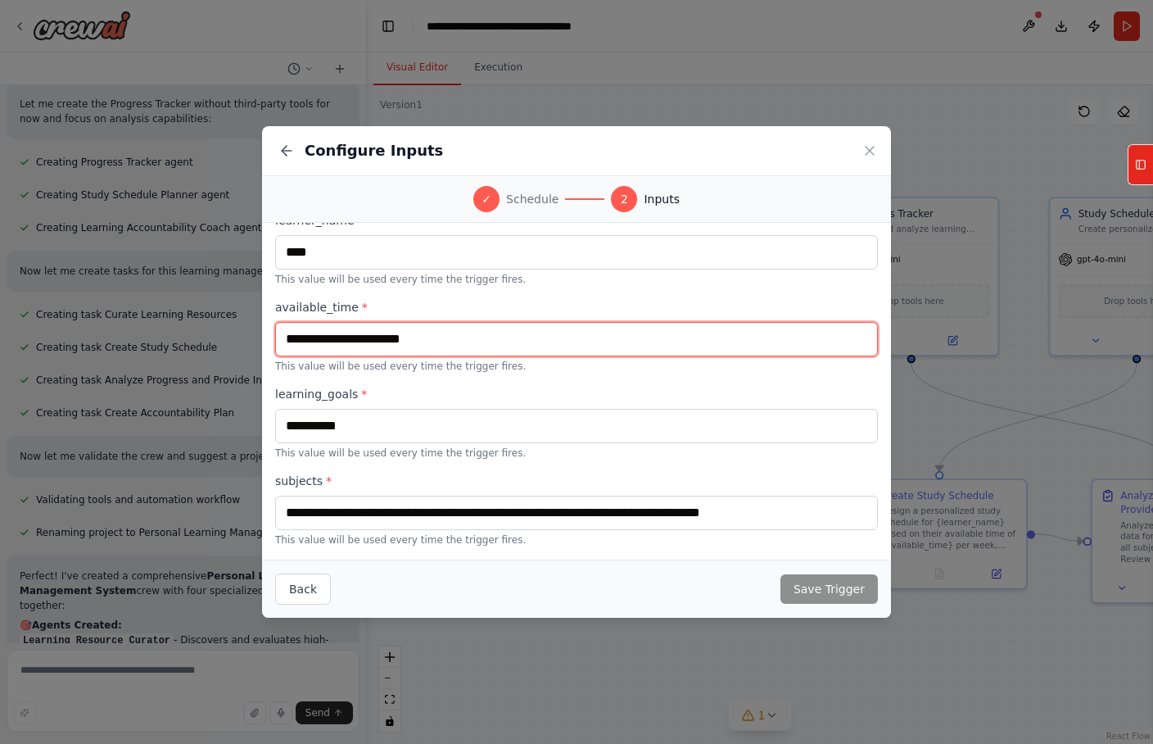
click at [503, 351] on input "text" at bounding box center [576, 339] width 603 height 34
type input "**********"
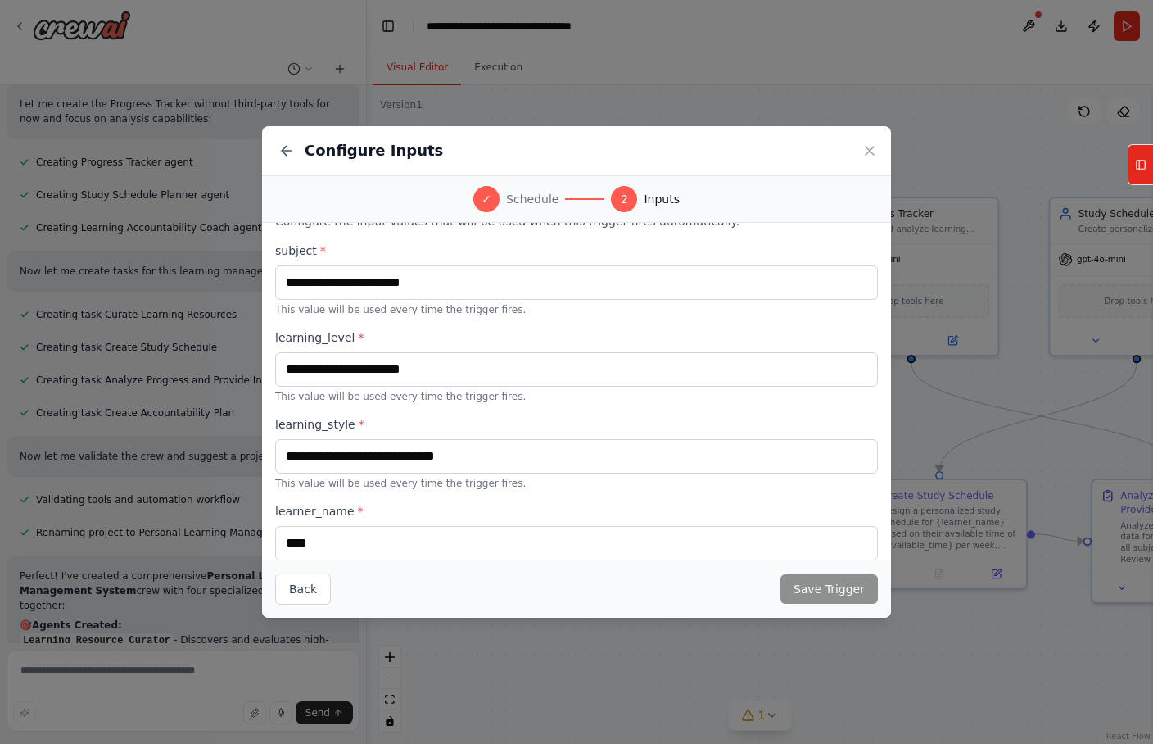
scroll to position [0, 0]
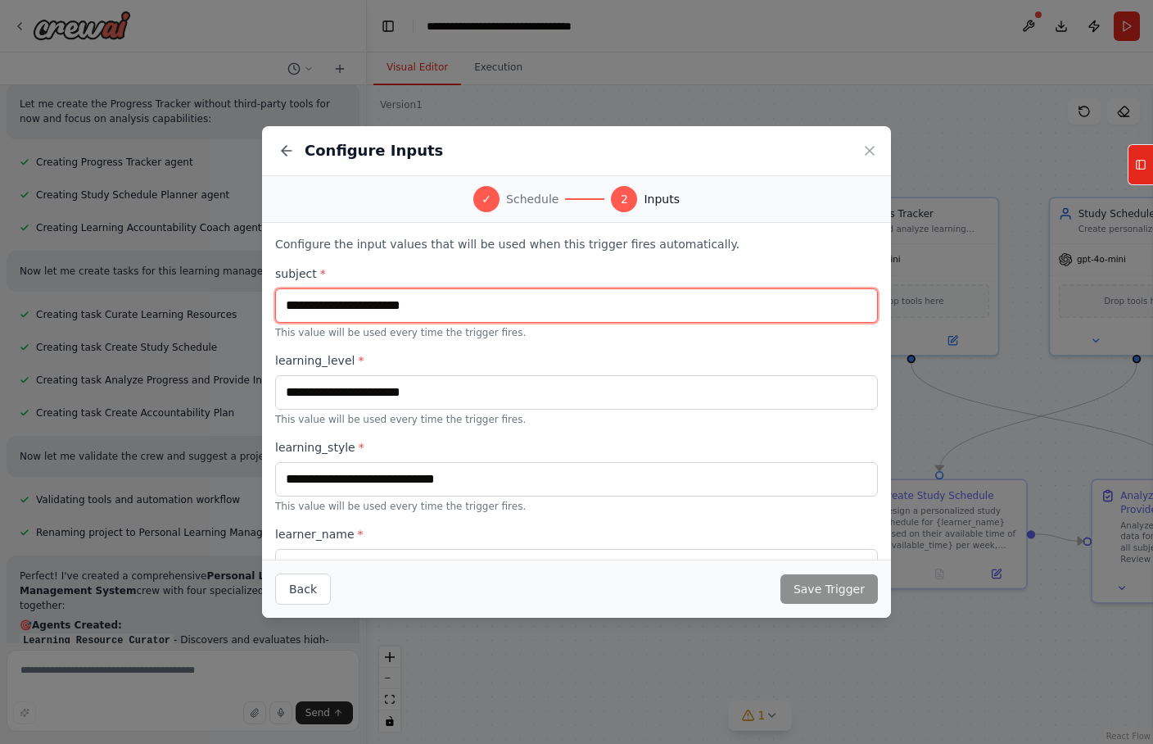
click at [516, 309] on input "**********" at bounding box center [576, 305] width 603 height 34
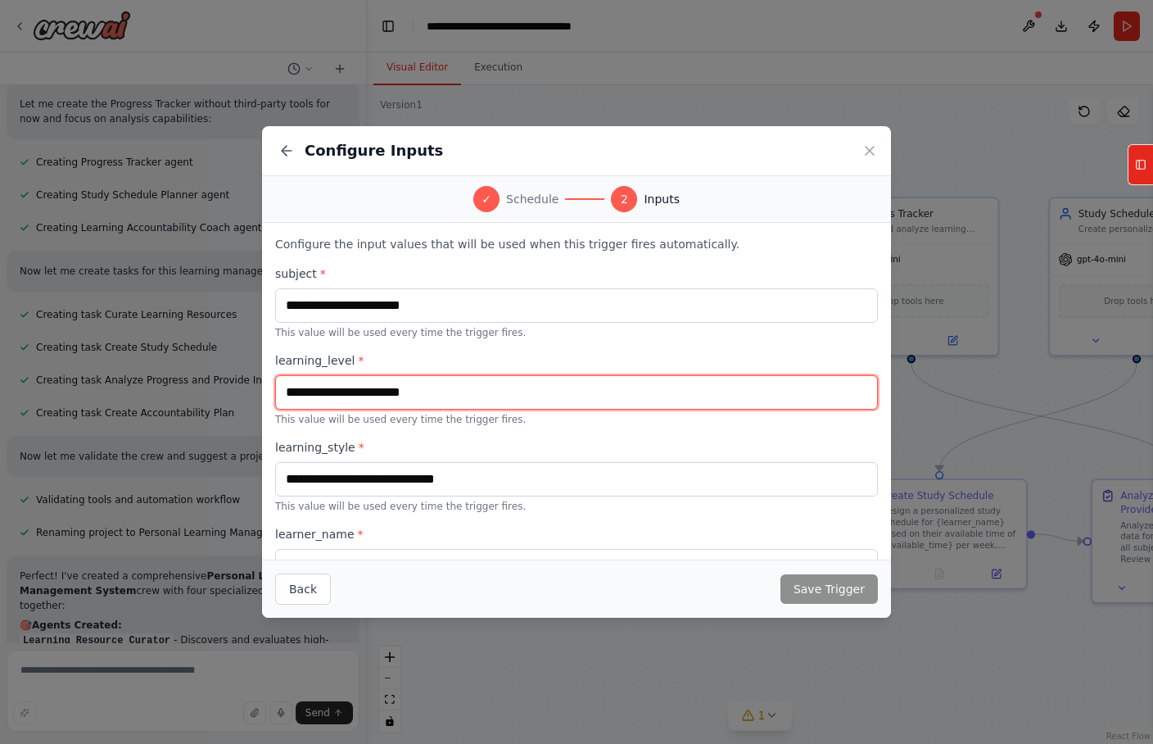
click at [496, 401] on input "text" at bounding box center [576, 392] width 603 height 34
type input "**********"
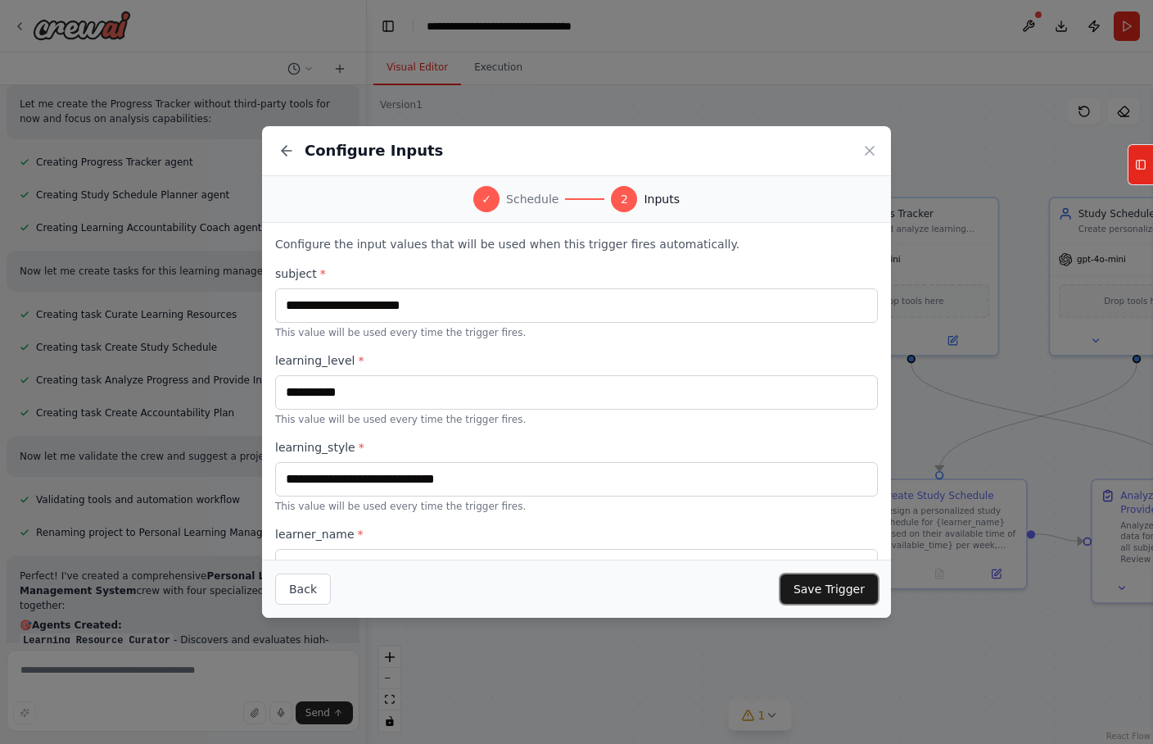
click at [824, 585] on button "Save Trigger" at bounding box center [828, 588] width 97 height 29
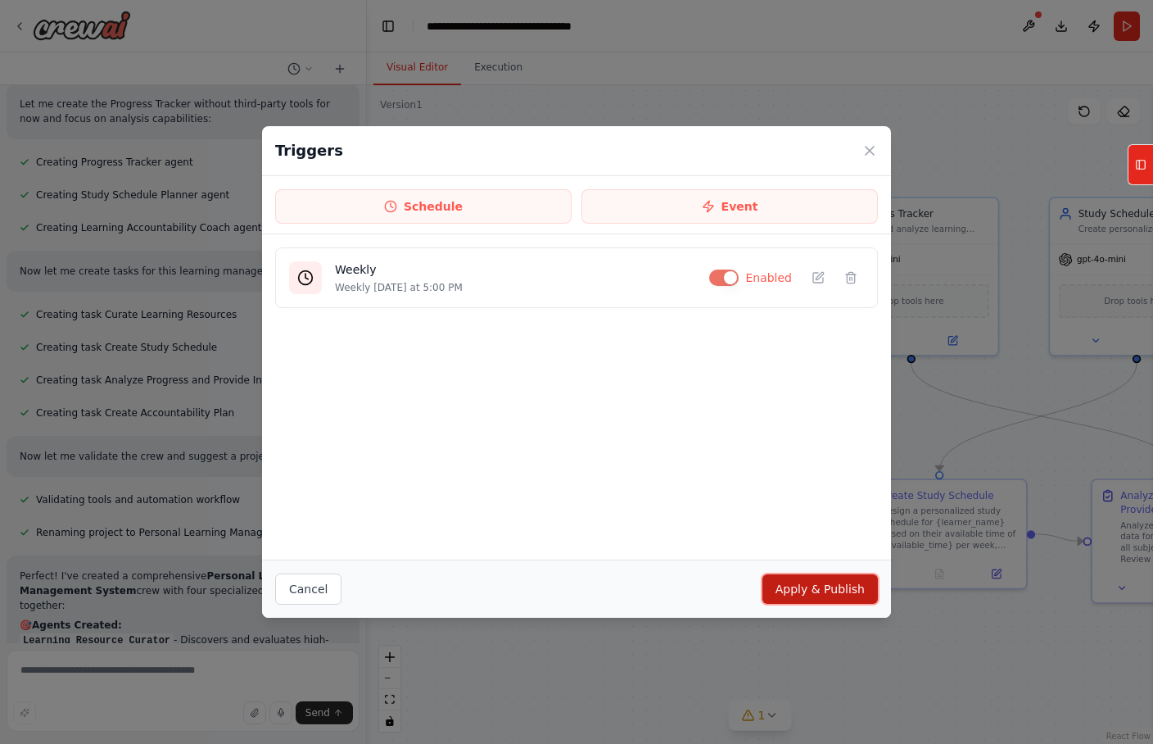
click at [830, 591] on button "Apply & Publish" at bounding box center [819, 588] width 115 height 29
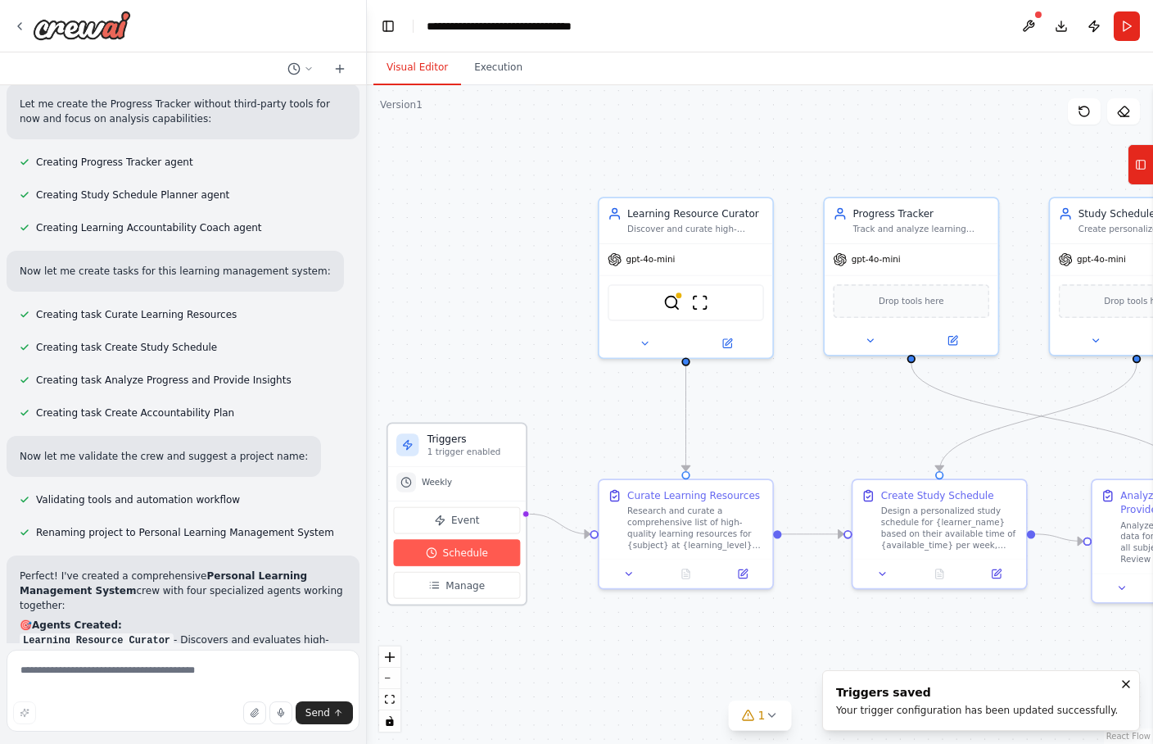
click at [495, 551] on button "Schedule" at bounding box center [457, 552] width 127 height 27
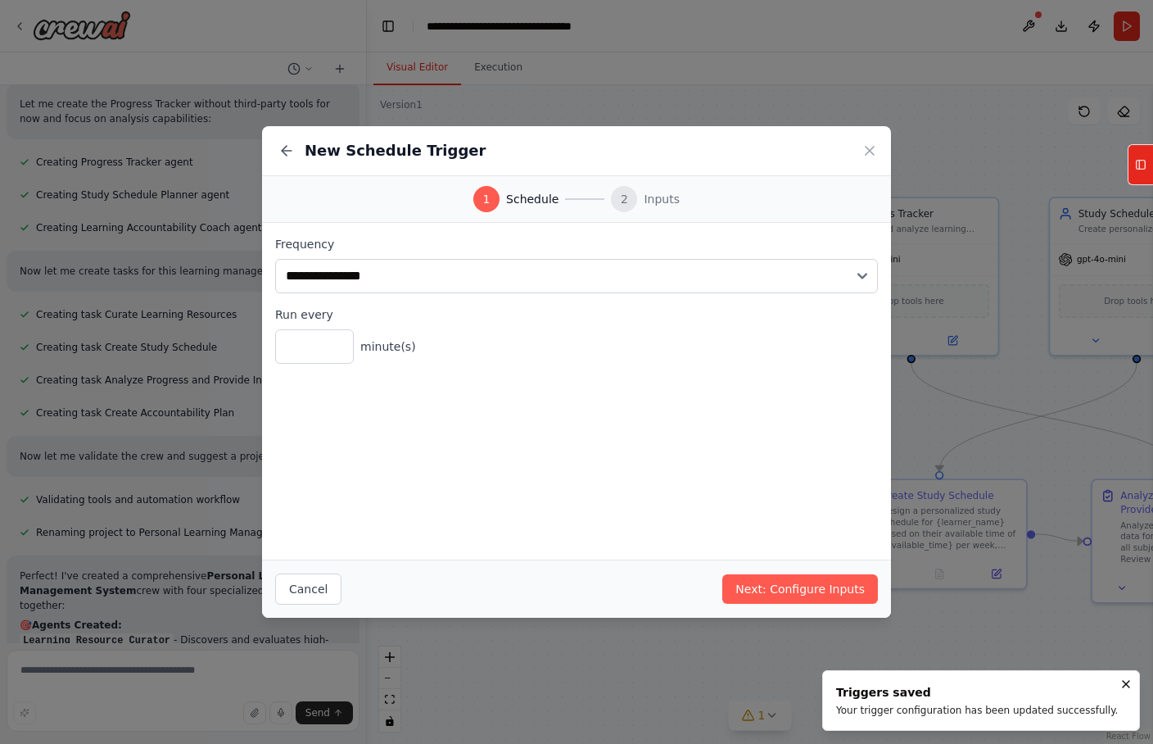
click at [531, 192] on span "Schedule" at bounding box center [532, 199] width 52 height 16
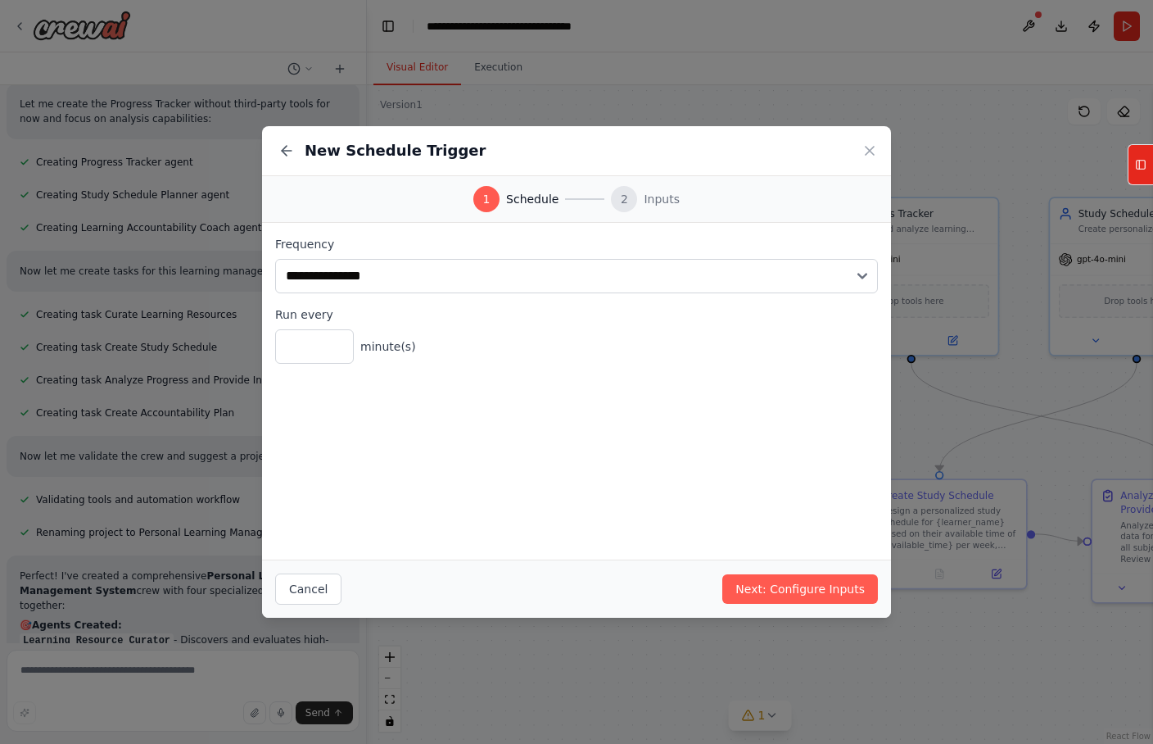
click at [630, 192] on div "2" at bounding box center [624, 199] width 26 height 26
click at [653, 206] on span "Inputs" at bounding box center [662, 199] width 36 height 16
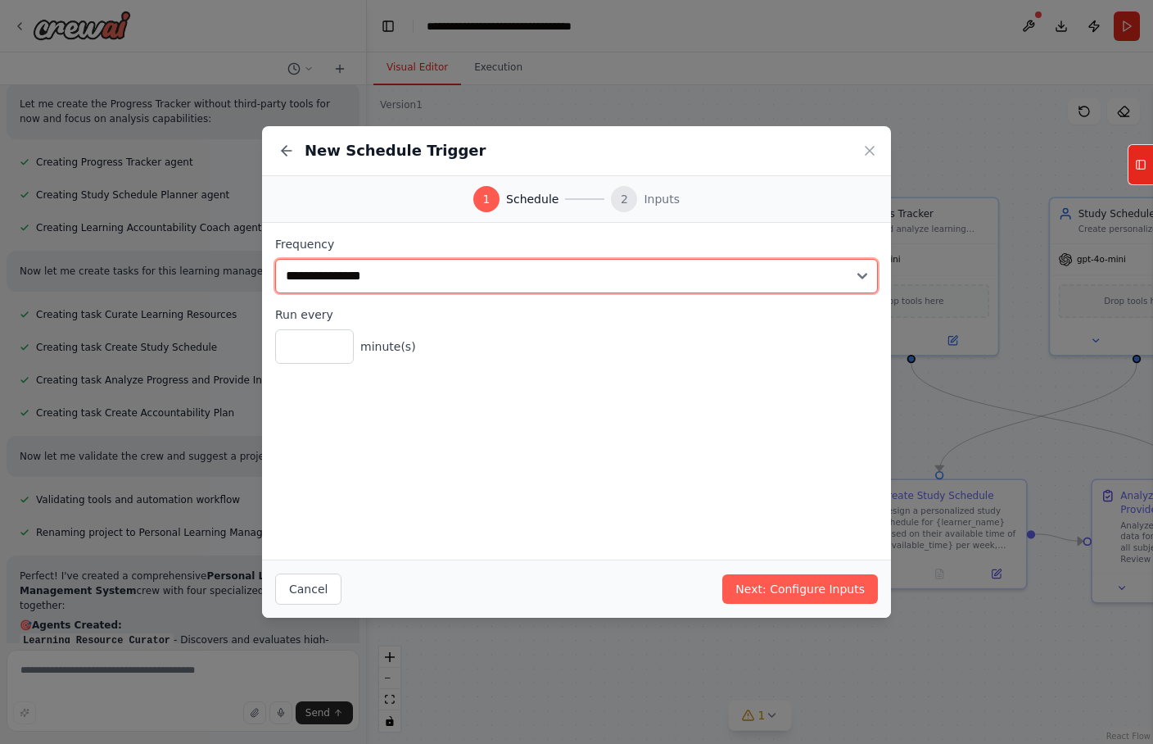
click at [429, 287] on select "**********" at bounding box center [576, 276] width 603 height 34
select select "******"
click at [275, 259] on select "**********" at bounding box center [576, 276] width 603 height 34
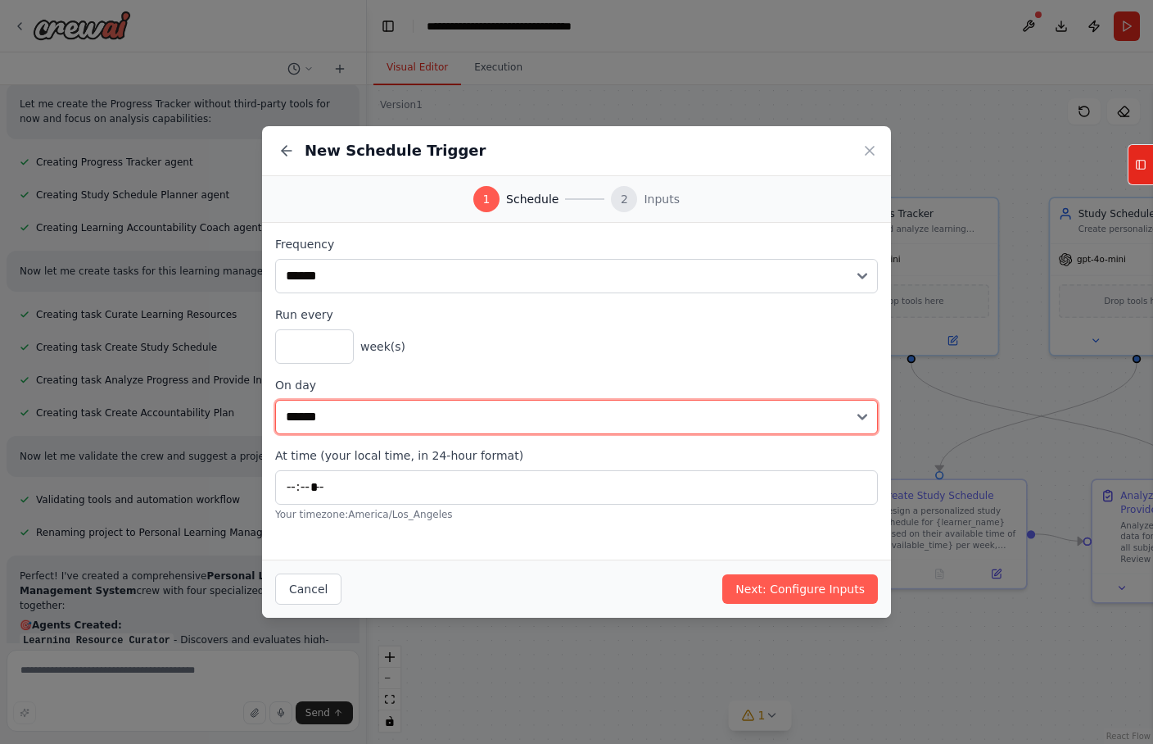
click at [400, 417] on select "****** ******* ********* ******** ****** ******** ******" at bounding box center [576, 417] width 603 height 34
select select "*"
click at [275, 400] on select "****** ******* ********* ******** ****** ******** ******" at bounding box center [576, 417] width 603 height 34
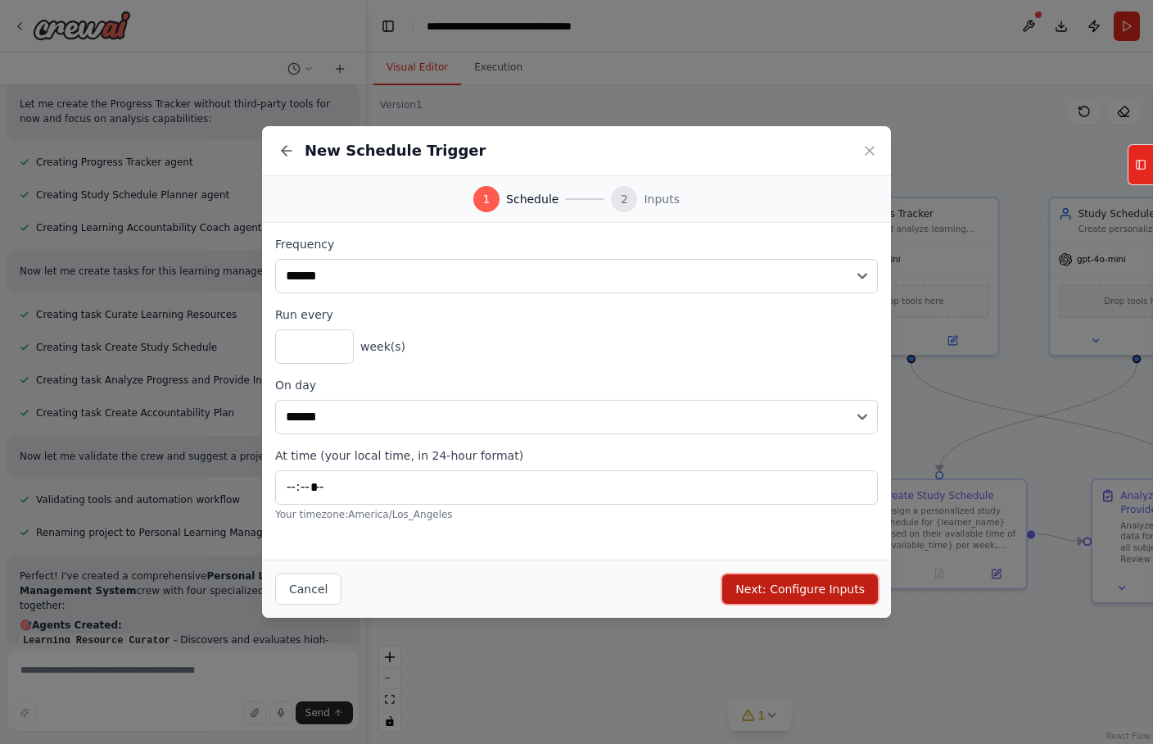
click at [775, 586] on button "Next: Configure Inputs" at bounding box center [800, 588] width 156 height 29
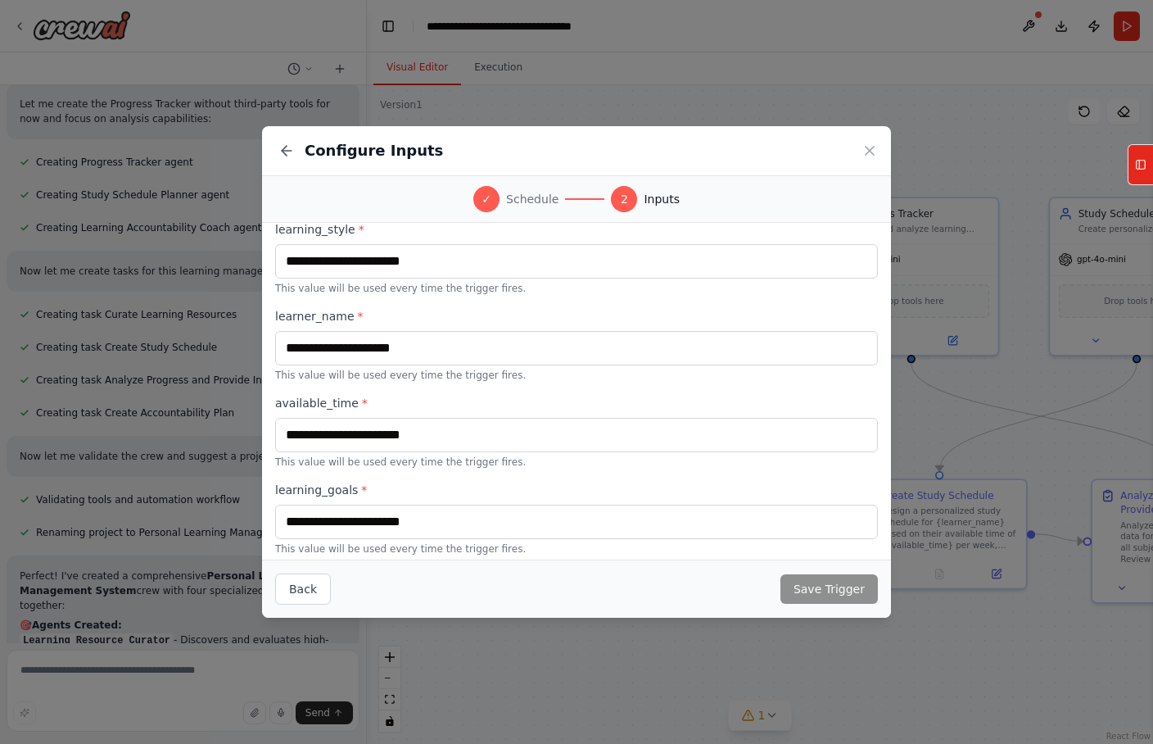
scroll to position [314, 0]
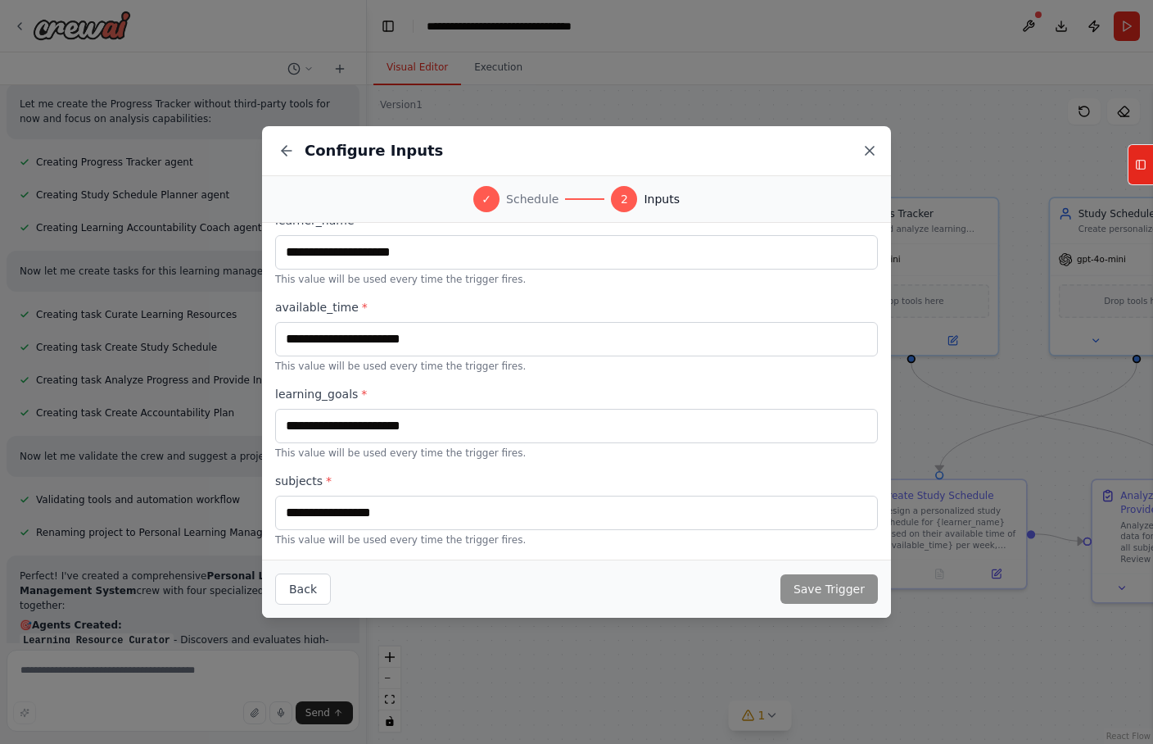
click at [871, 142] on icon at bounding box center [869, 150] width 16 height 16
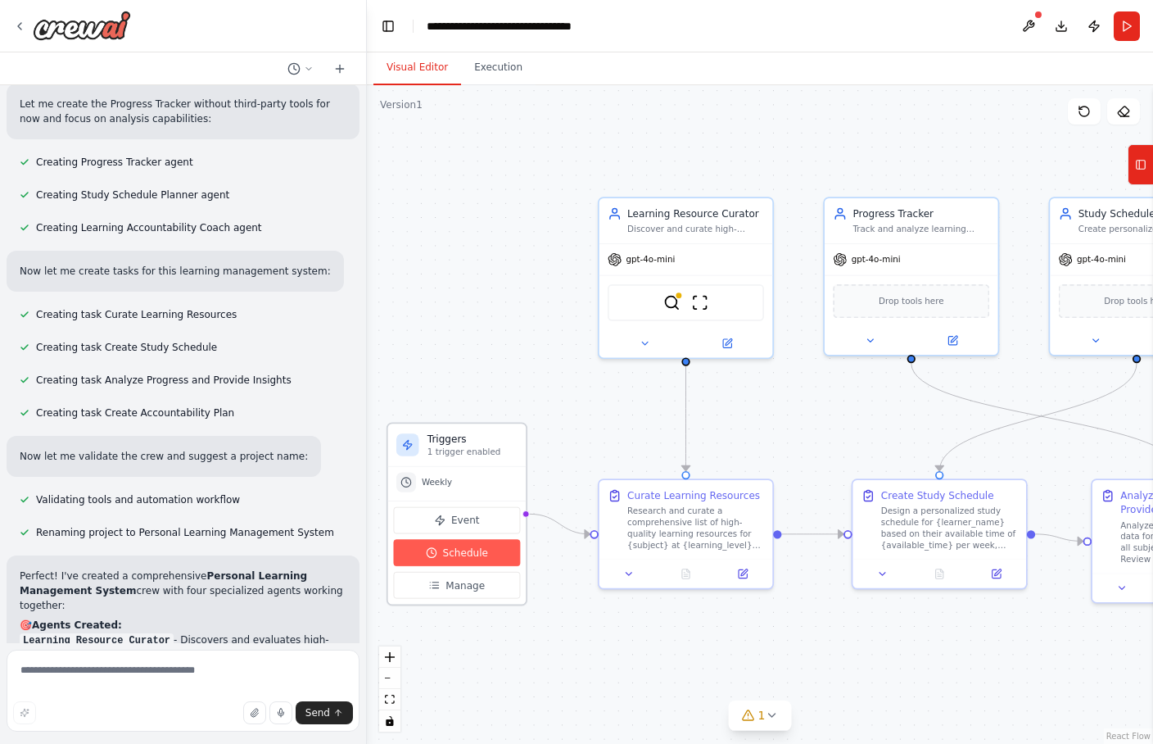
click at [509, 549] on button "Schedule" at bounding box center [457, 552] width 127 height 27
select select "******"
select select "*"
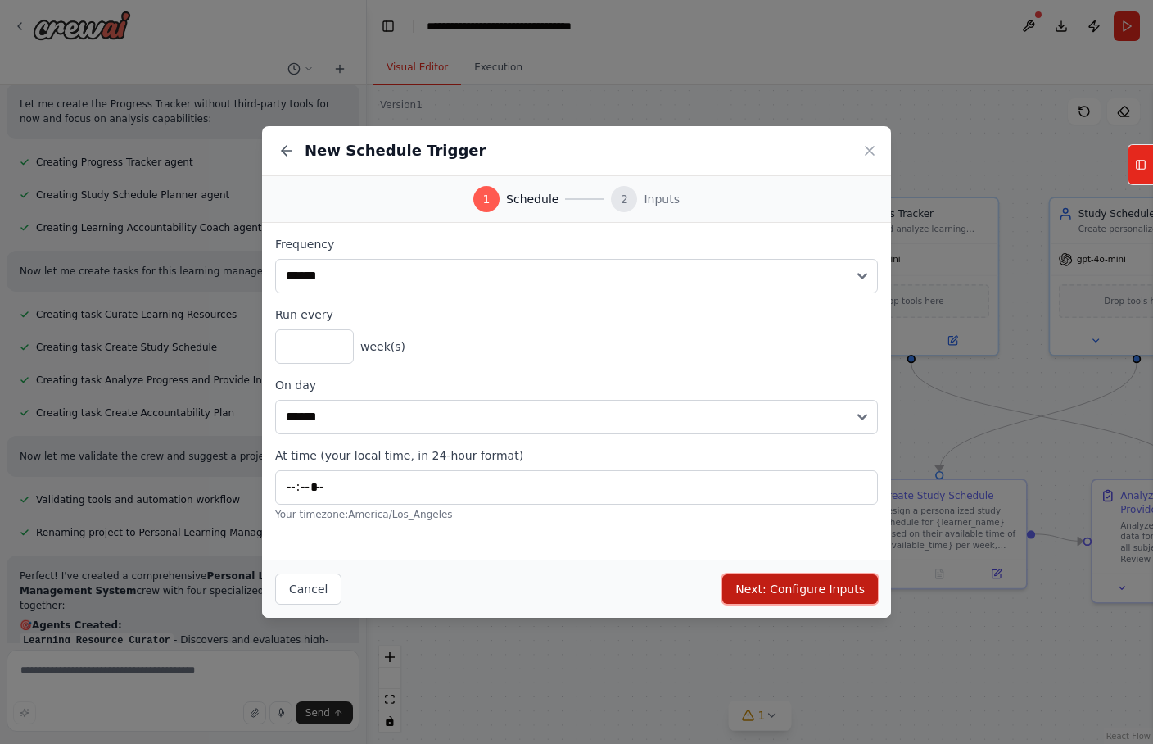
click at [797, 589] on button "Next: Configure Inputs" at bounding box center [800, 588] width 156 height 29
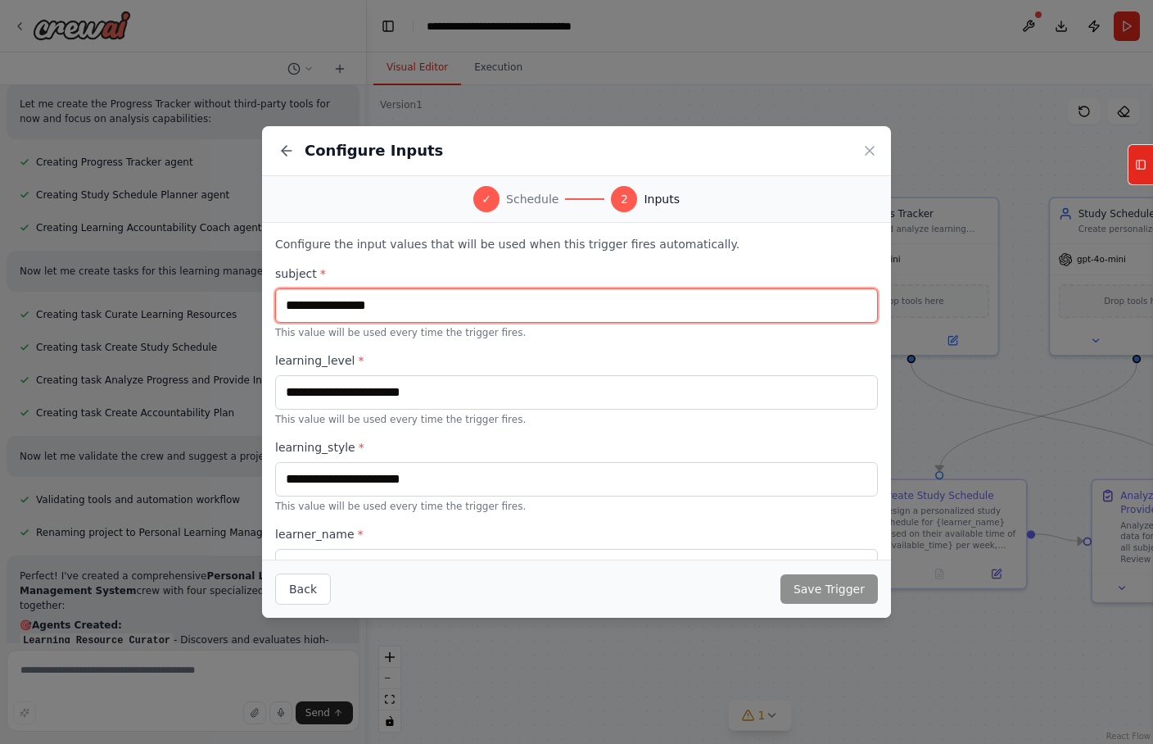
click at [494, 310] on input "text" at bounding box center [576, 305] width 603 height 34
type input "**********"
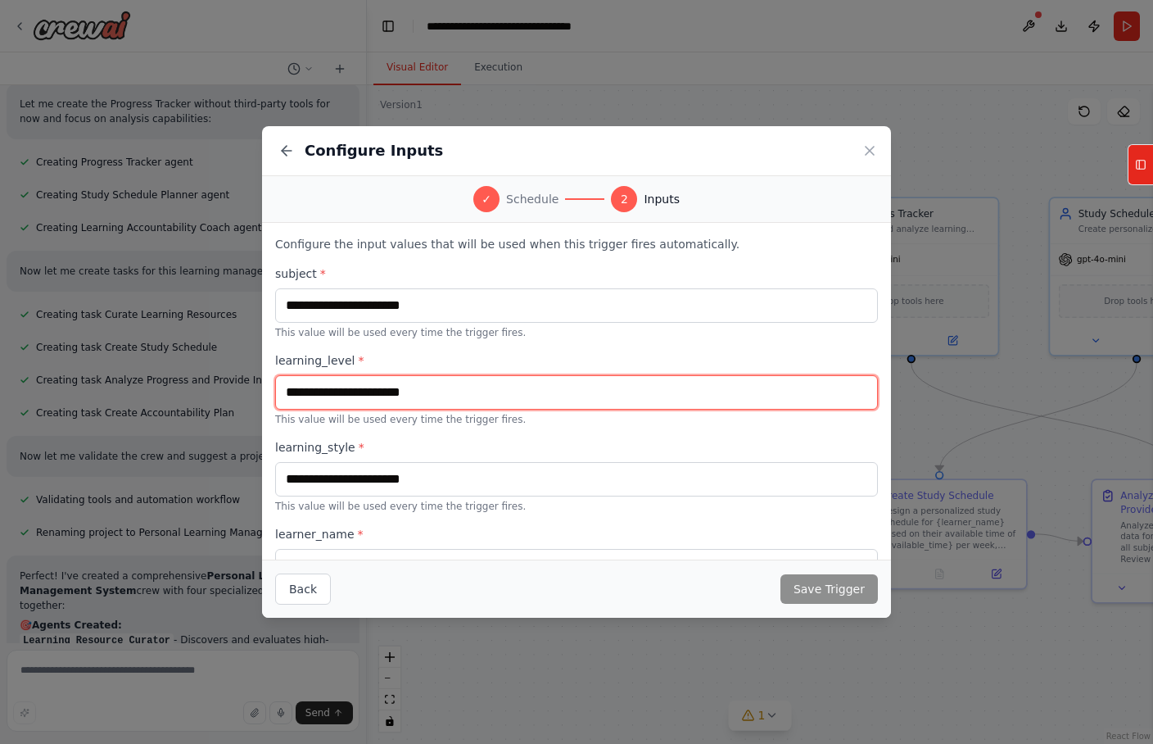
click at [480, 392] on input "text" at bounding box center [576, 392] width 603 height 34
type input "**********"
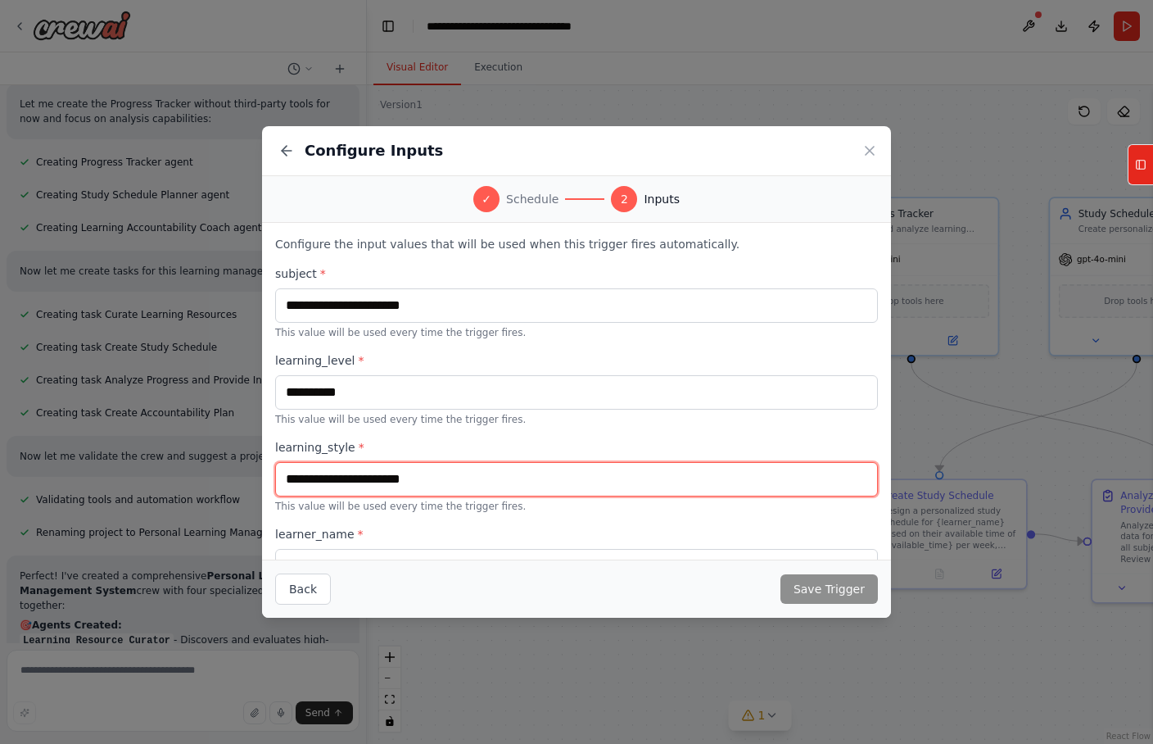
click at [442, 472] on input "text" at bounding box center [576, 479] width 603 height 34
click at [368, 481] on input "**********" at bounding box center [576, 479] width 603 height 34
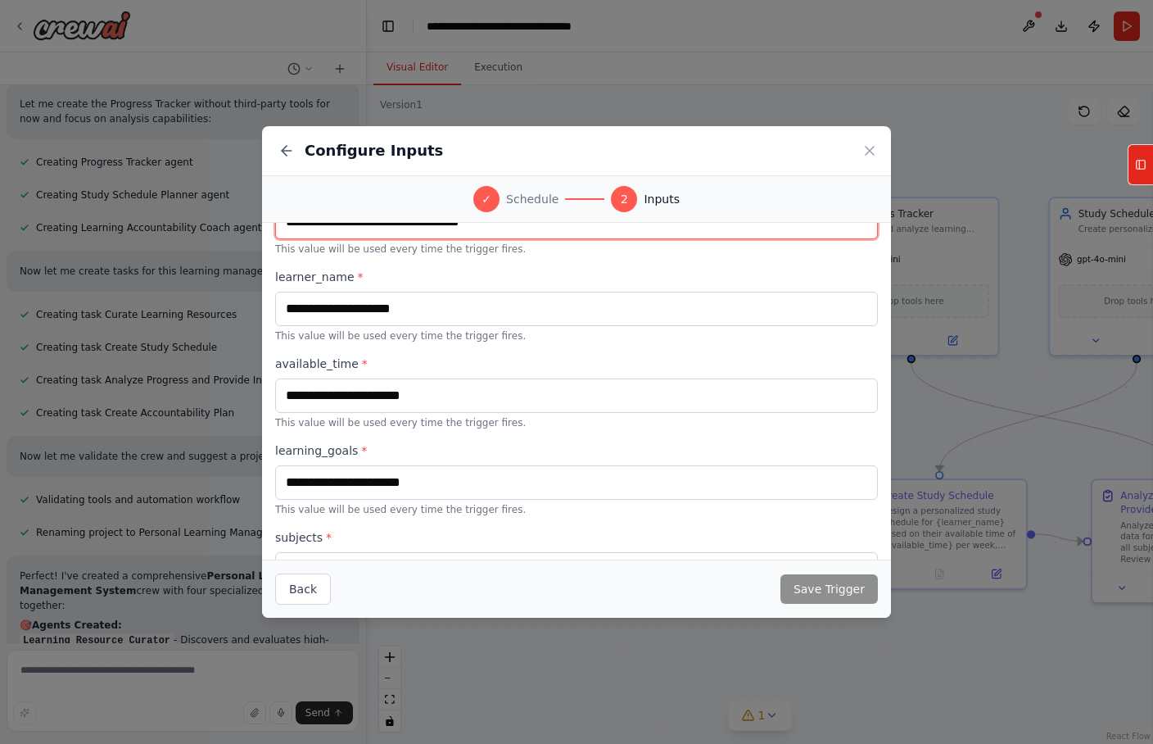
scroll to position [234, 0]
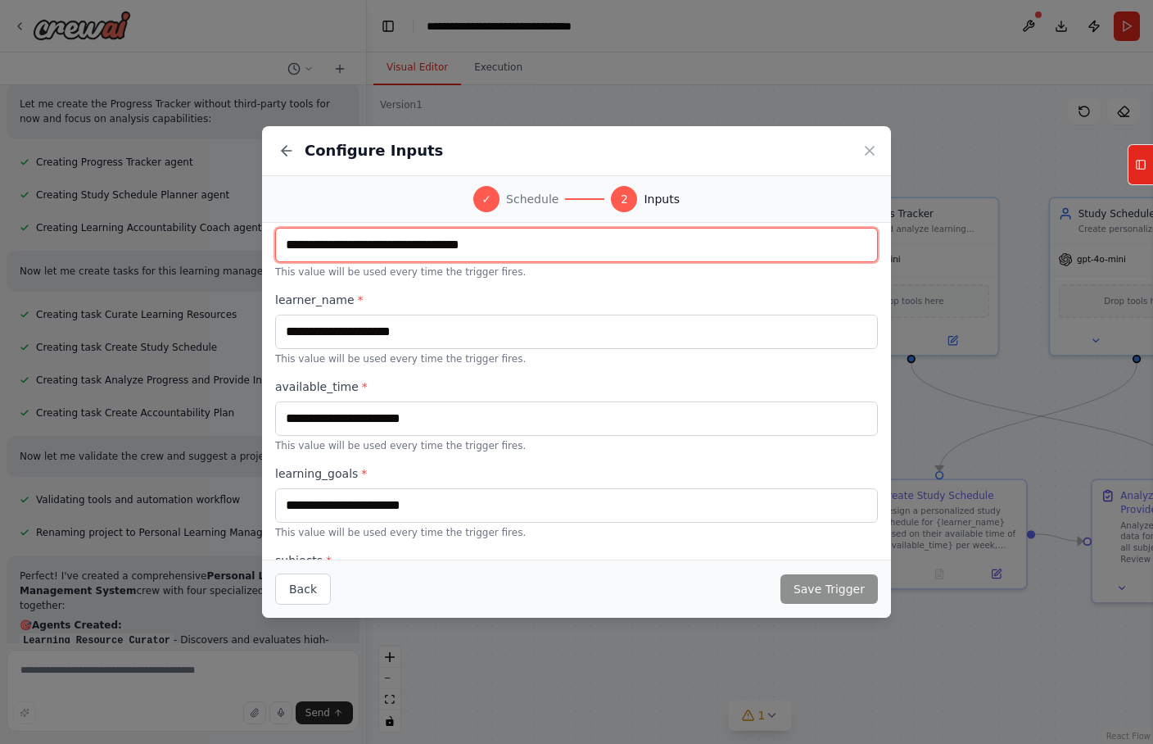
type input "**********"
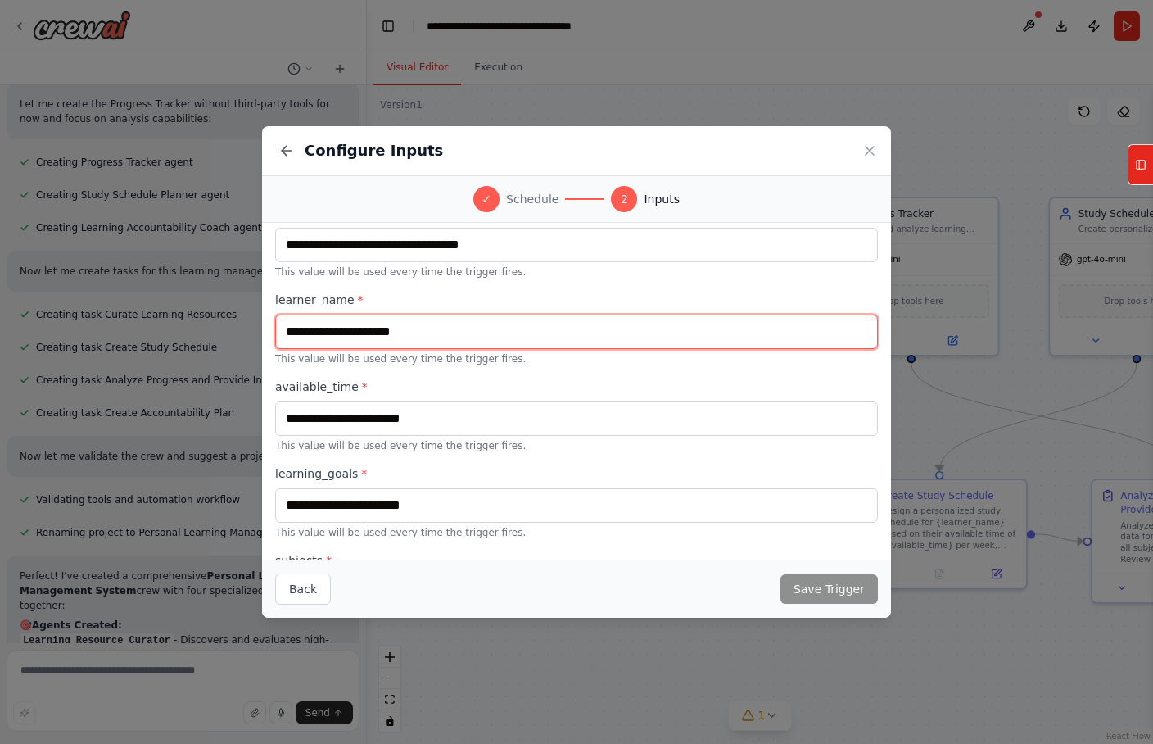
click at [378, 327] on input "text" at bounding box center [576, 331] width 603 height 34
type input "****"
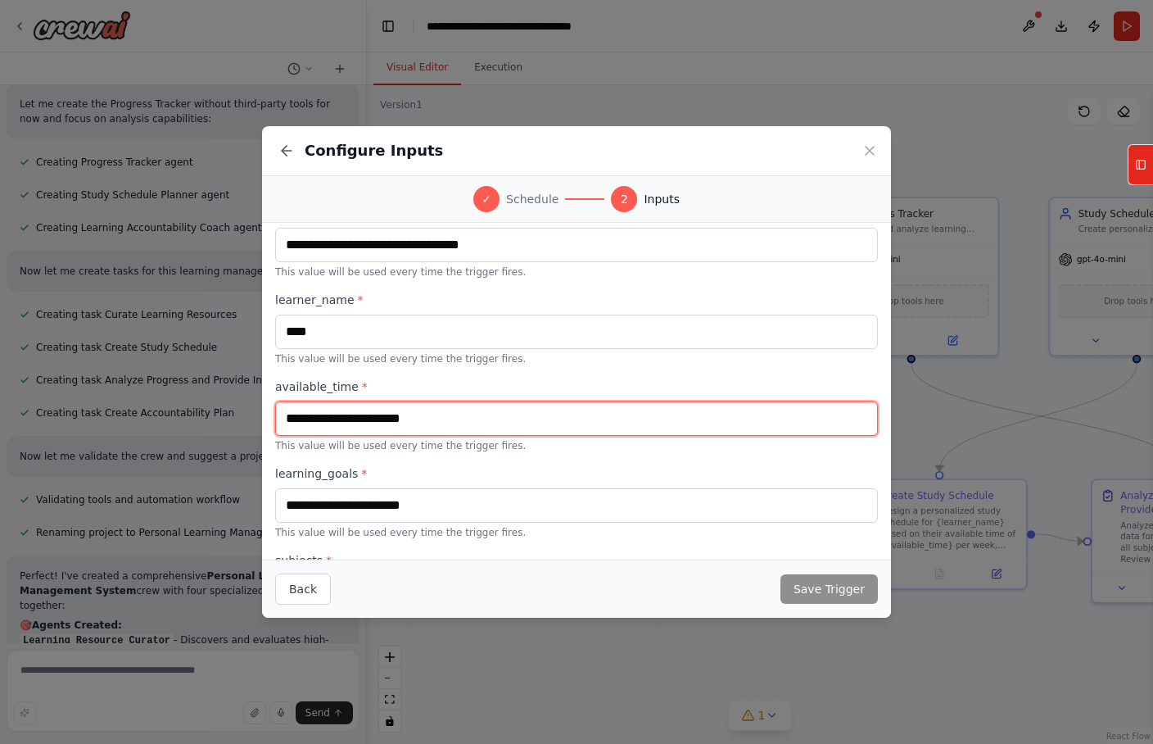
click at [392, 417] on input "text" at bounding box center [576, 418] width 603 height 34
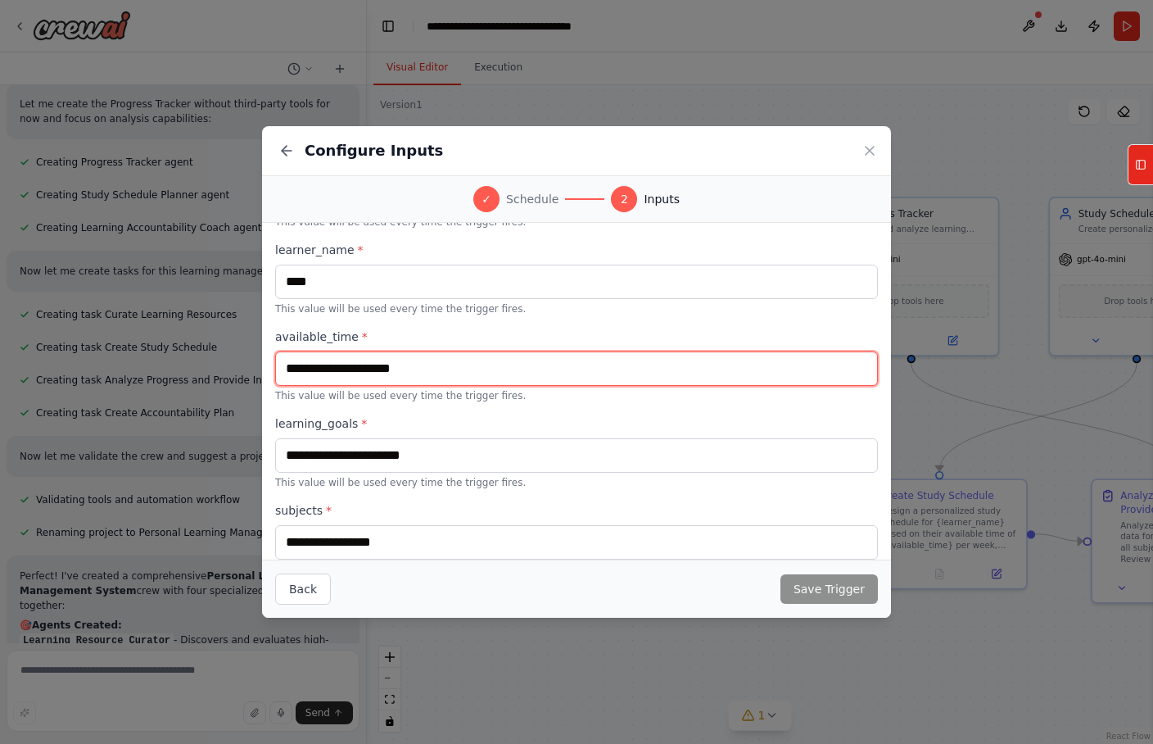
scroll to position [314, 0]
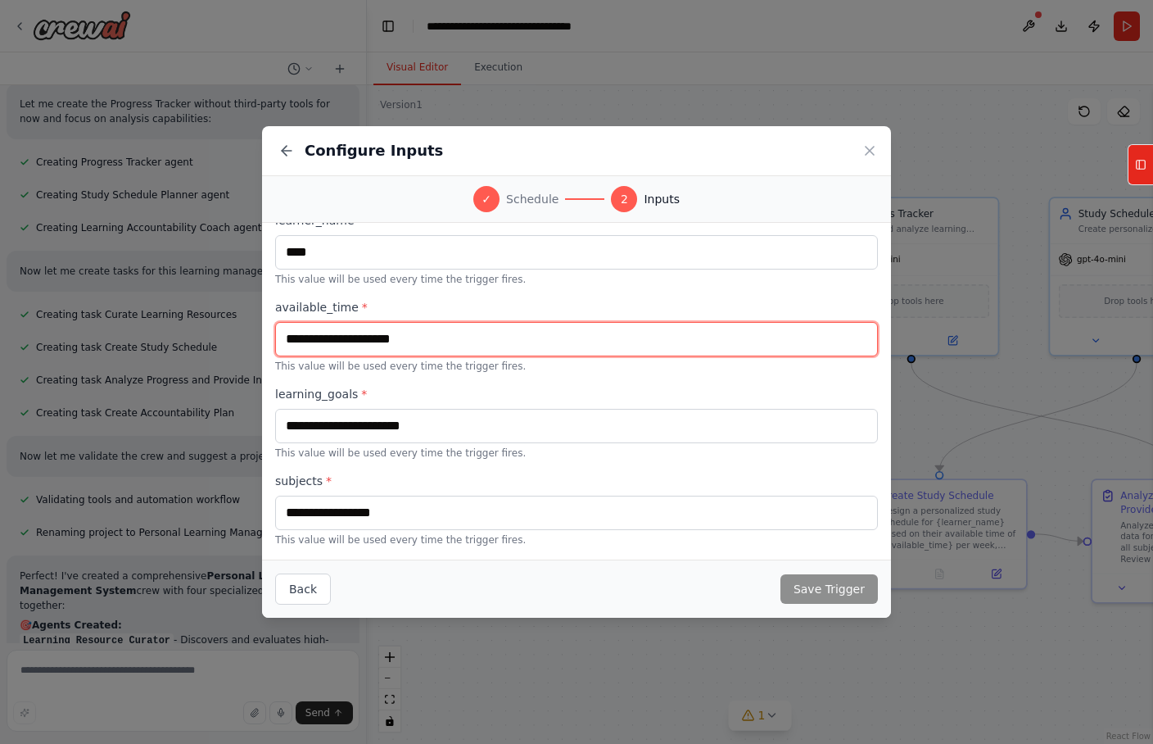
type input "**********"
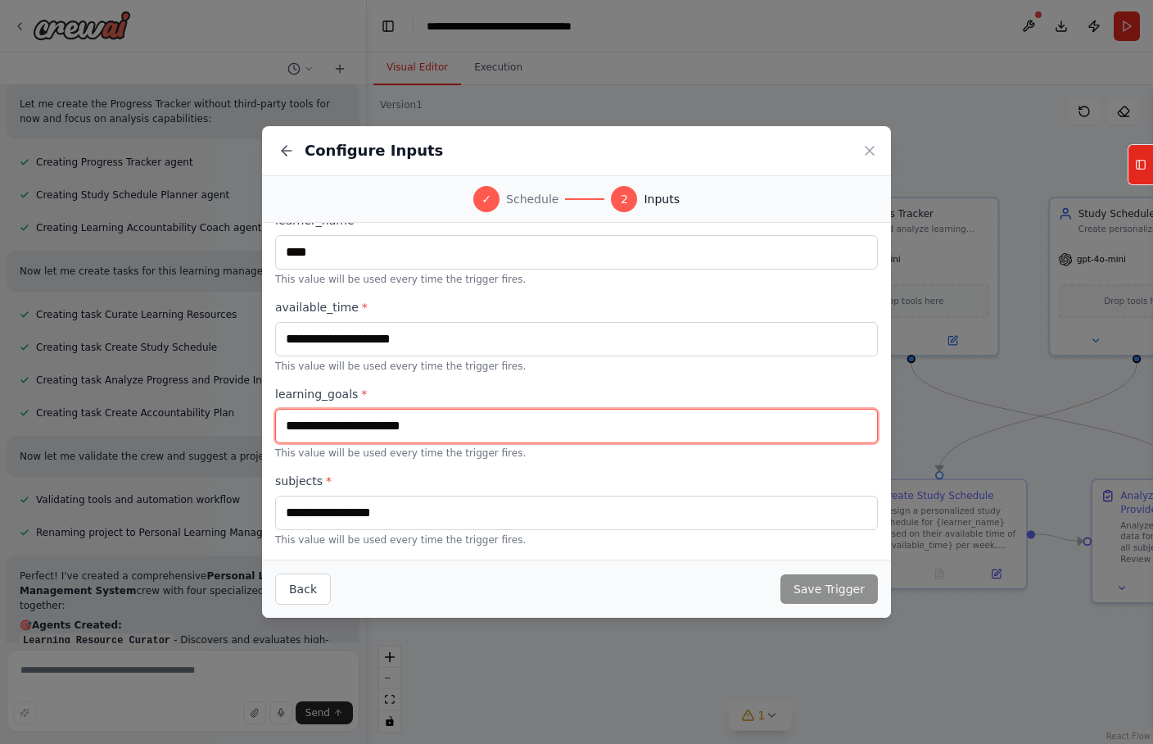
click at [426, 425] on input "text" at bounding box center [576, 426] width 603 height 34
type input "*"
type input "**********"
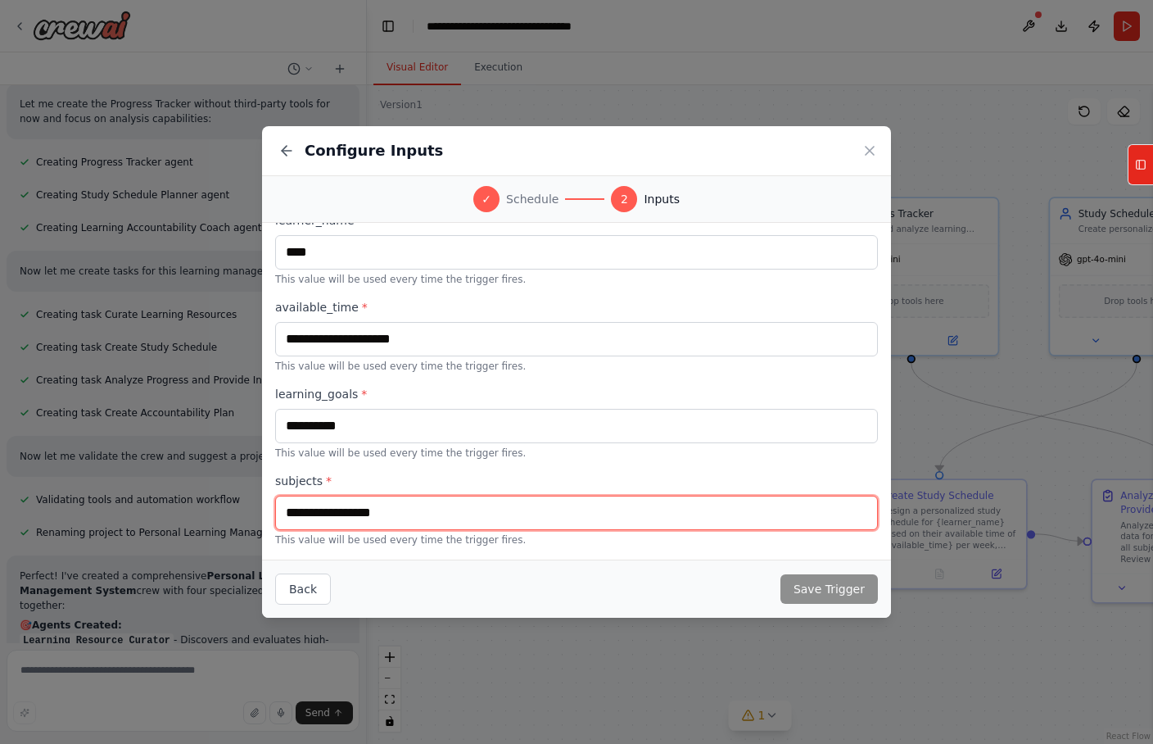
click at [457, 512] on input "text" at bounding box center [576, 512] width 603 height 34
type input "*"
type input "**********"
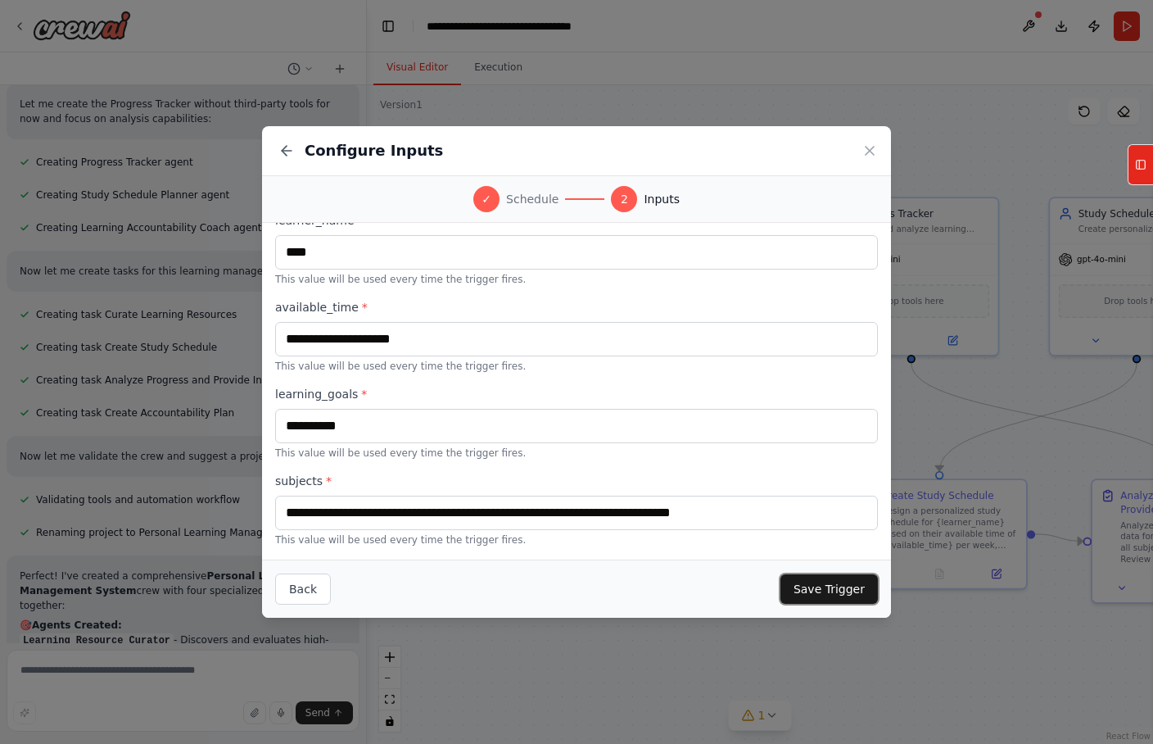
click at [815, 585] on button "Save Trigger" at bounding box center [828, 588] width 97 height 29
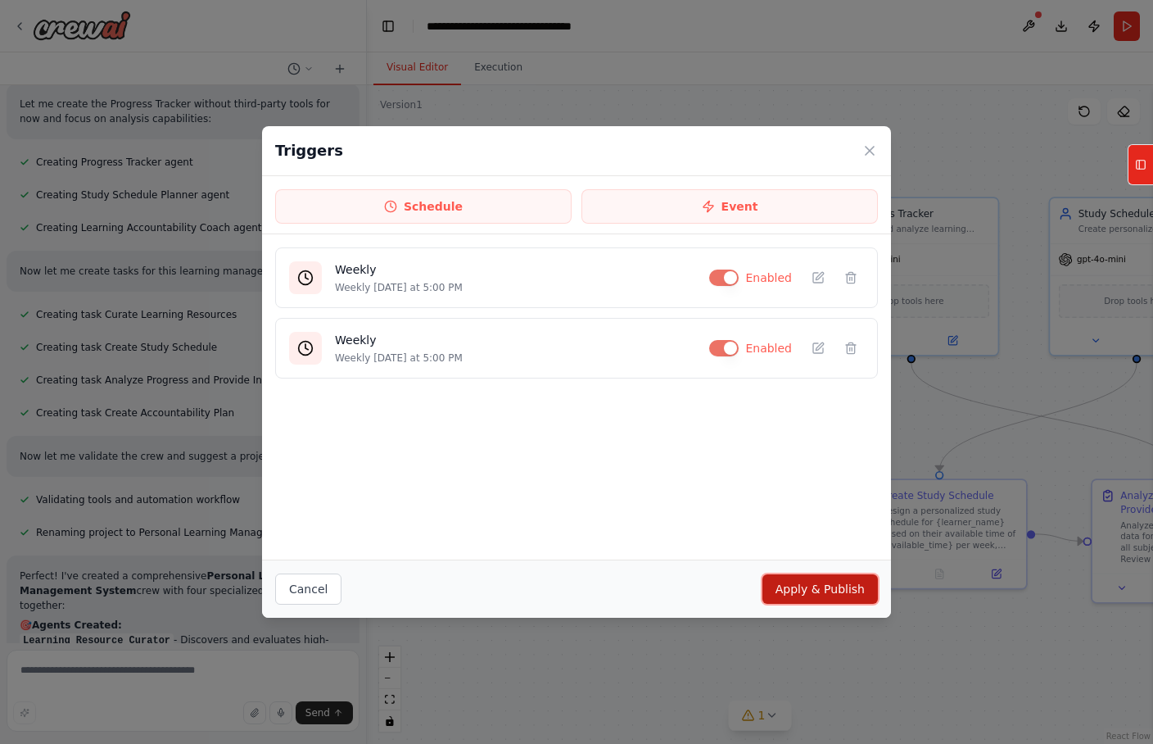
click at [853, 588] on button "Apply & Publish" at bounding box center [819, 588] width 115 height 29
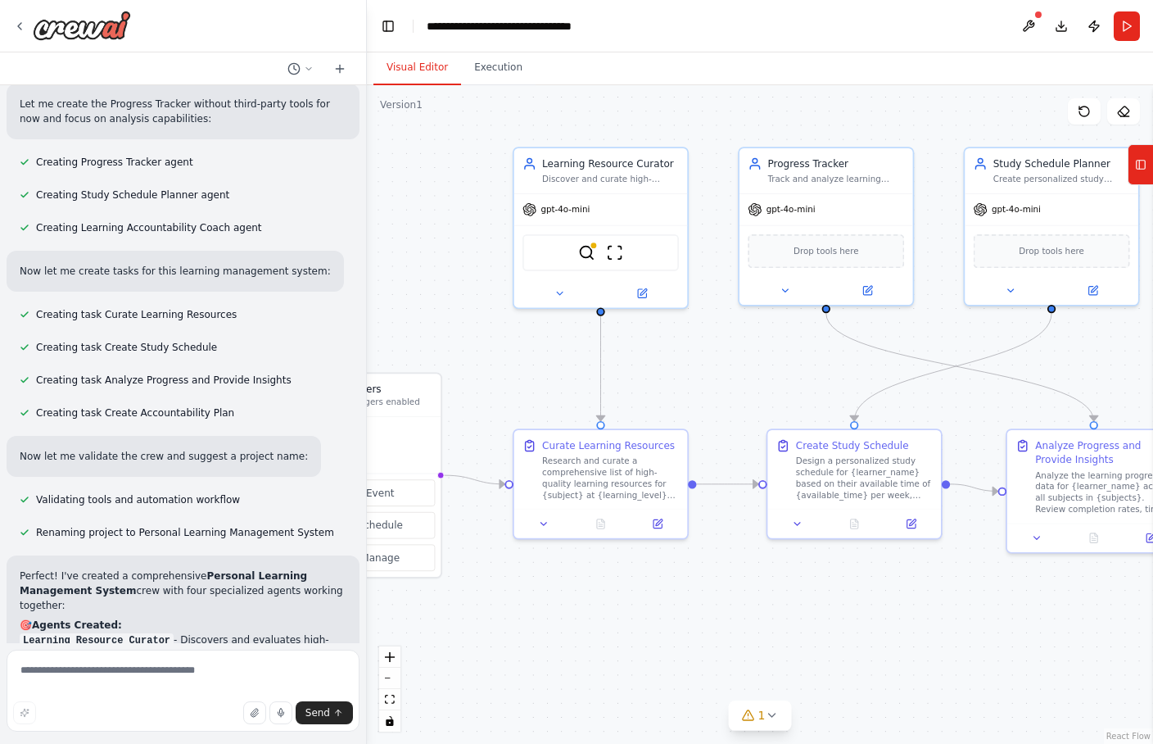
drag, startPoint x: 855, startPoint y: 419, endPoint x: 344, endPoint y: 412, distance: 511.0
click at [344, 412] on div "Build a crew that curates personalized learning resources, tracks your progress…" at bounding box center [576, 372] width 1153 height 744
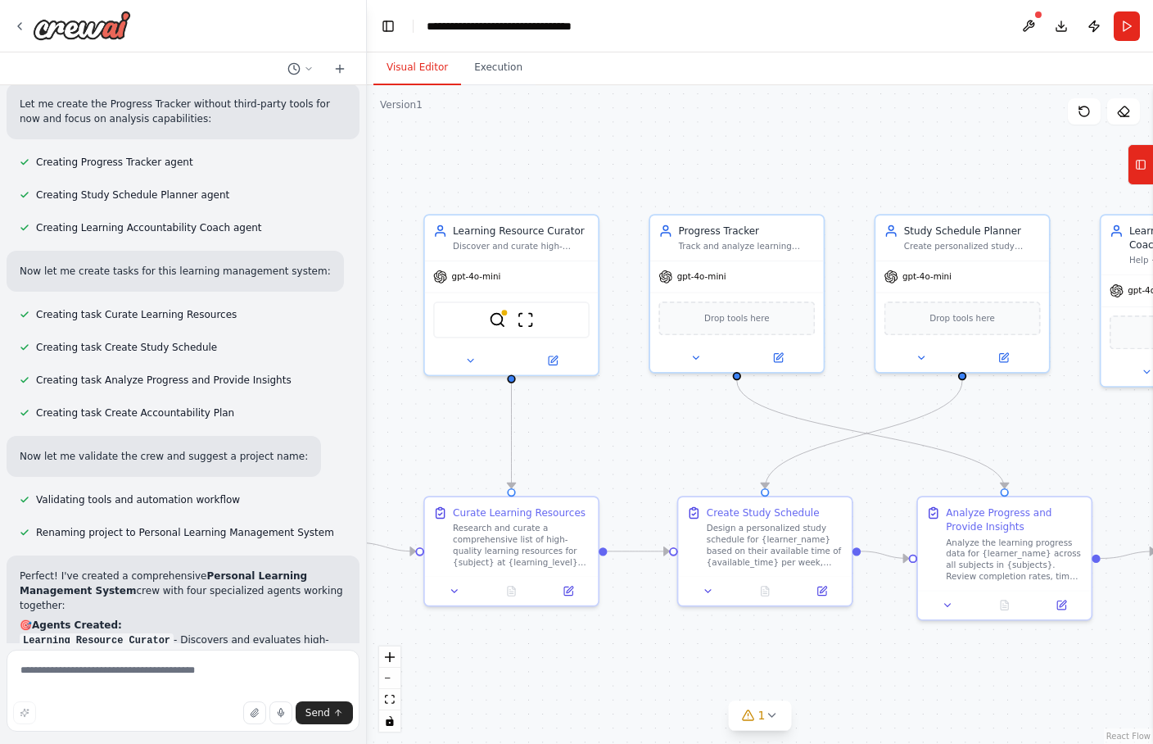
drag, startPoint x: 672, startPoint y: 413, endPoint x: 1016, endPoint y: 441, distance: 345.1
click at [921, 442] on div ".deletable-edge-delete-btn { width: 20px; height: 20px; border: 0px solid #ffff…" at bounding box center [760, 414] width 786 height 658
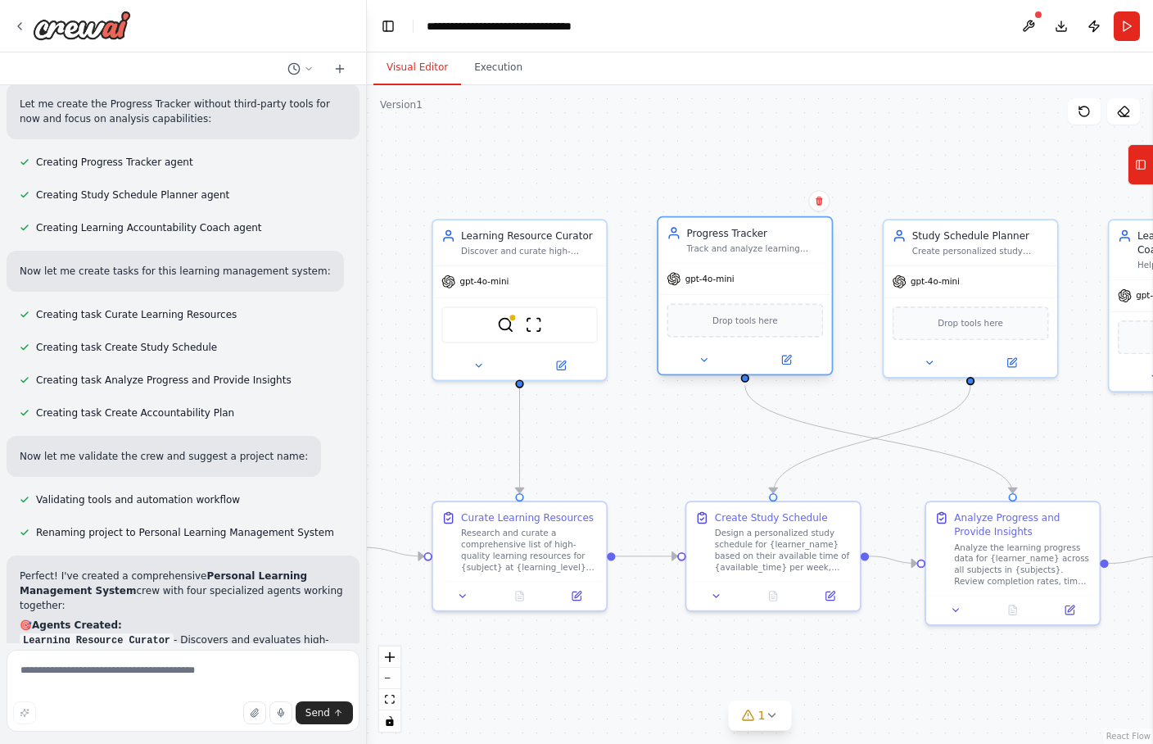
click at [775, 323] on span "Drop tools here" at bounding box center [745, 321] width 66 height 14
click at [745, 322] on span "Drop tools here" at bounding box center [745, 321] width 66 height 14
click at [698, 456] on div ".deletable-edge-delete-btn { width: 20px; height: 20px; border: 0px solid #ffff…" at bounding box center [760, 414] width 786 height 658
click at [699, 364] on icon at bounding box center [704, 359] width 11 height 11
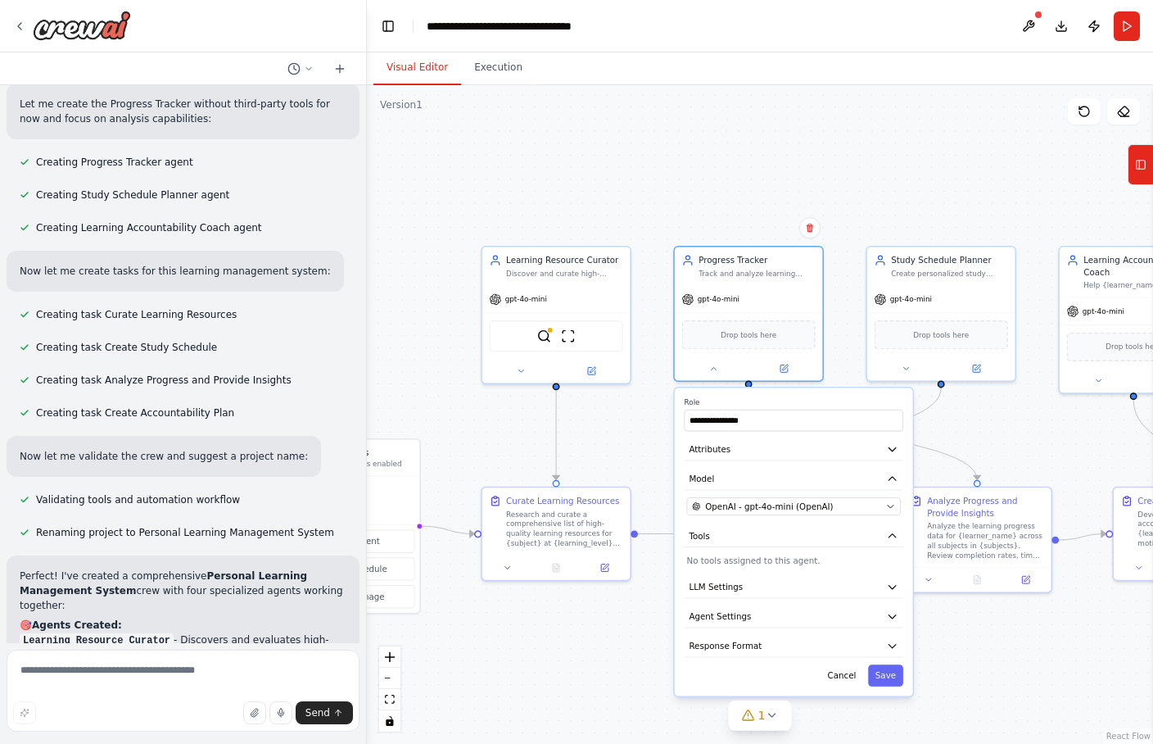
click at [744, 558] on p "No tools assigned to this agent." at bounding box center [793, 560] width 214 height 12
click at [744, 565] on p "No tools assigned to this agent." at bounding box center [793, 560] width 214 height 12
click at [744, 566] on p "No tools assigned to this agent." at bounding box center [793, 560] width 214 height 12
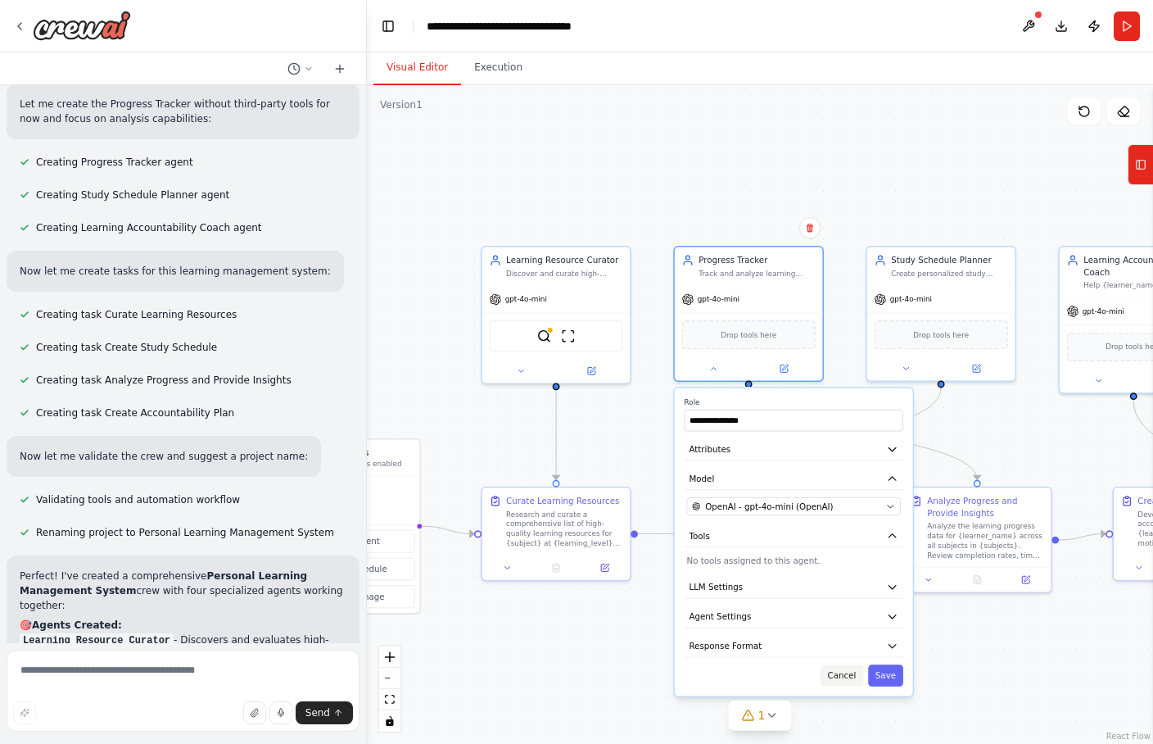
click at [845, 594] on button "Cancel" at bounding box center [842, 674] width 43 height 21
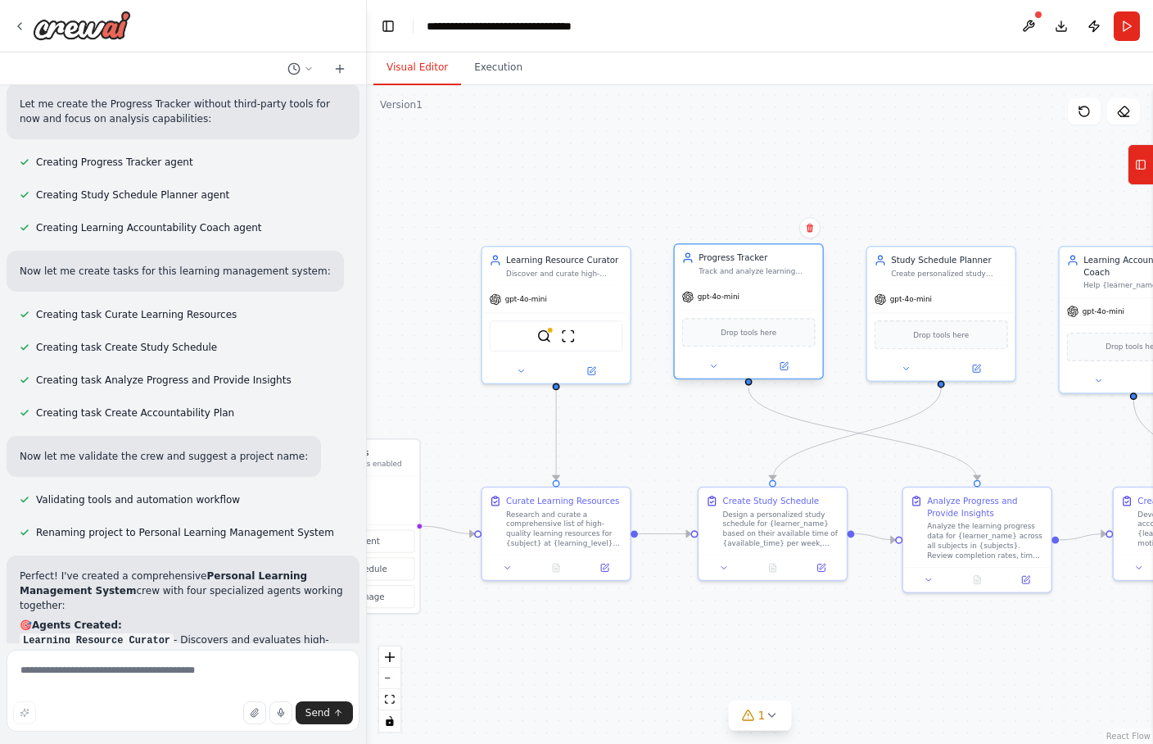
click at [765, 335] on span "Drop tools here" at bounding box center [749, 332] width 56 height 12
click at [743, 170] on div ".deletable-edge-delete-btn { width: 20px; height: 20px; border: 0px solid #ffff…" at bounding box center [760, 414] width 786 height 658
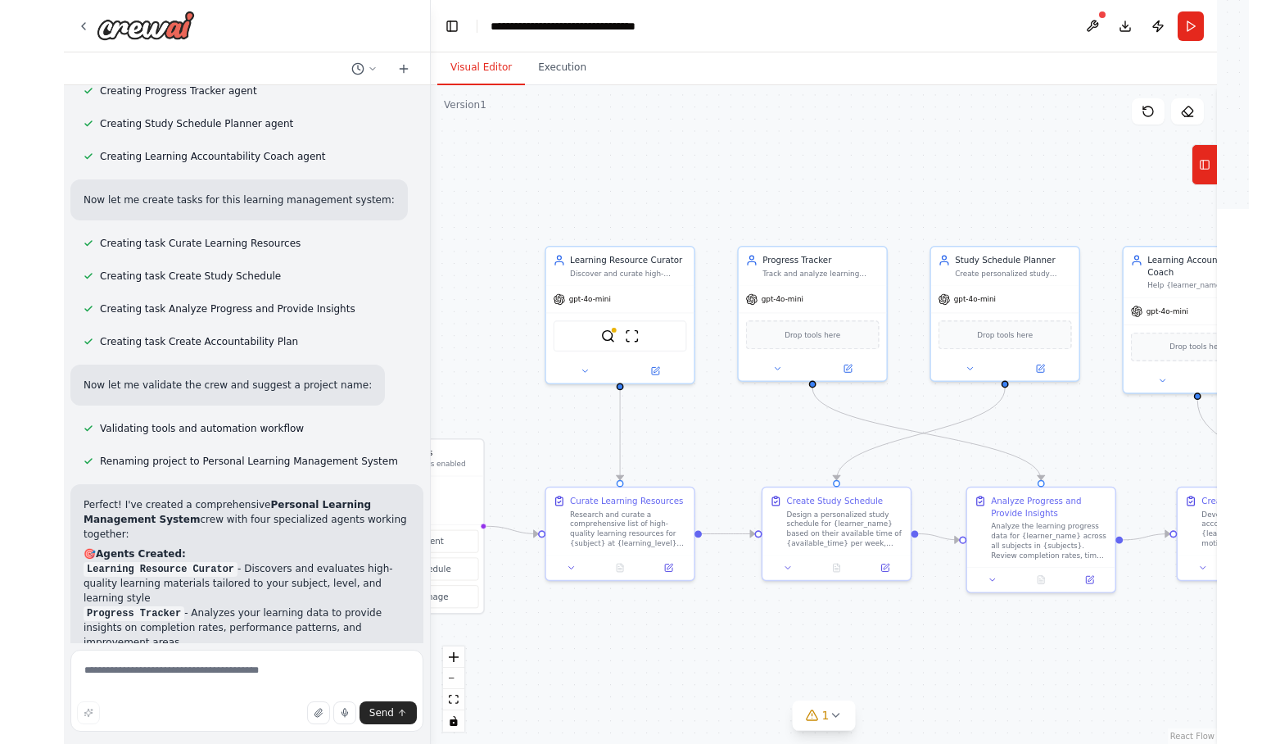
scroll to position [0, 0]
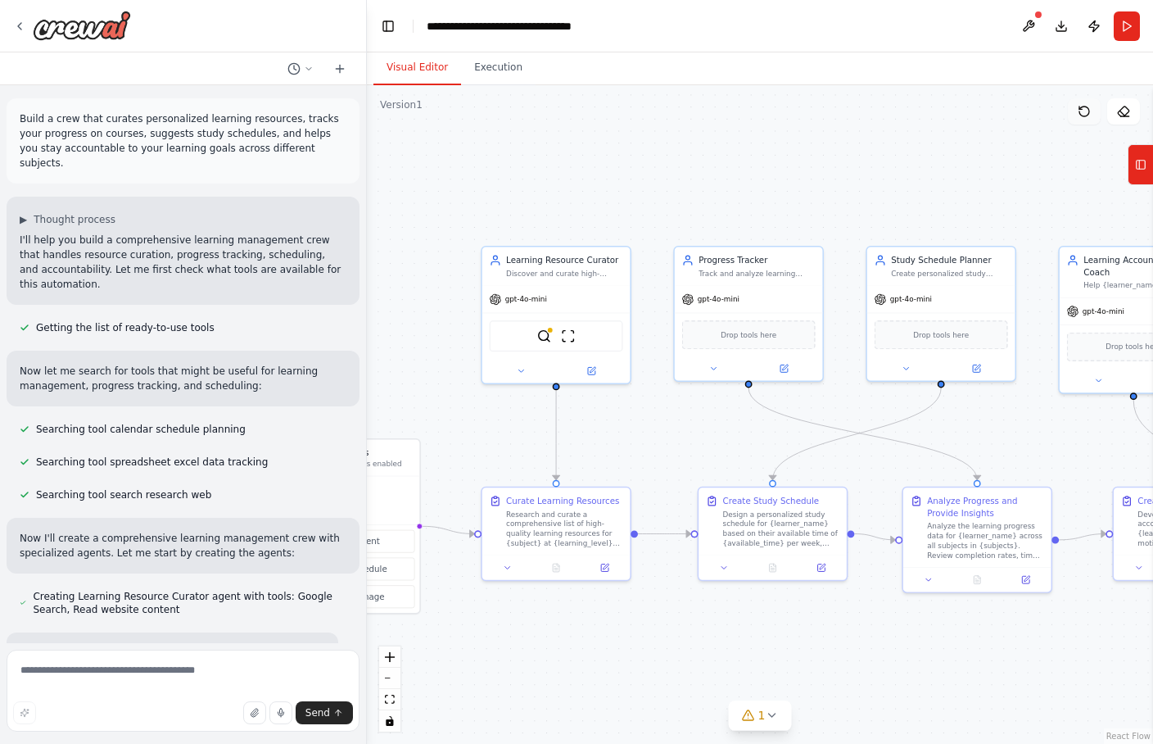
click at [921, 110] on icon at bounding box center [1084, 111] width 13 height 13
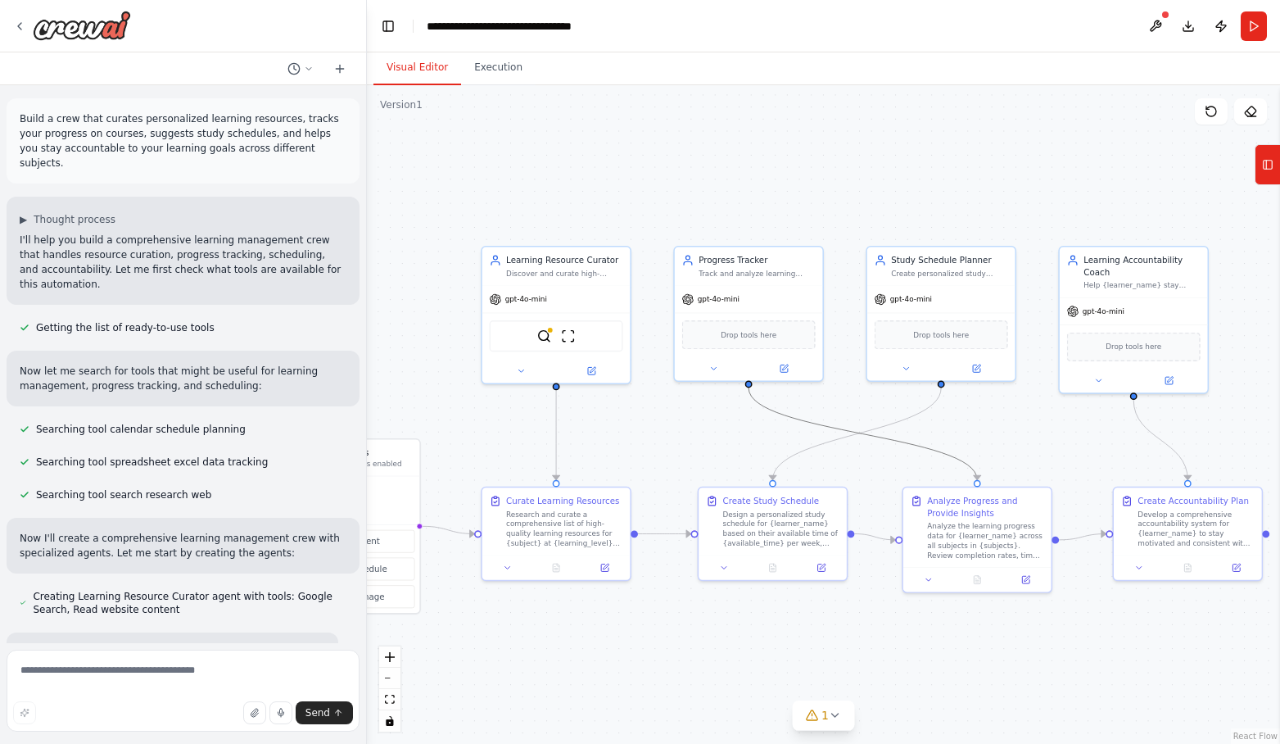
drag, startPoint x: 866, startPoint y: 436, endPoint x: 1035, endPoint y: 414, distance: 170.0
click at [921, 432] on div ".deletable-edge-delete-btn { width: 20px; height: 20px; border: 0px solid #ffff…" at bounding box center [823, 414] width 913 height 658
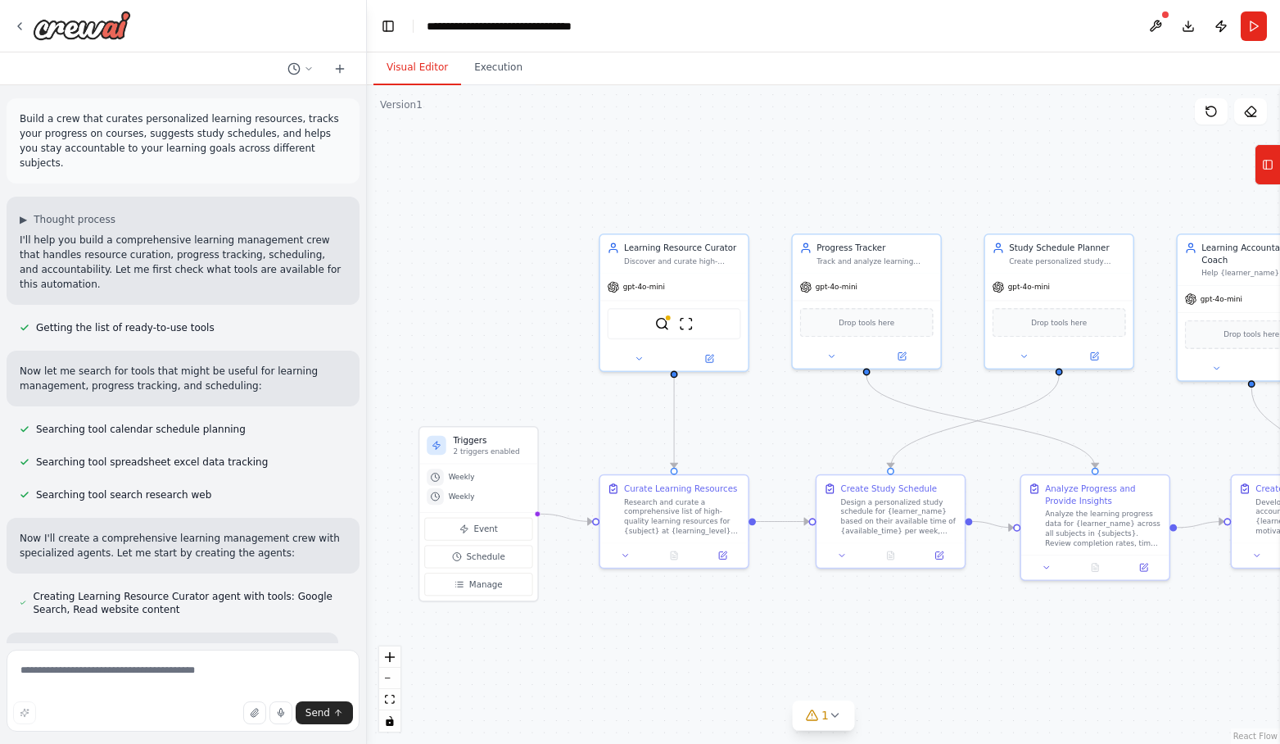
drag, startPoint x: 649, startPoint y: 444, endPoint x: 766, endPoint y: 432, distance: 118.6
click at [766, 432] on div ".deletable-edge-delete-btn { width: 20px; height: 20px; border: 0px solid #ffff…" at bounding box center [823, 414] width 913 height 658
click at [917, 515] on div "Design a personalized study schedule for {learner_name} based on their availabl…" at bounding box center [899, 514] width 116 height 38
click at [842, 552] on icon at bounding box center [841, 553] width 5 height 2
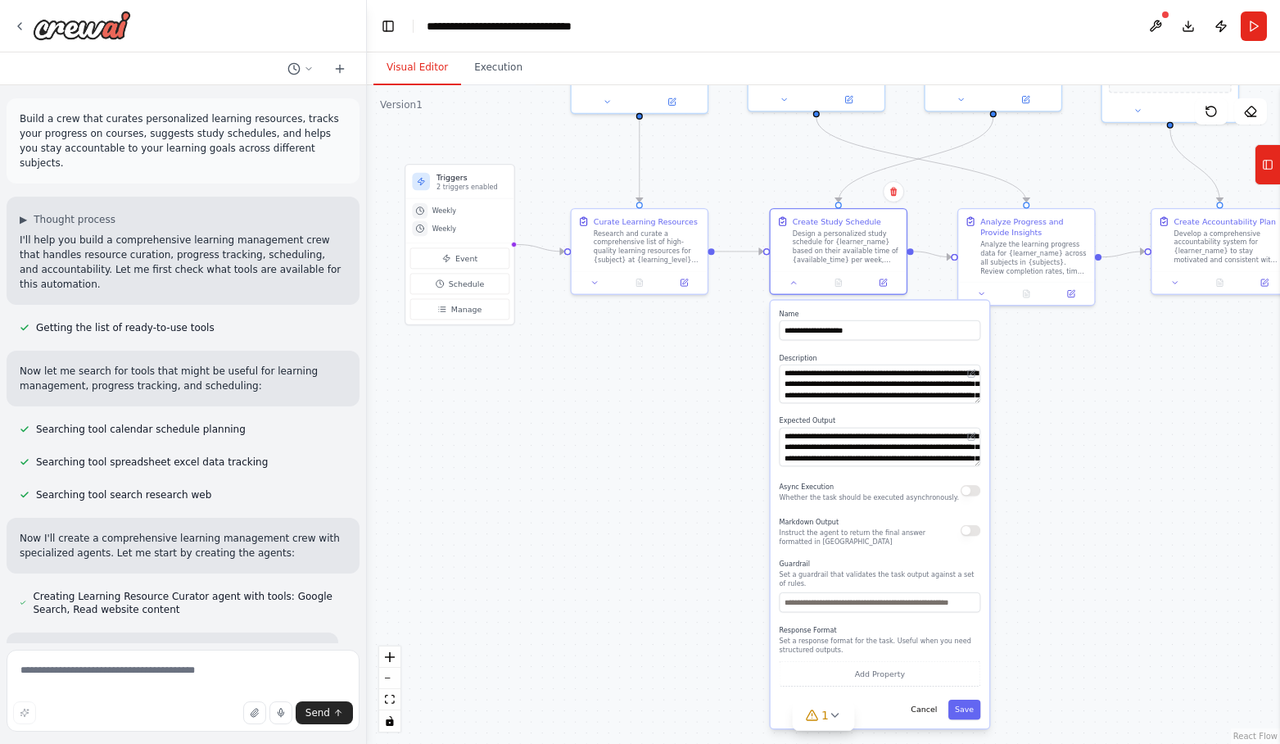
drag, startPoint x: 1133, startPoint y: 626, endPoint x: 1072, endPoint y: 353, distance: 280.3
click at [921, 353] on div ".deletable-edge-delete-btn { width: 20px; height: 20px; border: 0px solid #ffff…" at bounding box center [823, 414] width 913 height 658
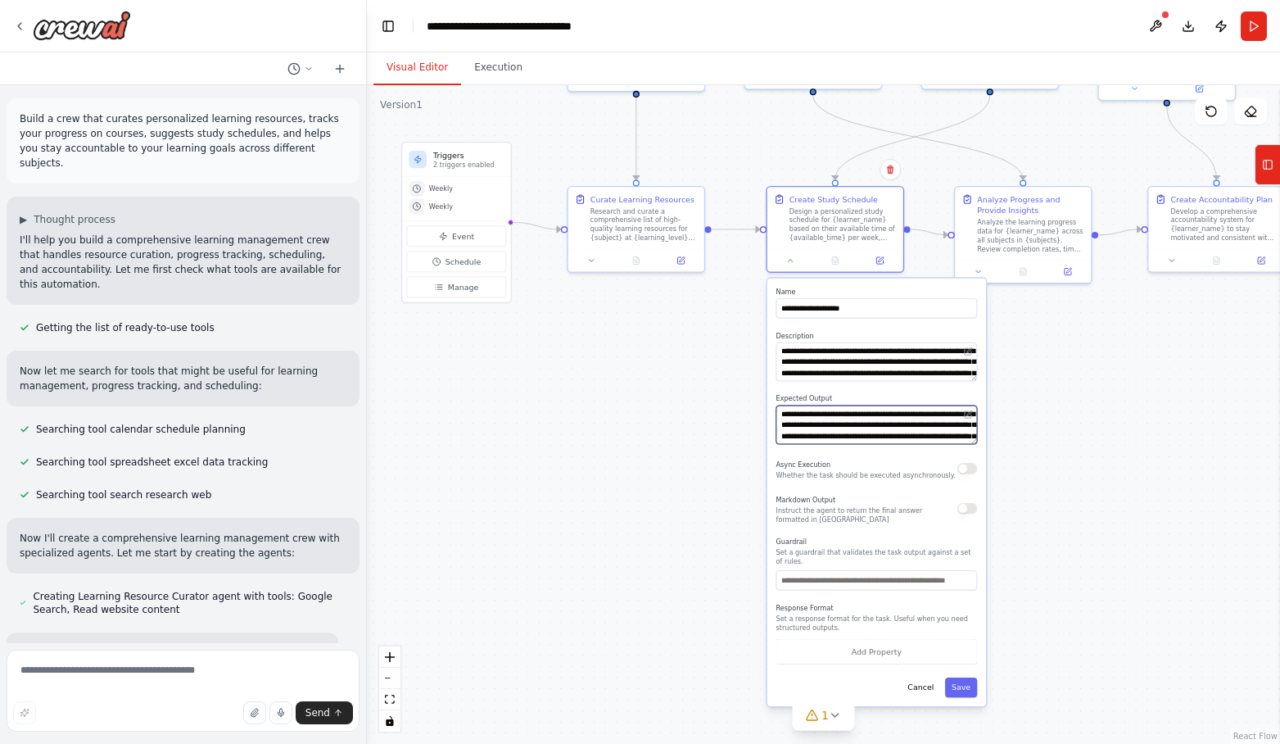
drag, startPoint x: 918, startPoint y: 427, endPoint x: 918, endPoint y: 392, distance: 34.4
click at [918, 392] on div "**********" at bounding box center [876, 491] width 219 height 427
click at [916, 427] on textarea "**********" at bounding box center [876, 424] width 201 height 38
drag, startPoint x: 916, startPoint y: 418, endPoint x: 917, endPoint y: 456, distance: 37.7
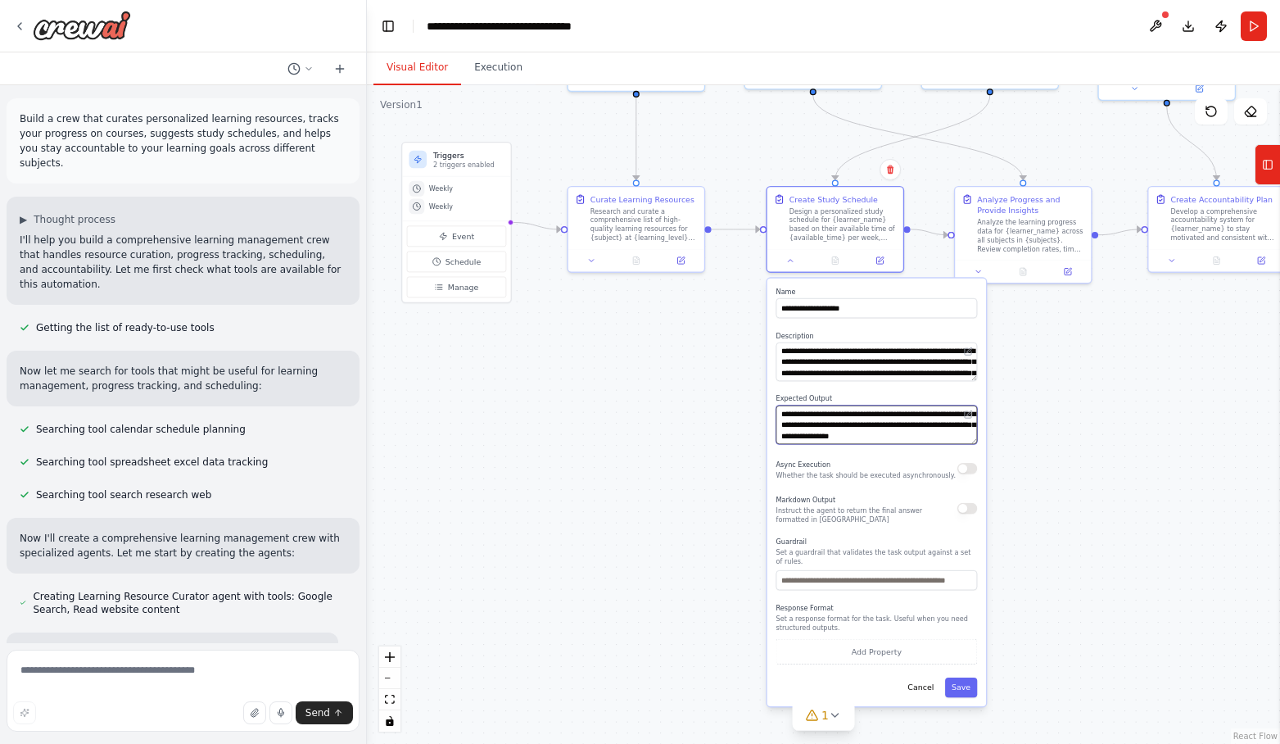
click at [917, 456] on div "**********" at bounding box center [876, 491] width 219 height 427
click at [921, 433] on textarea "**********" at bounding box center [876, 424] width 201 height 38
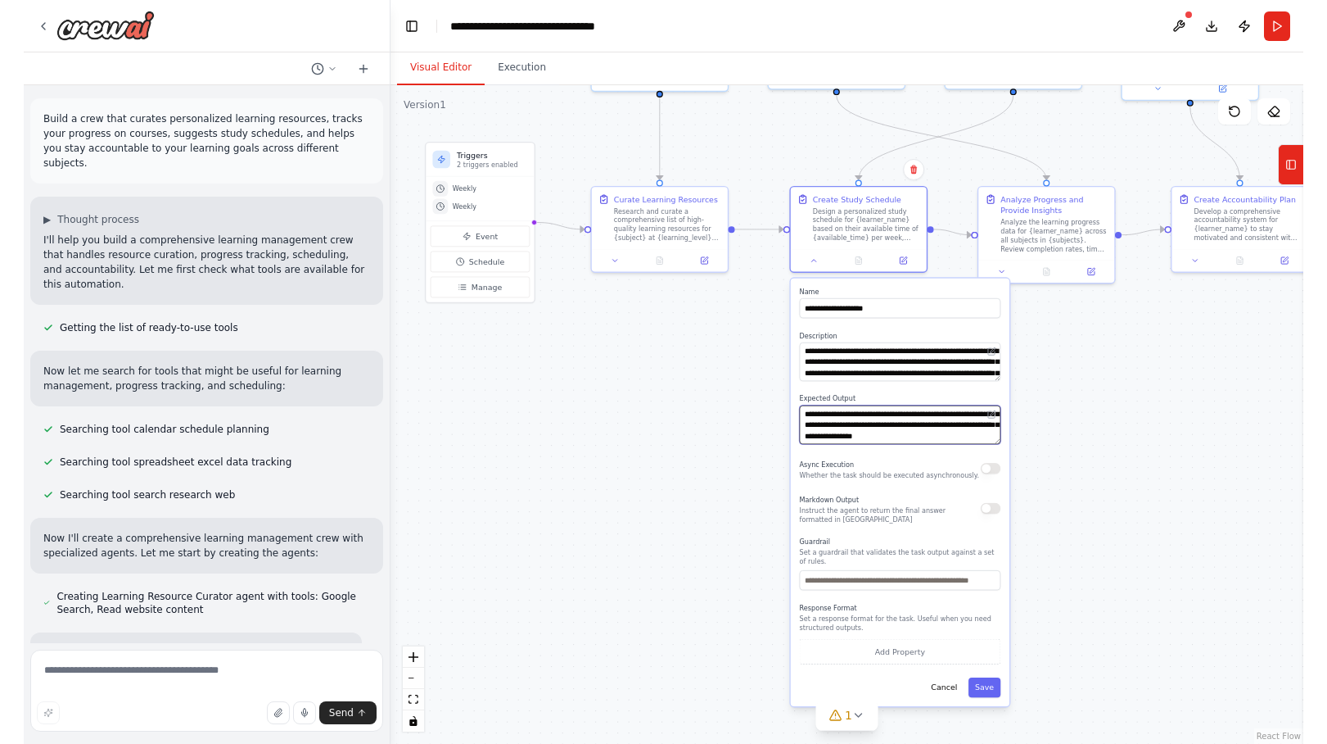
scroll to position [0, 0]
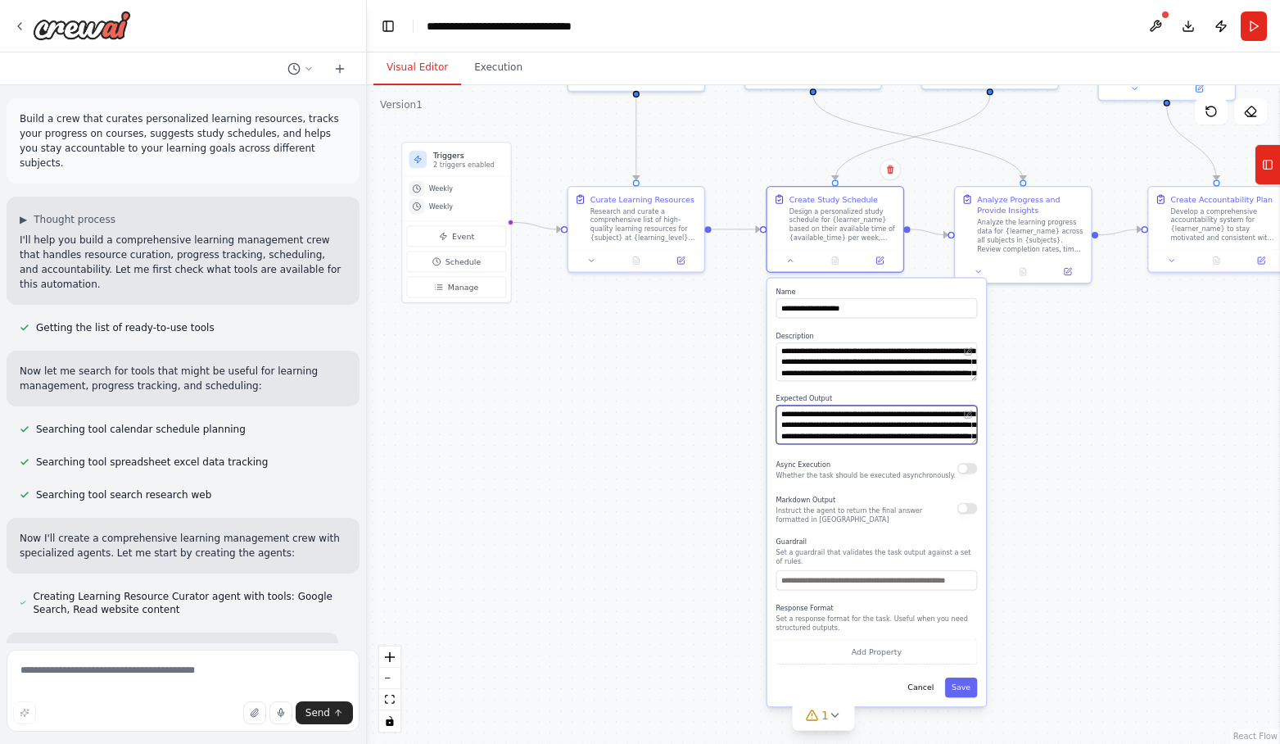
drag, startPoint x: 938, startPoint y: 432, endPoint x: 925, endPoint y: 370, distance: 62.8
click at [921, 370] on div "**********" at bounding box center [876, 491] width 219 height 427
click at [921, 403] on div ".deletable-edge-delete-btn { width: 20px; height: 20px; border: 0px solid #ffff…" at bounding box center [823, 414] width 913 height 658
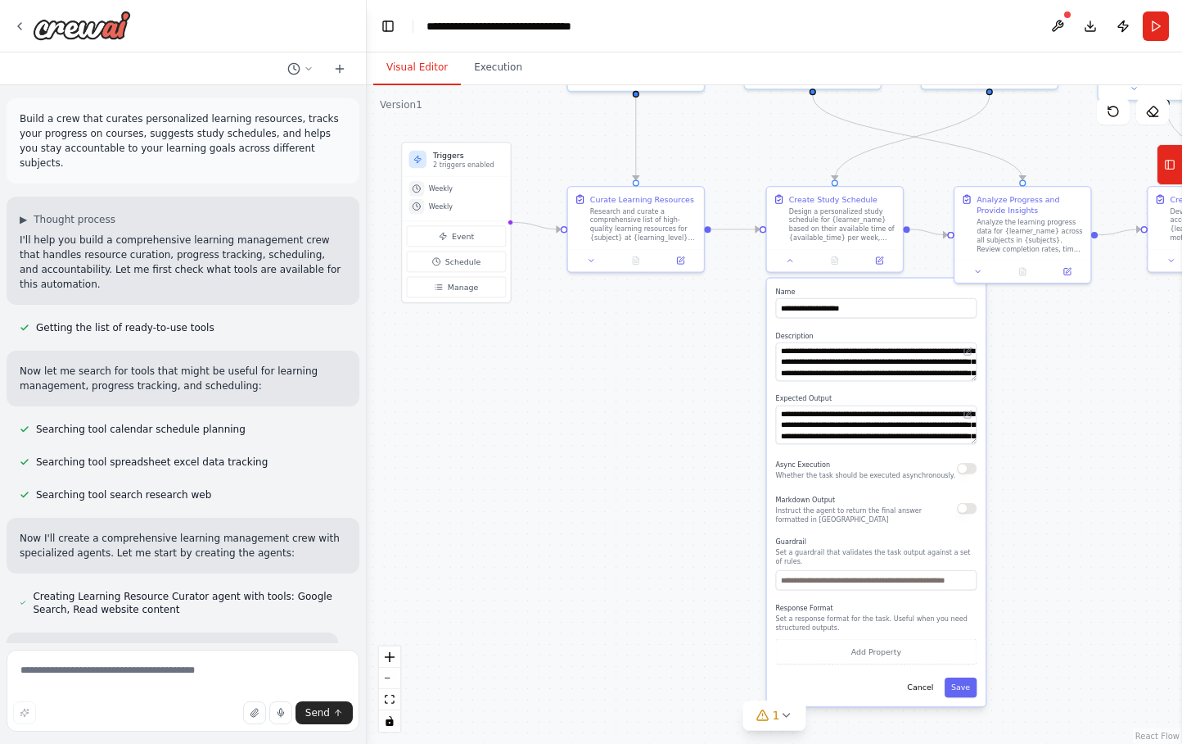
click at [563, 383] on div ".deletable-edge-delete-btn { width: 20px; height: 20px; border: 0px solid #ffff…" at bounding box center [775, 414] width 816 height 658
click at [490, 345] on div ".deletable-edge-delete-btn { width: 20px; height: 20px; border: 0px solid #ffff…" at bounding box center [775, 414] width 816 height 658
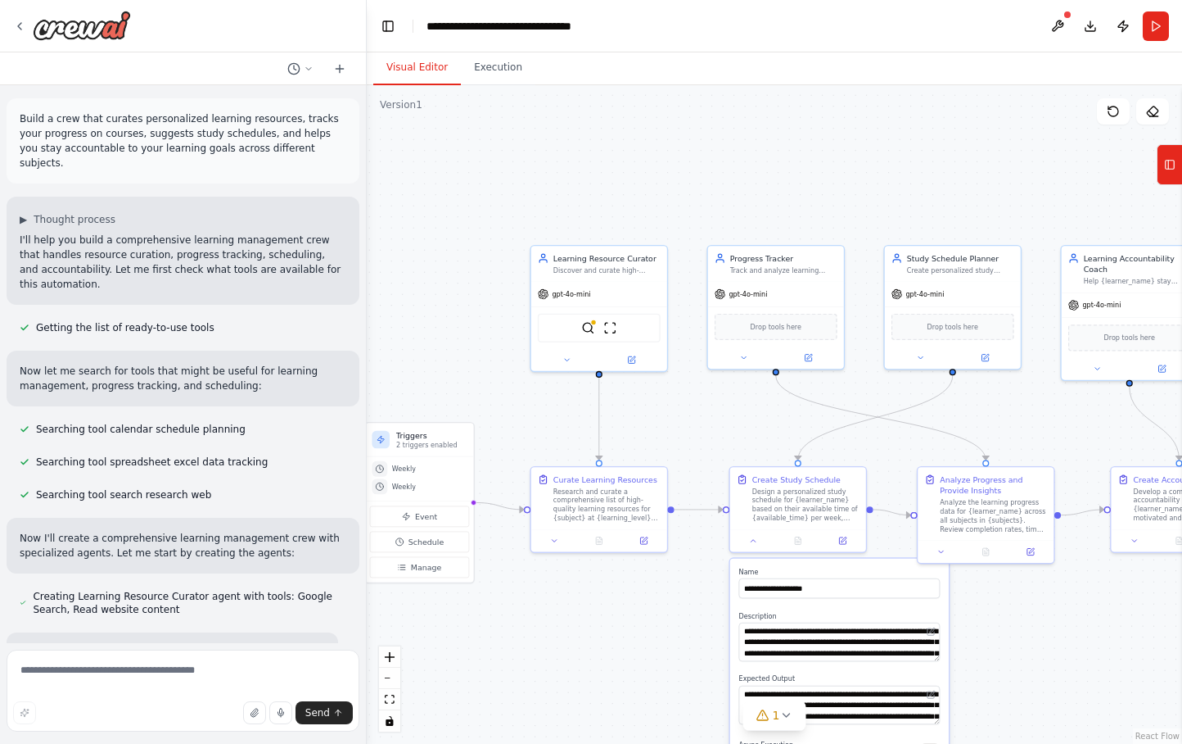
drag, startPoint x: 639, startPoint y: 368, endPoint x: 650, endPoint y: 649, distance: 281.1
click at [650, 594] on div ".deletable-edge-delete-btn { width: 20px; height: 20px; border: 0px solid #ffff…" at bounding box center [775, 414] width 816 height 658
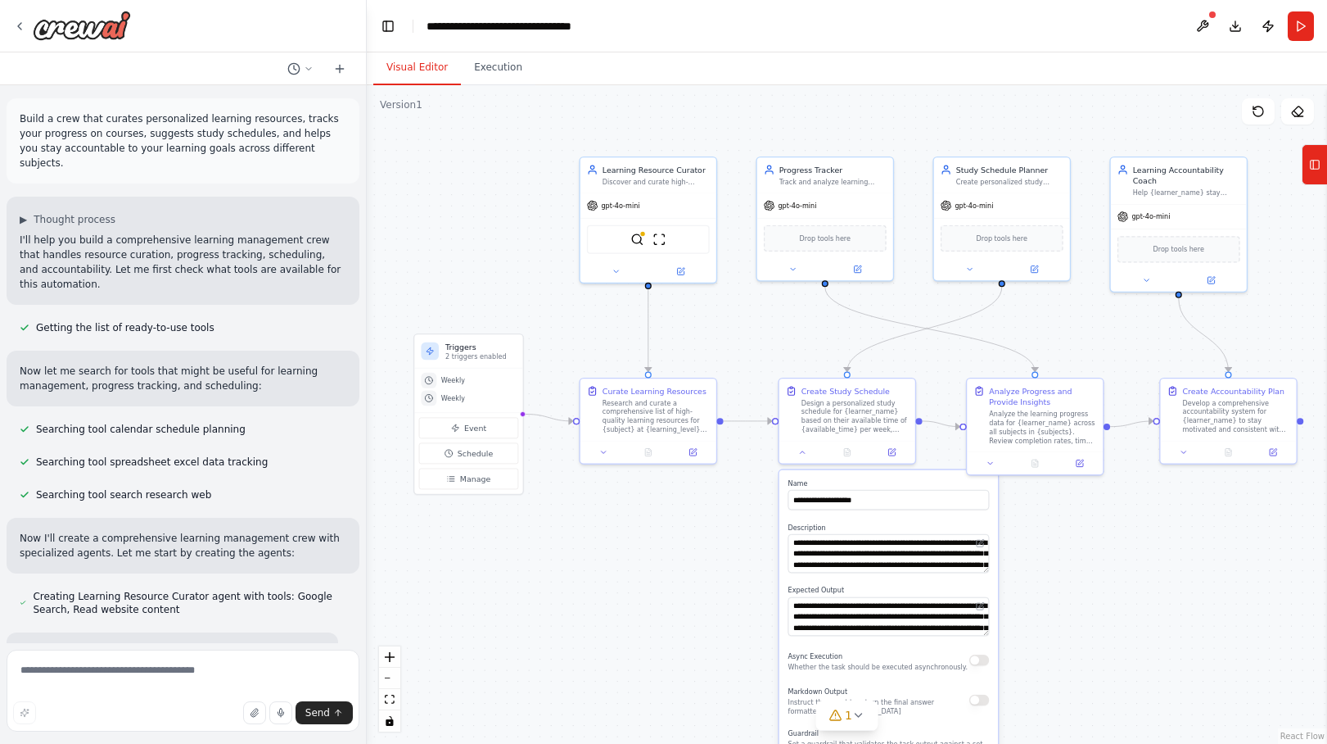
drag, startPoint x: 1128, startPoint y: 199, endPoint x: 1129, endPoint y: 109, distance: 90.1
click at [921, 109] on div ".deletable-edge-delete-btn { width: 20px; height: 20px; border: 0px solid #ffff…" at bounding box center [847, 414] width 961 height 658
click at [921, 519] on div ".deletable-edge-delete-btn { width: 20px; height: 20px; border: 0px solid #ffff…" at bounding box center [847, 414] width 961 height 658
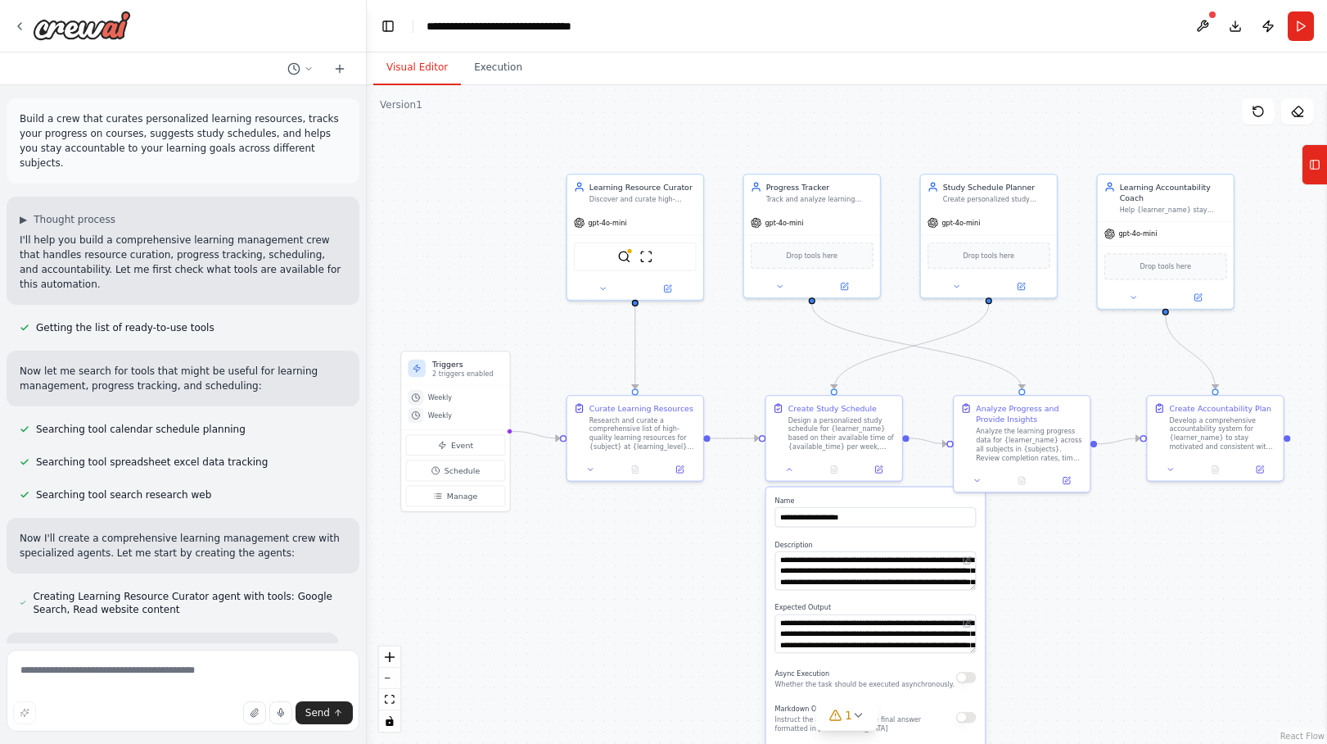
drag, startPoint x: 1137, startPoint y: 554, endPoint x: 1124, endPoint y: 570, distance: 21.0
click at [921, 570] on div ".deletable-edge-delete-btn { width: 20px; height: 20px; border: 0px solid #ffff…" at bounding box center [847, 414] width 961 height 658
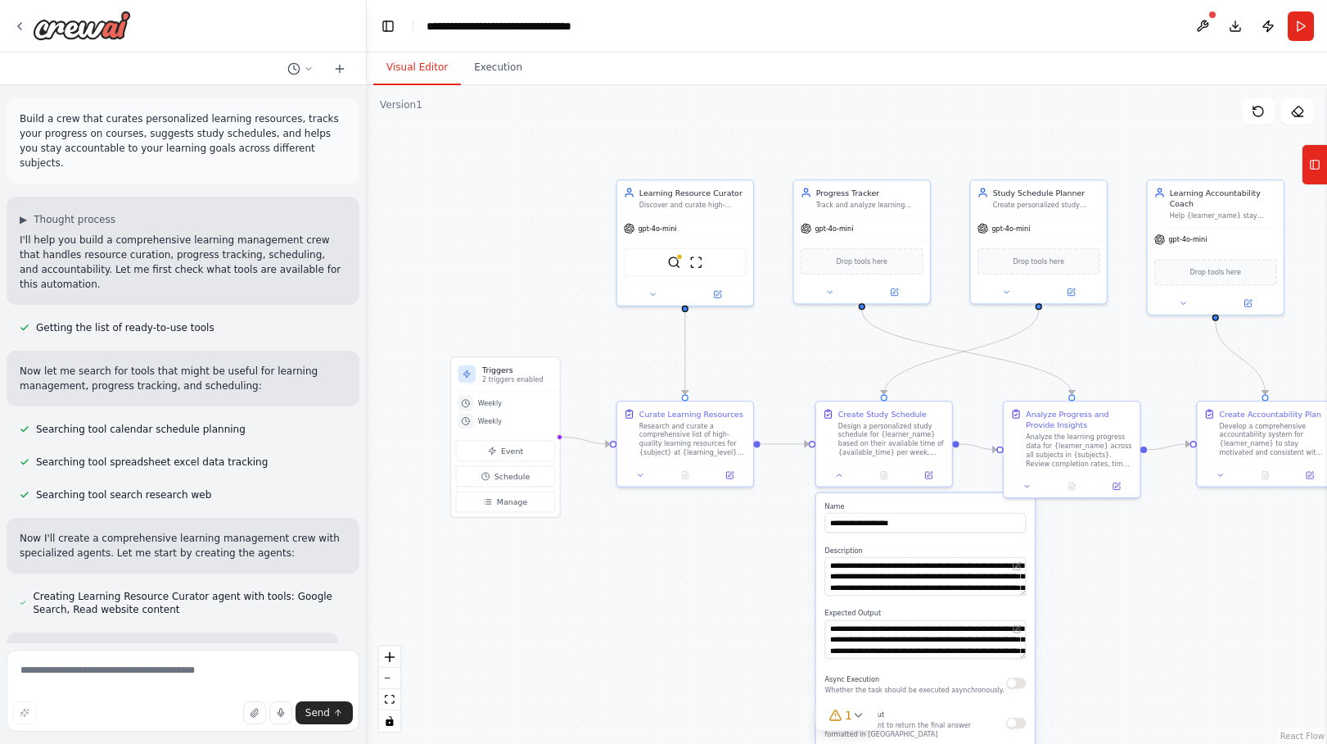
drag, startPoint x: 549, startPoint y: 149, endPoint x: 577, endPoint y: 154, distance: 28.3
click at [577, 154] on div ".deletable-edge-delete-btn { width: 20px; height: 20px; border: 0px solid #ffff…" at bounding box center [847, 414] width 961 height 658
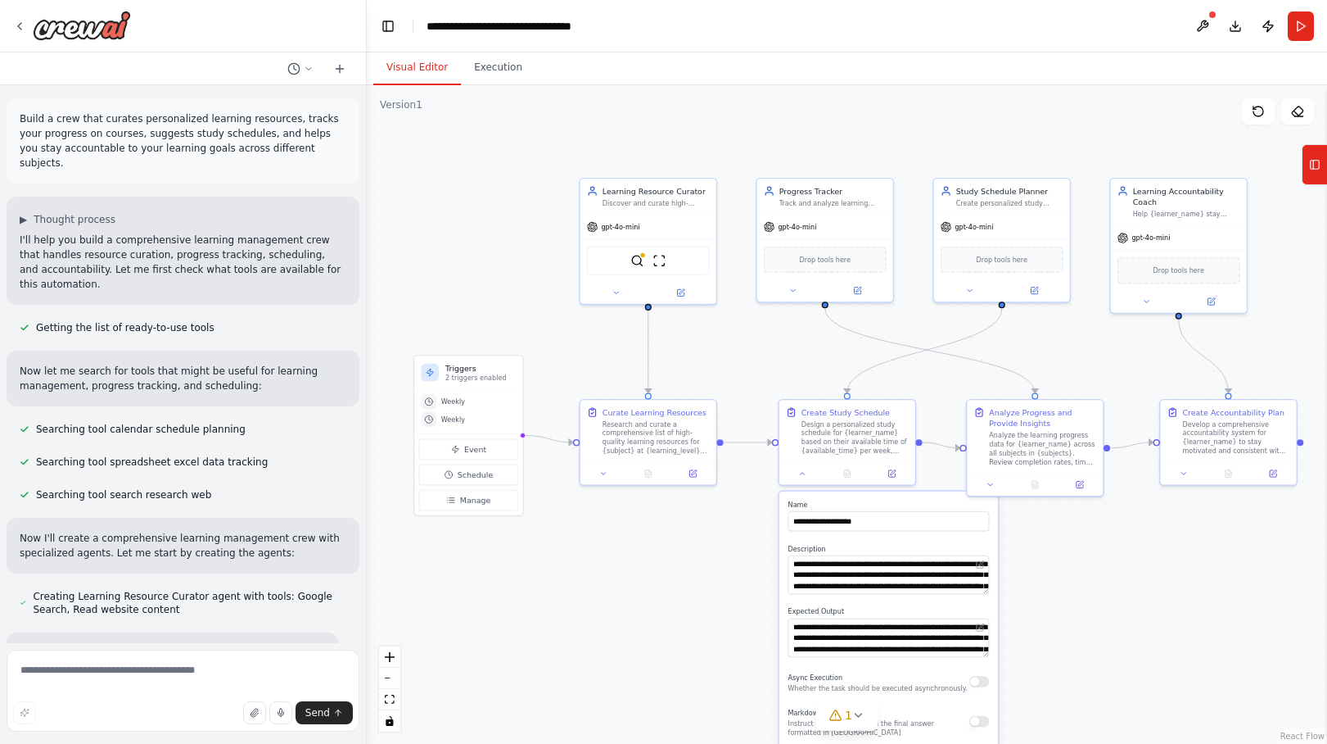
drag, startPoint x: 576, startPoint y: 154, endPoint x: 558, endPoint y: 154, distance: 18.8
click at [558, 154] on div ".deletable-edge-delete-btn { width: 20px; height: 20px; border: 0px solid #ffff…" at bounding box center [847, 414] width 961 height 658
click at [921, 594] on div ".deletable-edge-delete-btn { width: 20px; height: 20px; border: 0px solid #ffff…" at bounding box center [847, 414] width 961 height 658
